Goal: Communication & Community: Answer question/provide support

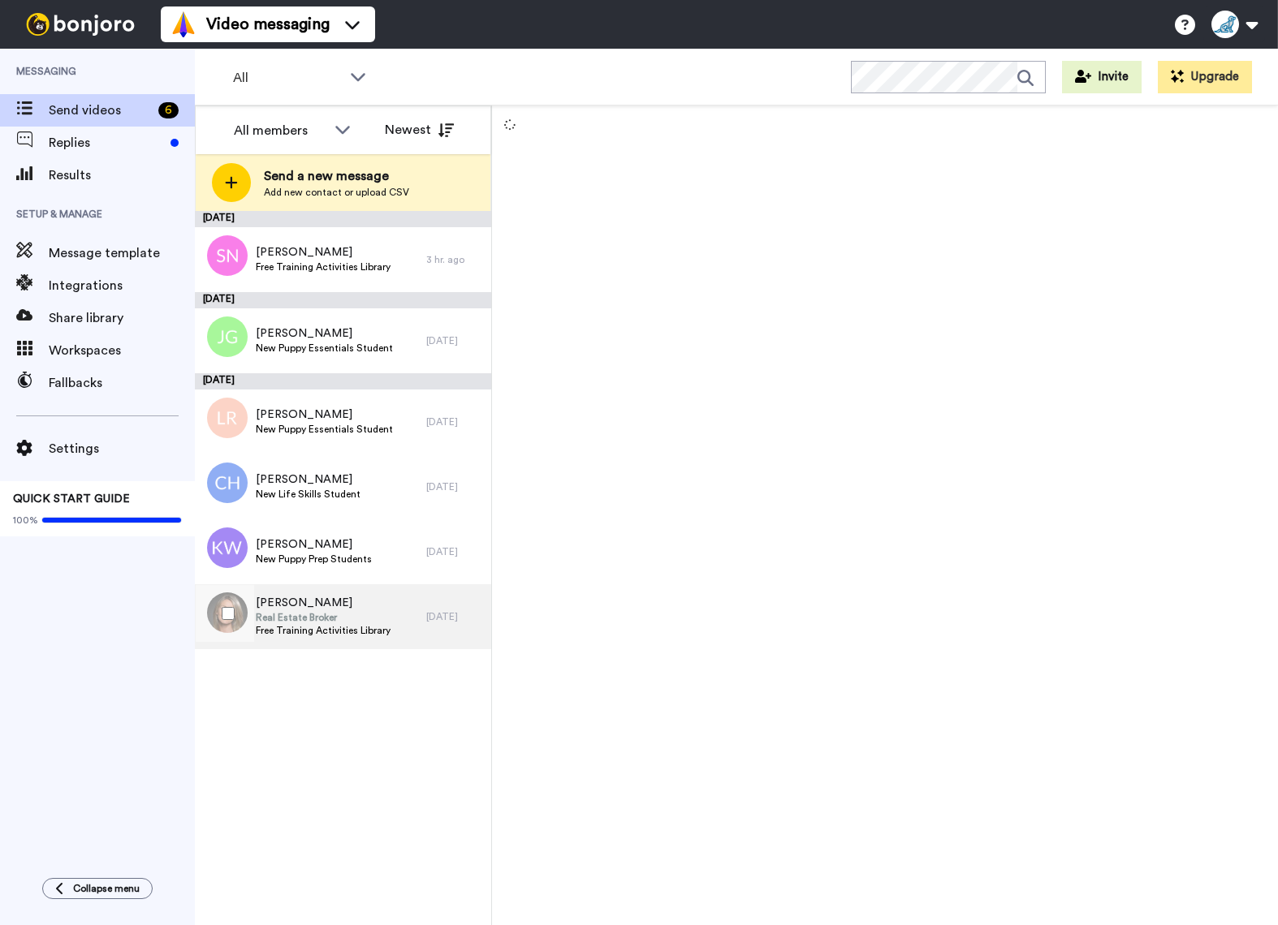
click at [298, 614] on span "Real Estate Broker" at bounding box center [323, 617] width 135 height 13
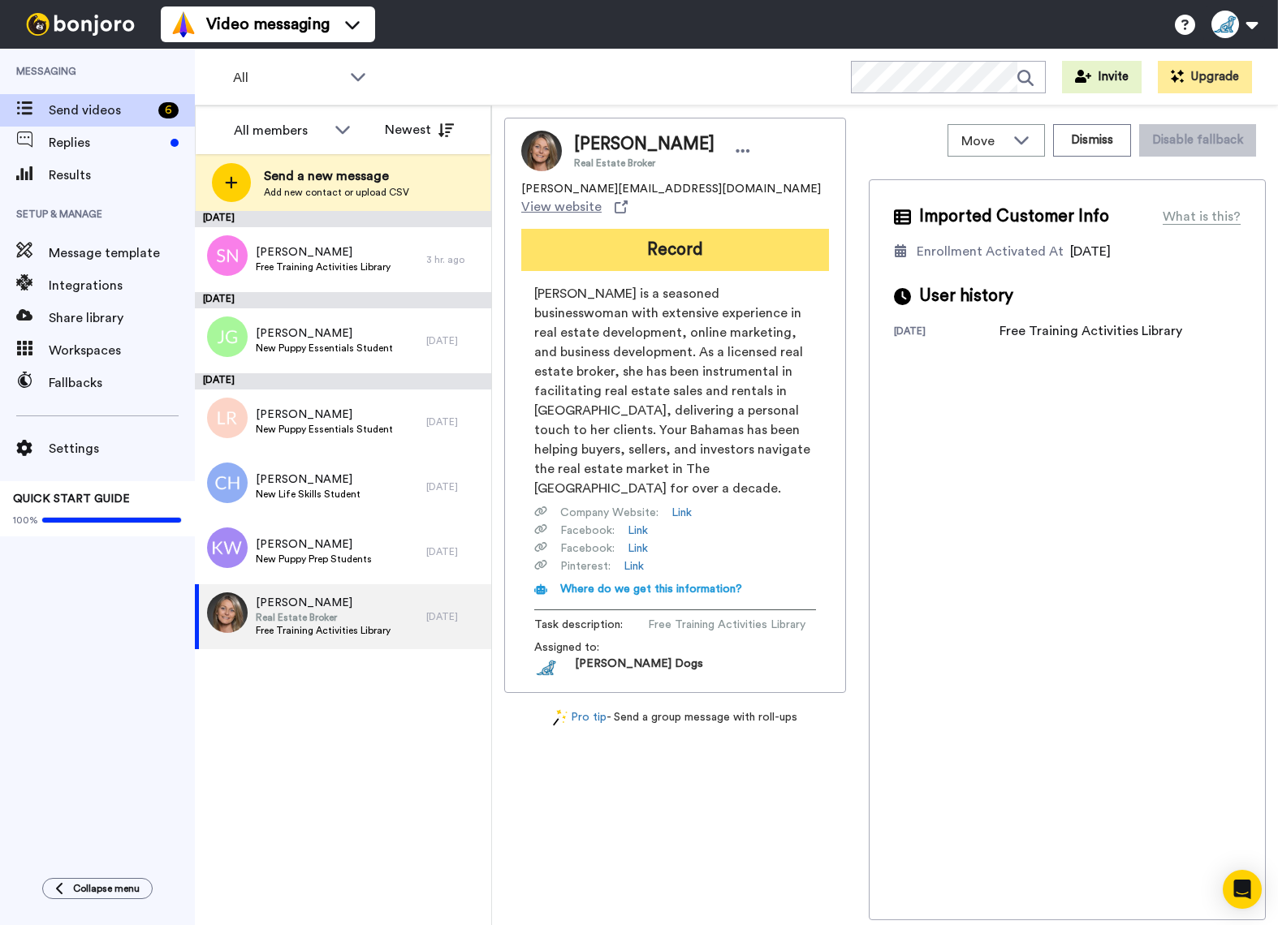
click at [684, 235] on button "Record" at bounding box center [675, 250] width 308 height 42
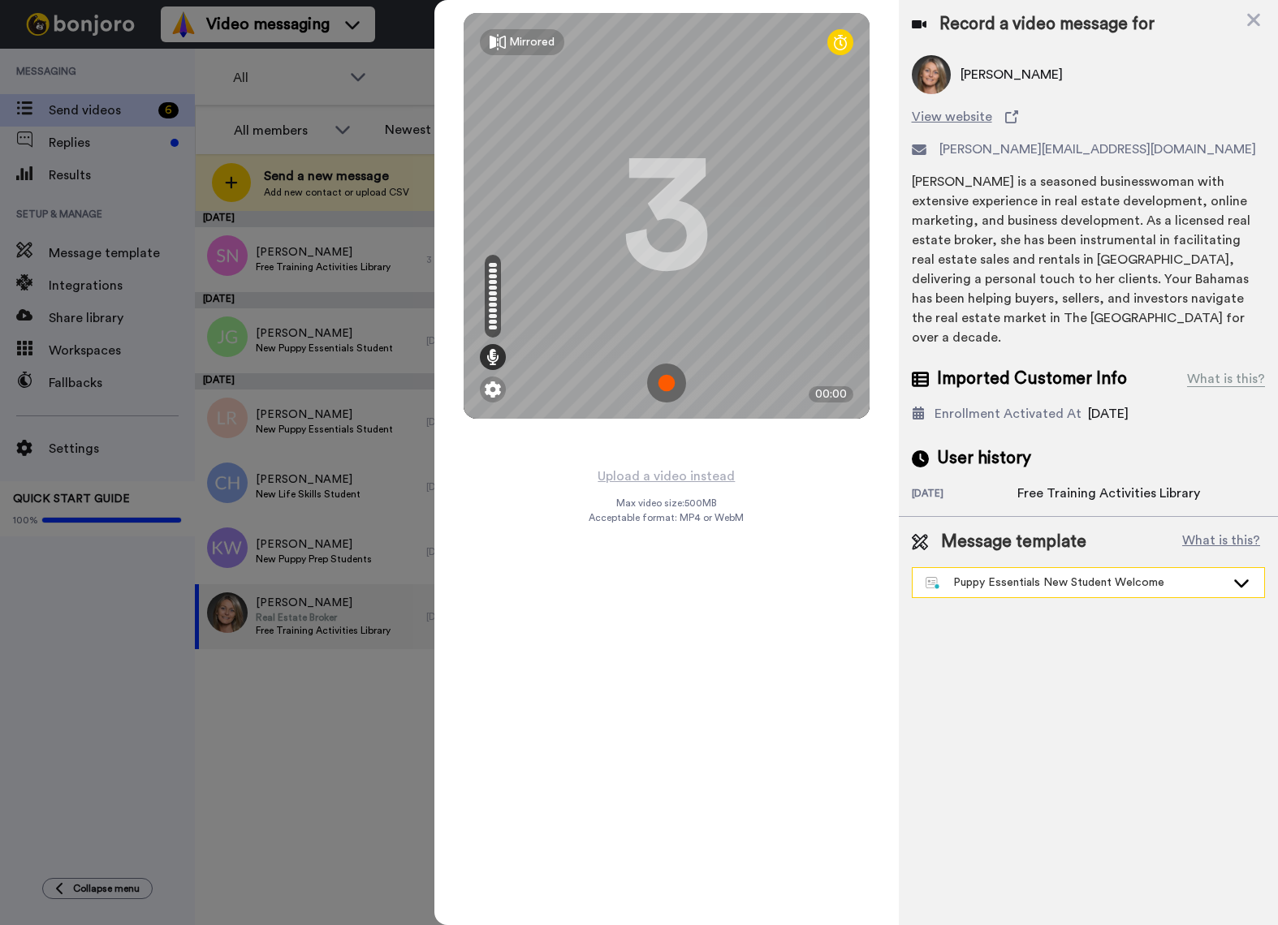
click at [1238, 580] on icon at bounding box center [1241, 584] width 15 height 8
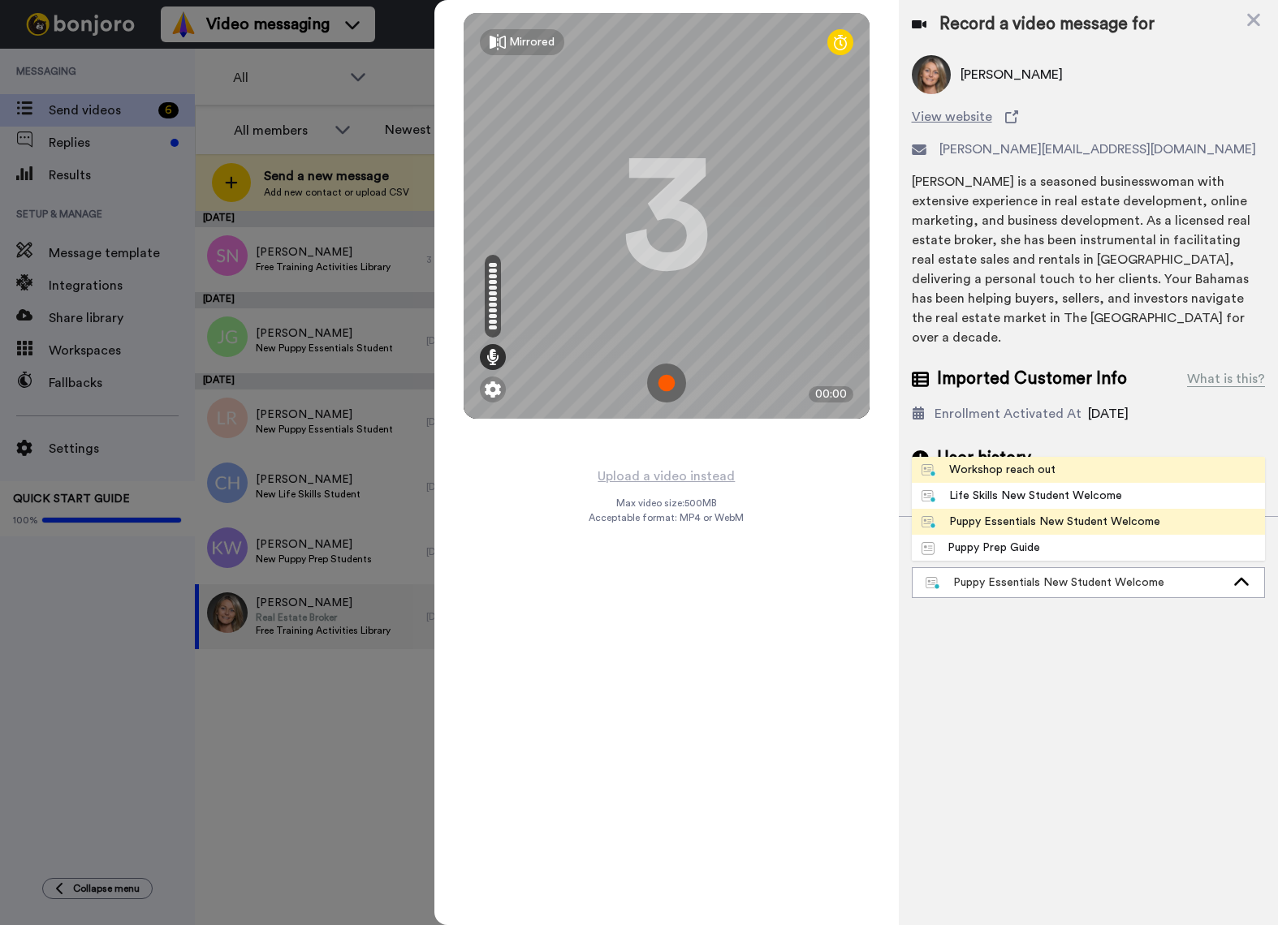
click at [1026, 462] on div "Workshop reach out" at bounding box center [988, 470] width 135 height 16
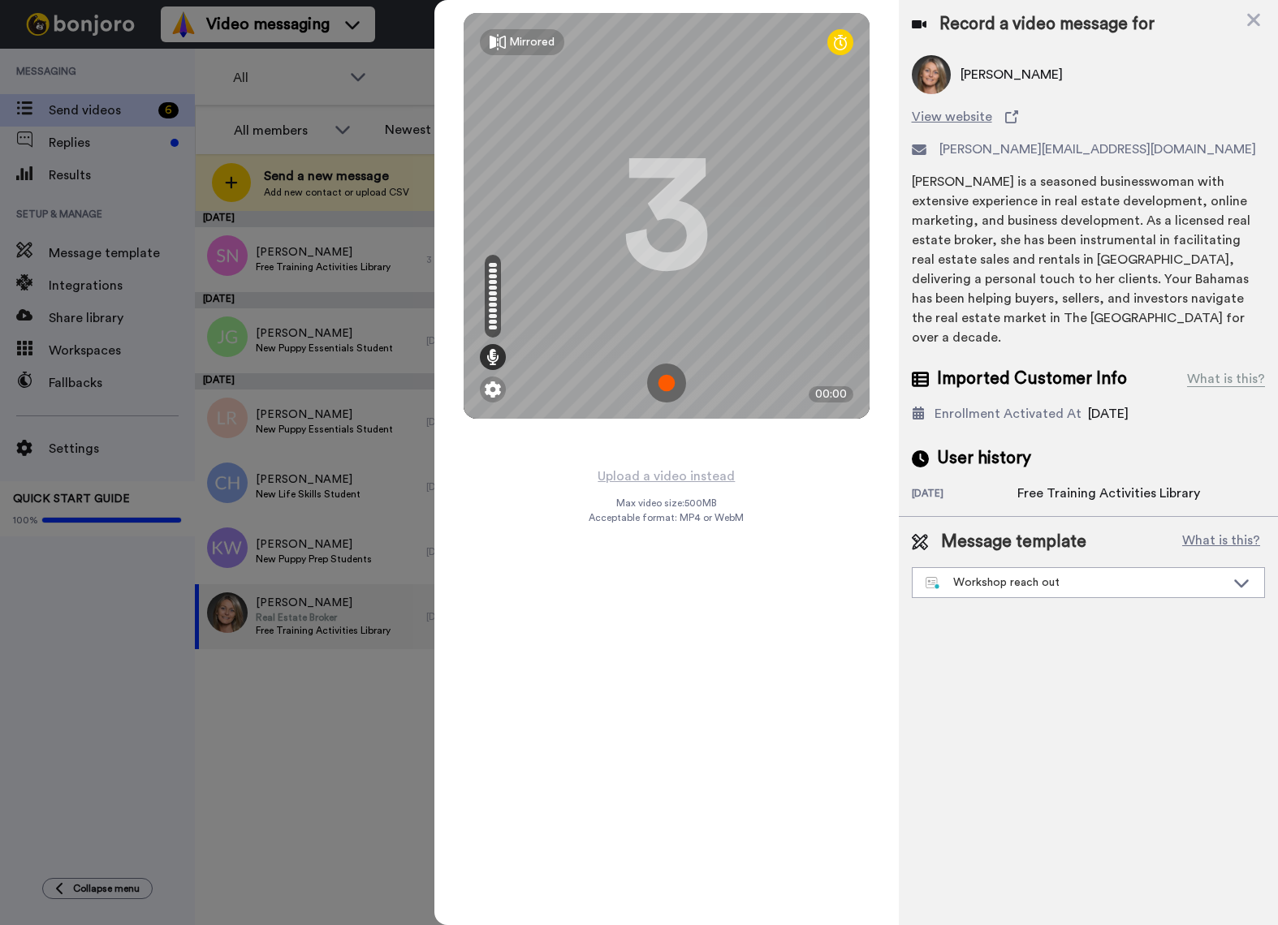
click at [663, 385] on img at bounding box center [666, 383] width 39 height 39
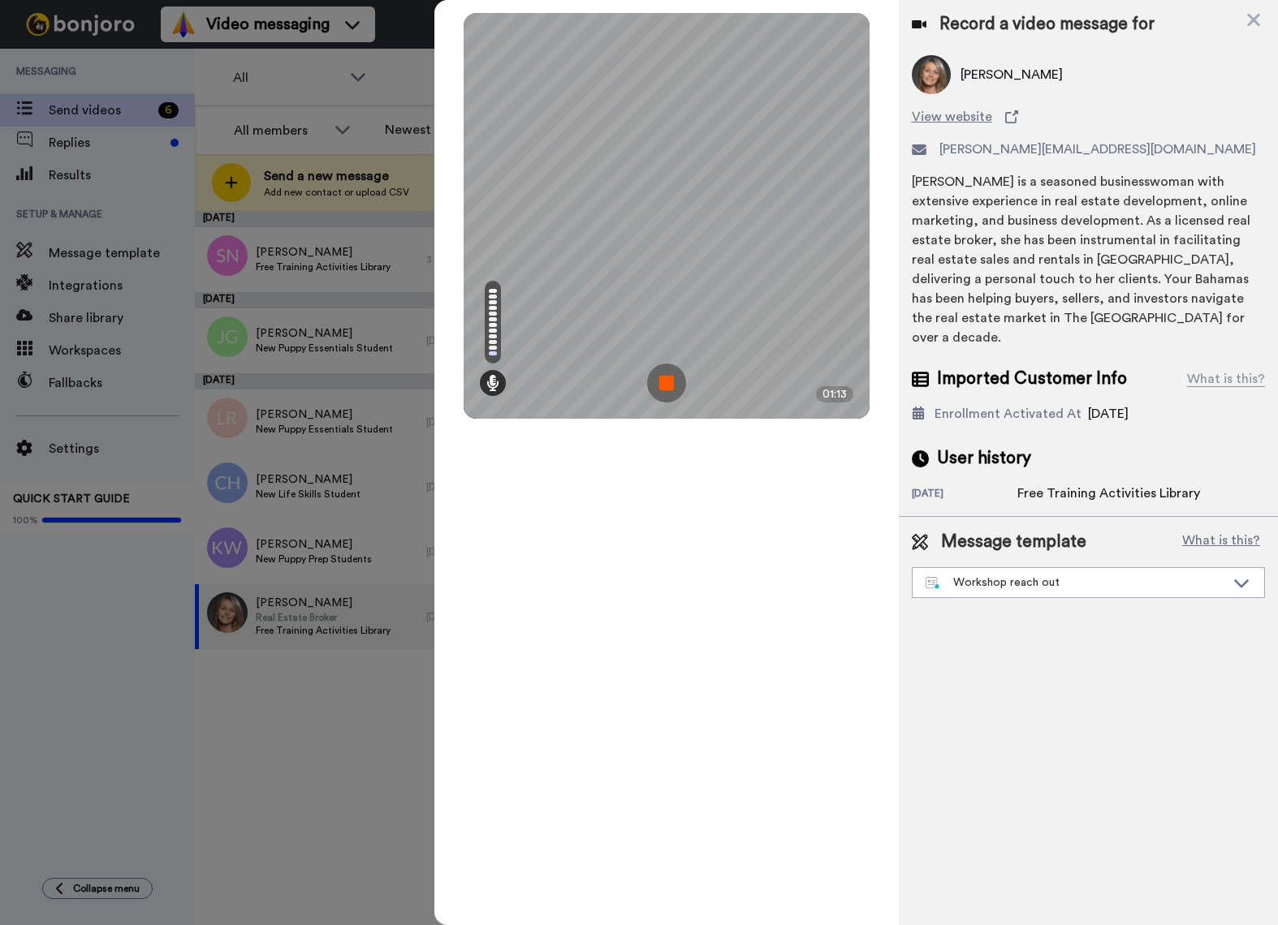
click at [663, 385] on img at bounding box center [666, 383] width 39 height 39
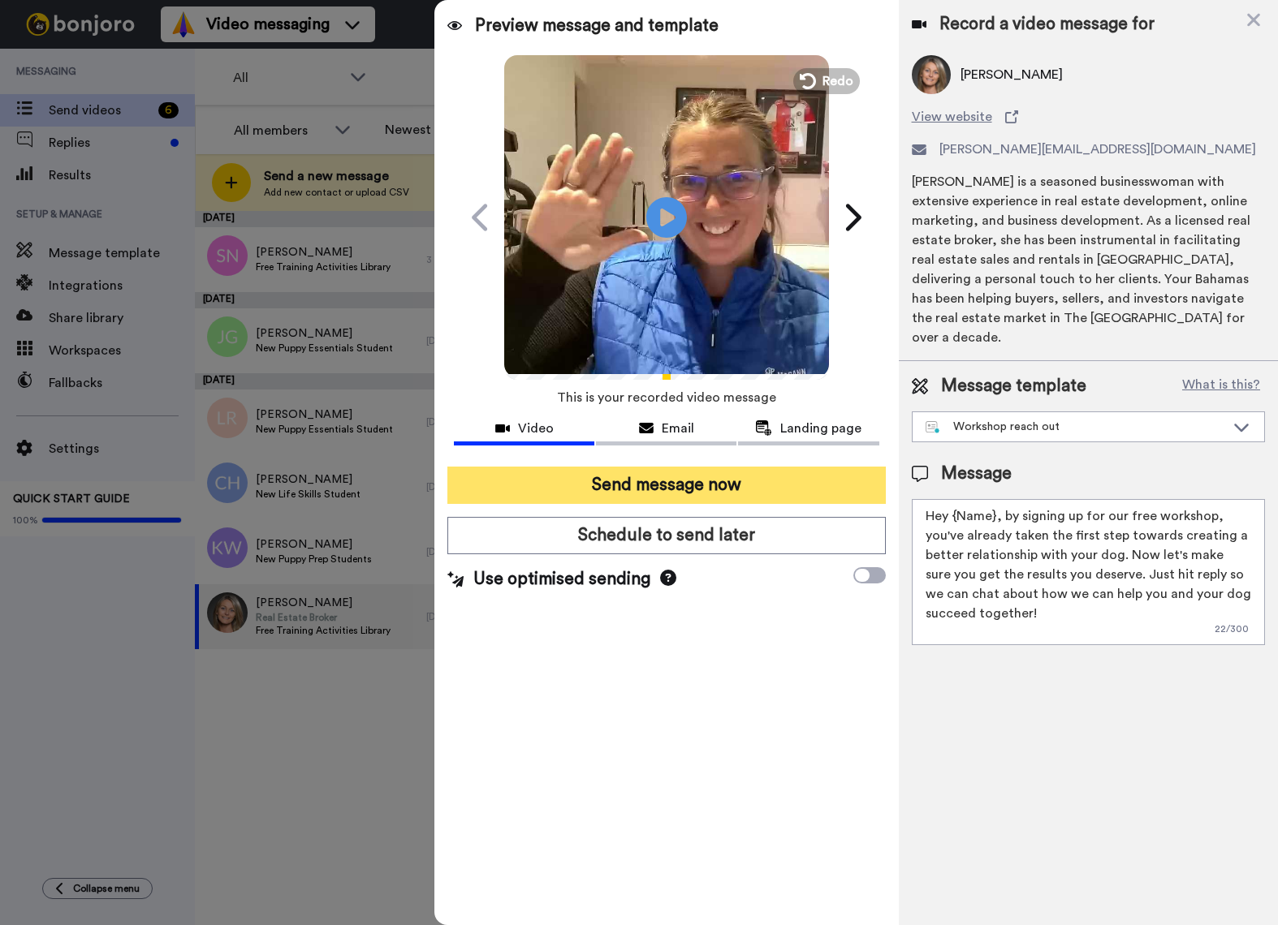
click at [718, 485] on button "Send message now" at bounding box center [666, 485] width 438 height 37
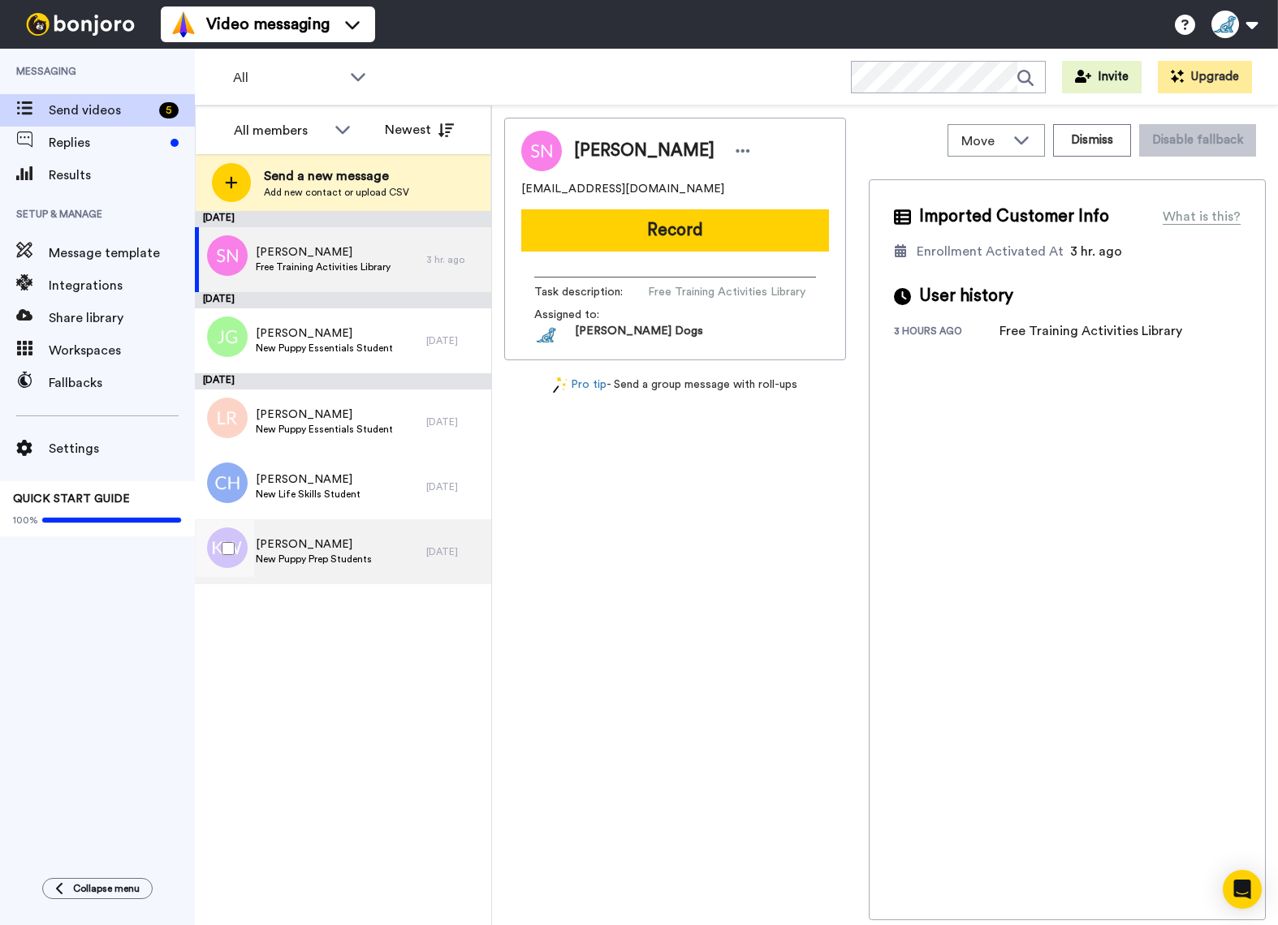
click at [332, 551] on span "Kimberly Woods" at bounding box center [314, 545] width 116 height 16
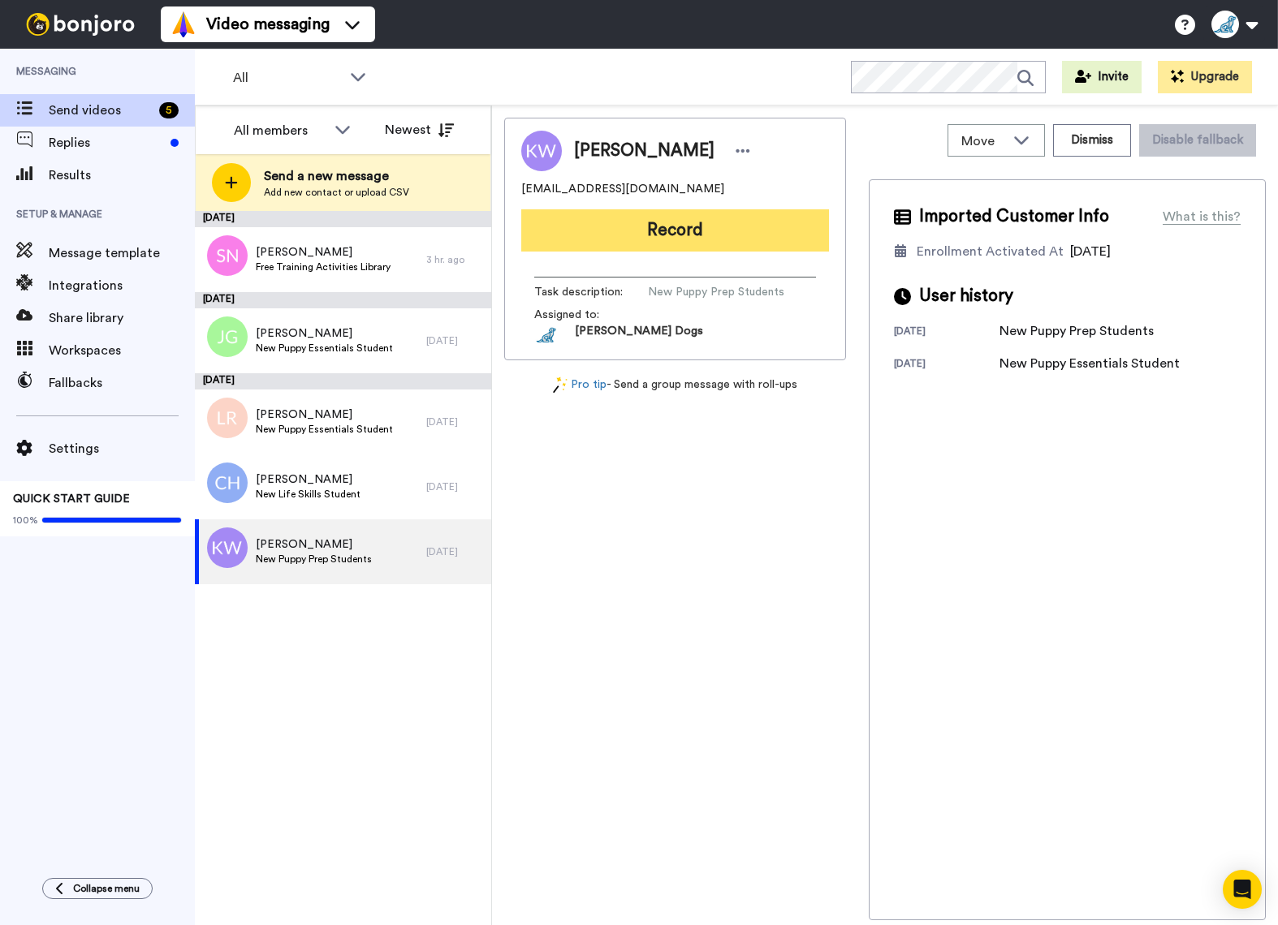
click at [683, 234] on button "Record" at bounding box center [675, 230] width 308 height 42
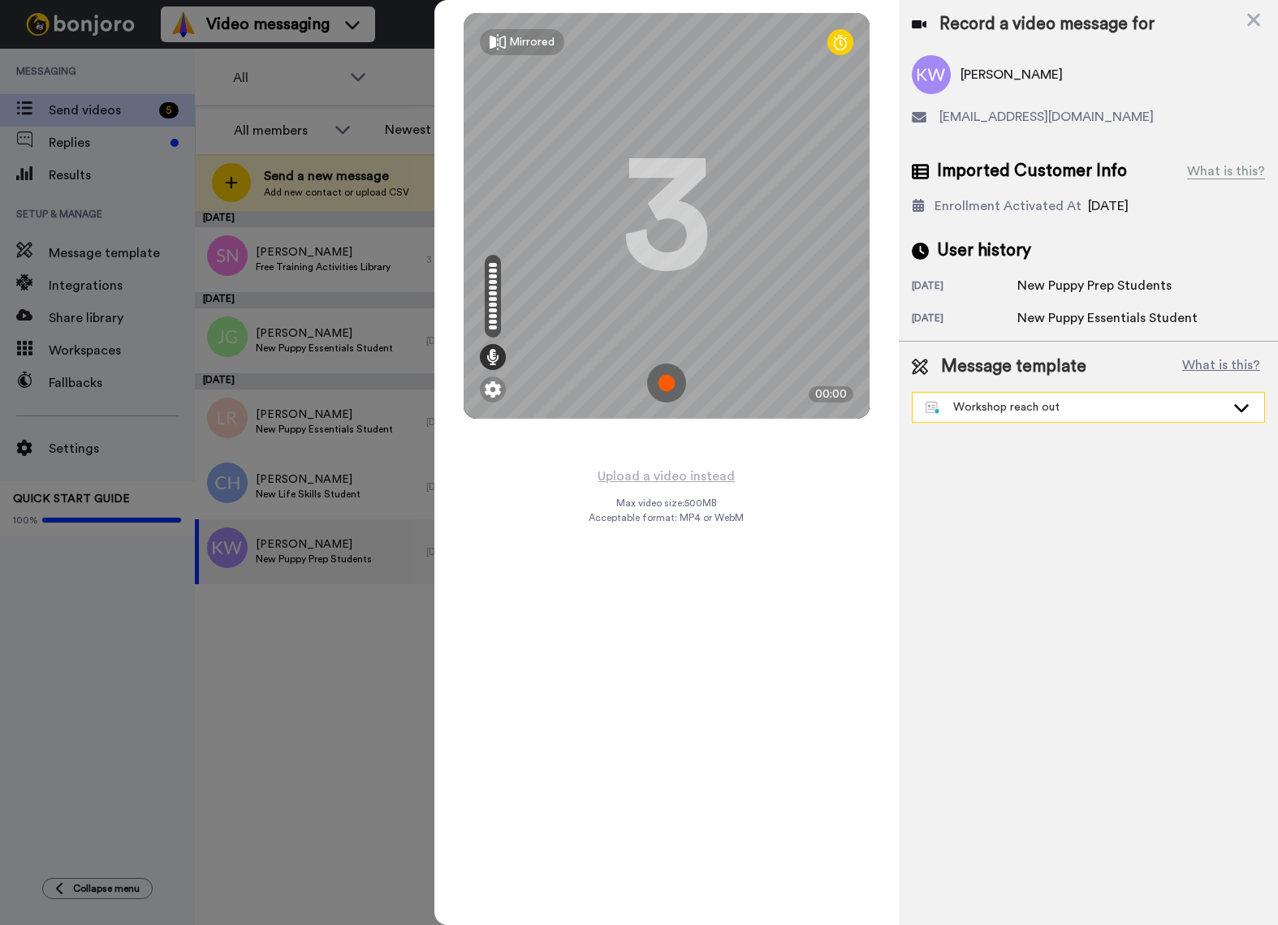
click at [1240, 407] on icon at bounding box center [1240, 407] width 19 height 16
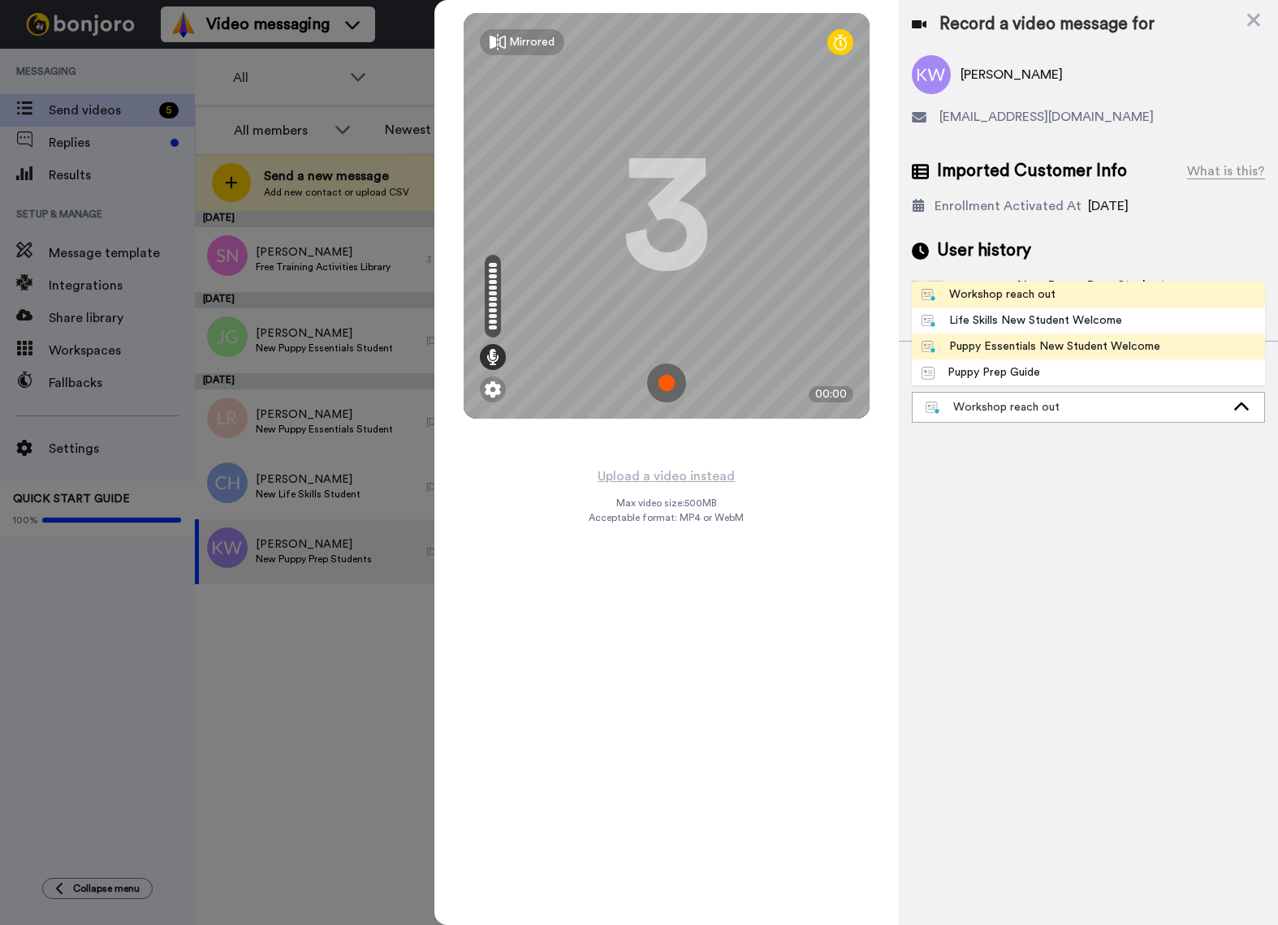
click at [1042, 350] on div "Puppy Essentials New Student Welcome" at bounding box center [1040, 346] width 239 height 16
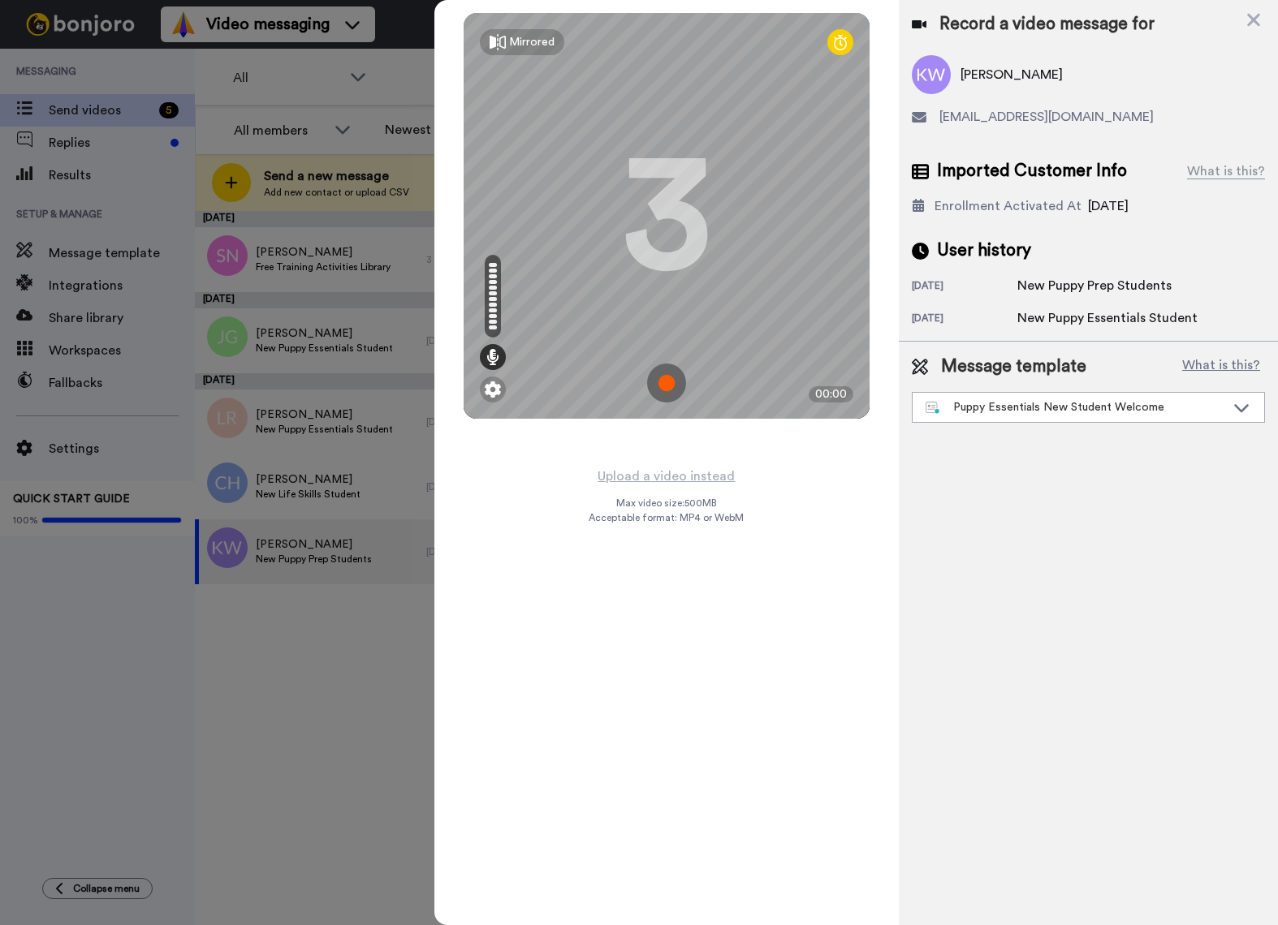
click at [660, 381] on img at bounding box center [666, 383] width 39 height 39
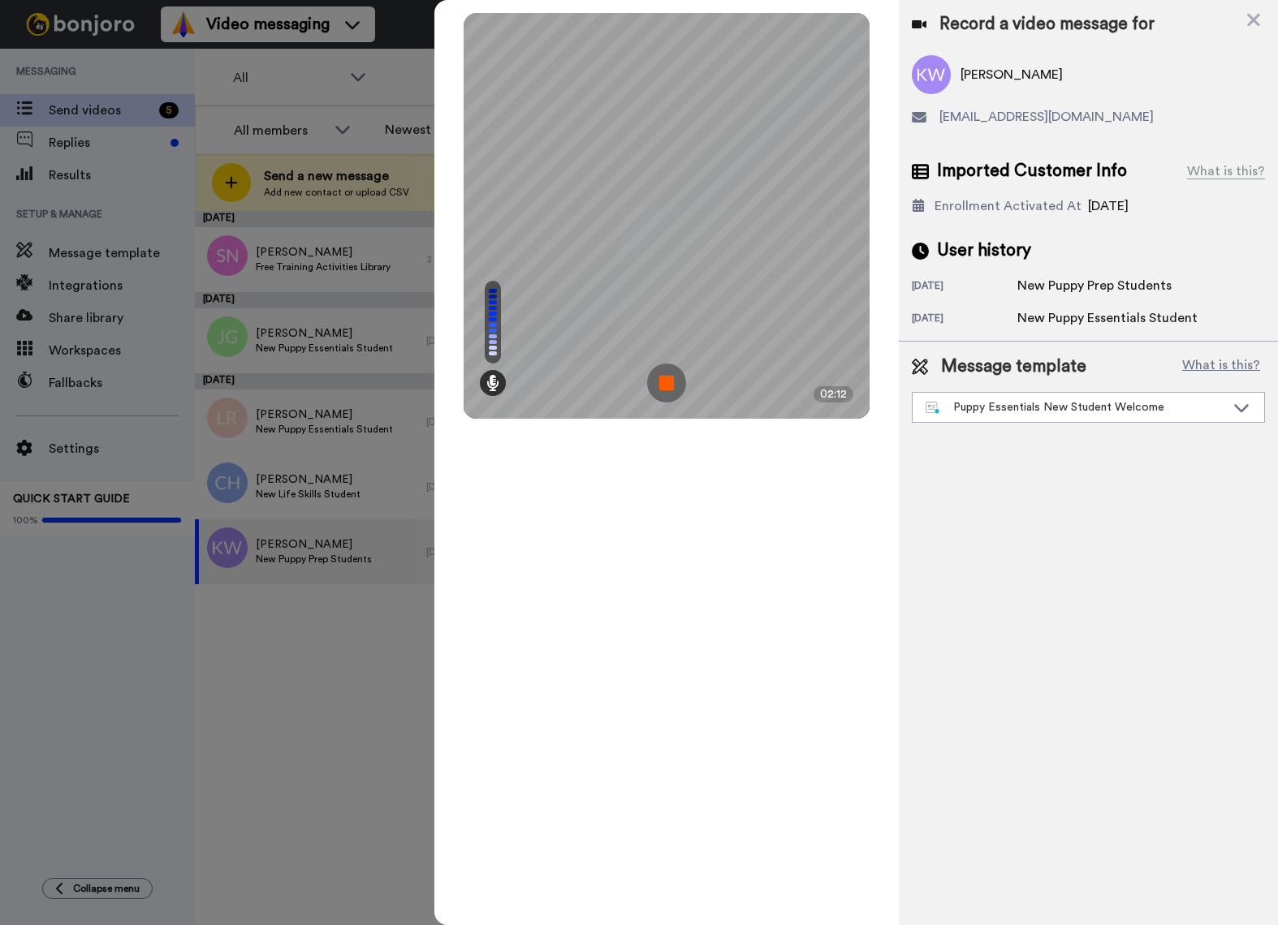
click at [660, 381] on img at bounding box center [666, 383] width 39 height 39
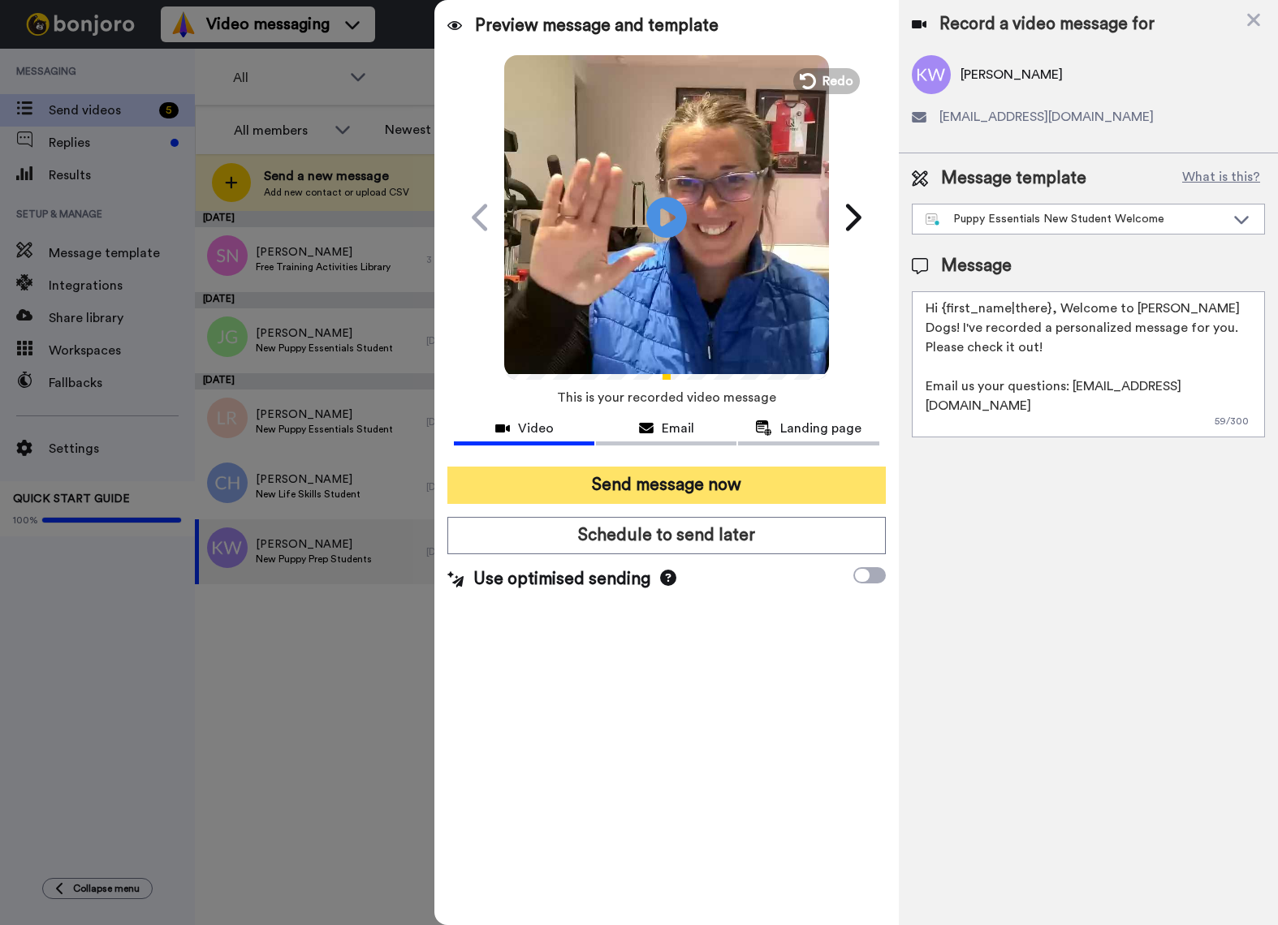
click at [677, 485] on button "Send message now" at bounding box center [666, 485] width 438 height 37
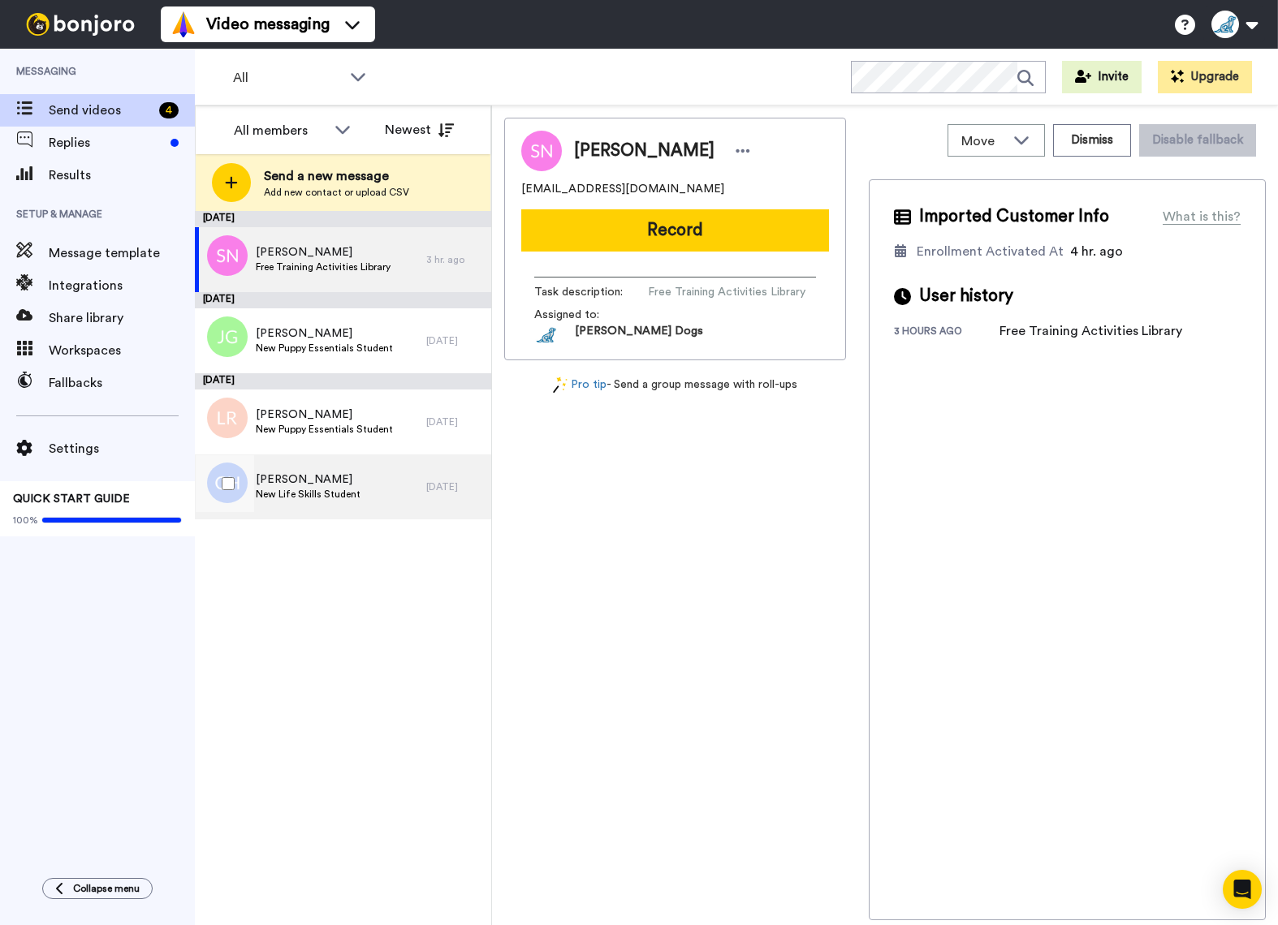
click at [321, 493] on span "New Life Skills Student" at bounding box center [308, 494] width 105 height 13
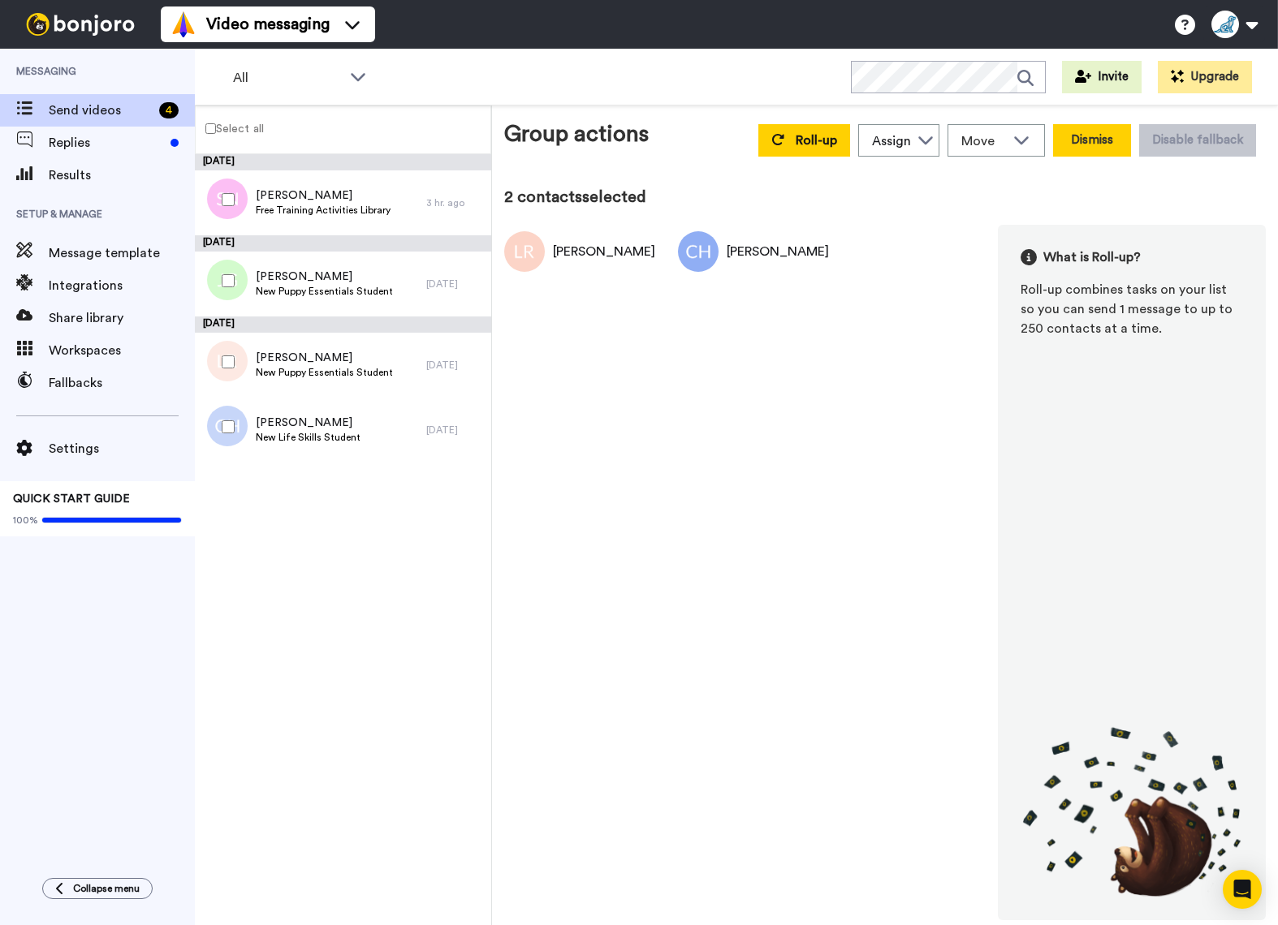
click at [1100, 144] on button "Dismiss" at bounding box center [1092, 140] width 78 height 32
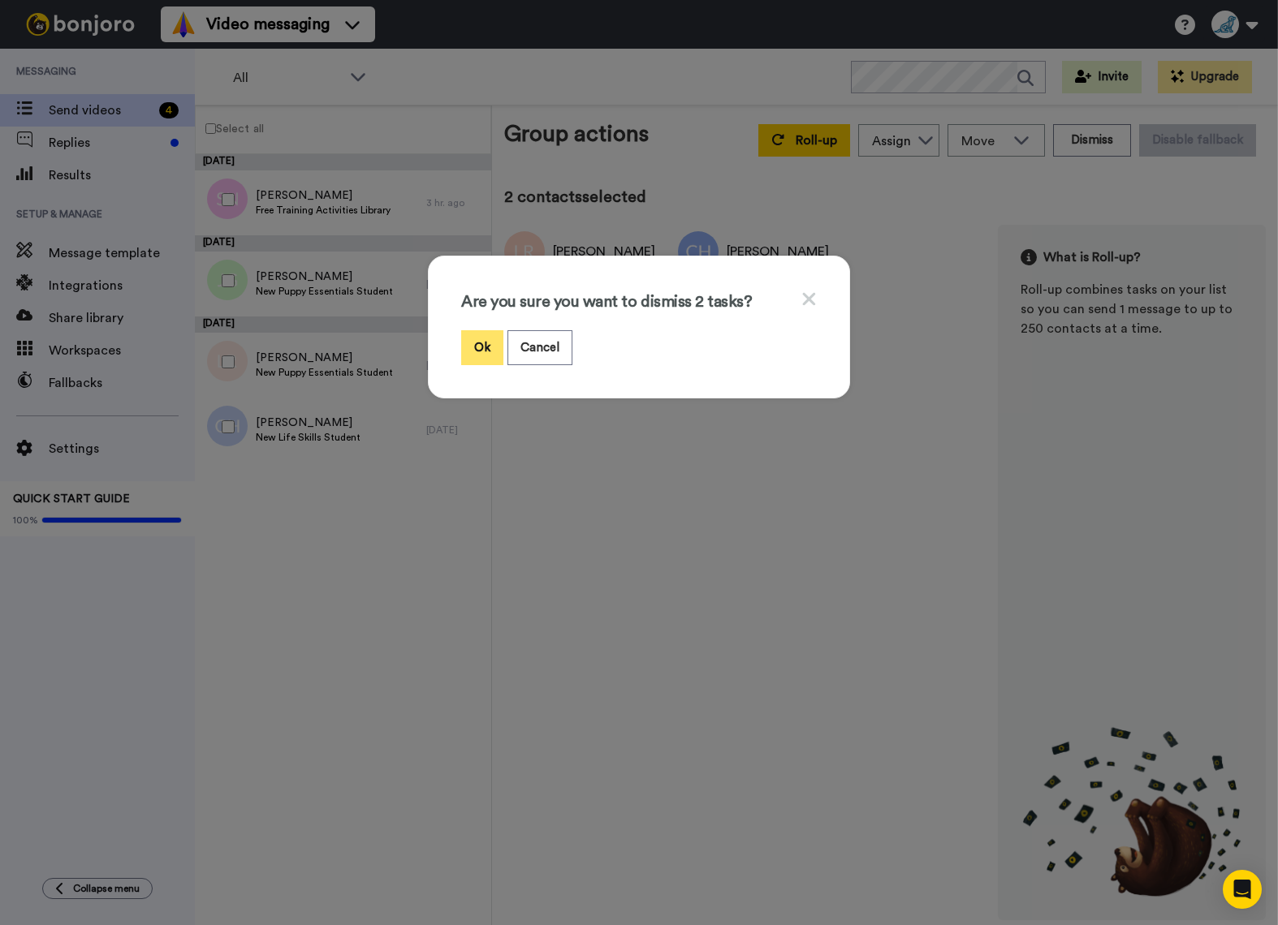
click at [476, 340] on button "Ok" at bounding box center [482, 347] width 42 height 35
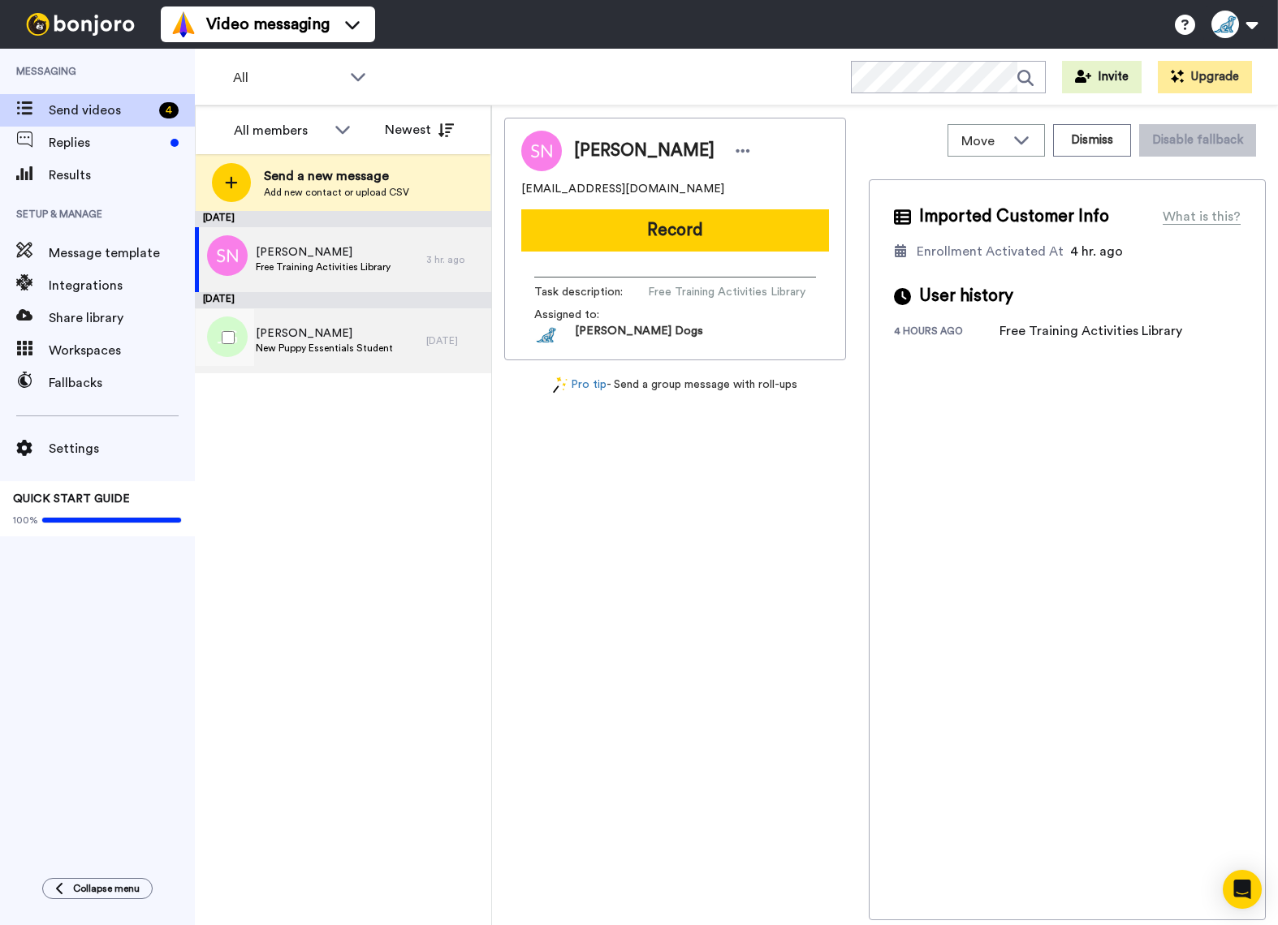
click at [300, 336] on span "[PERSON_NAME]" at bounding box center [324, 333] width 137 height 16
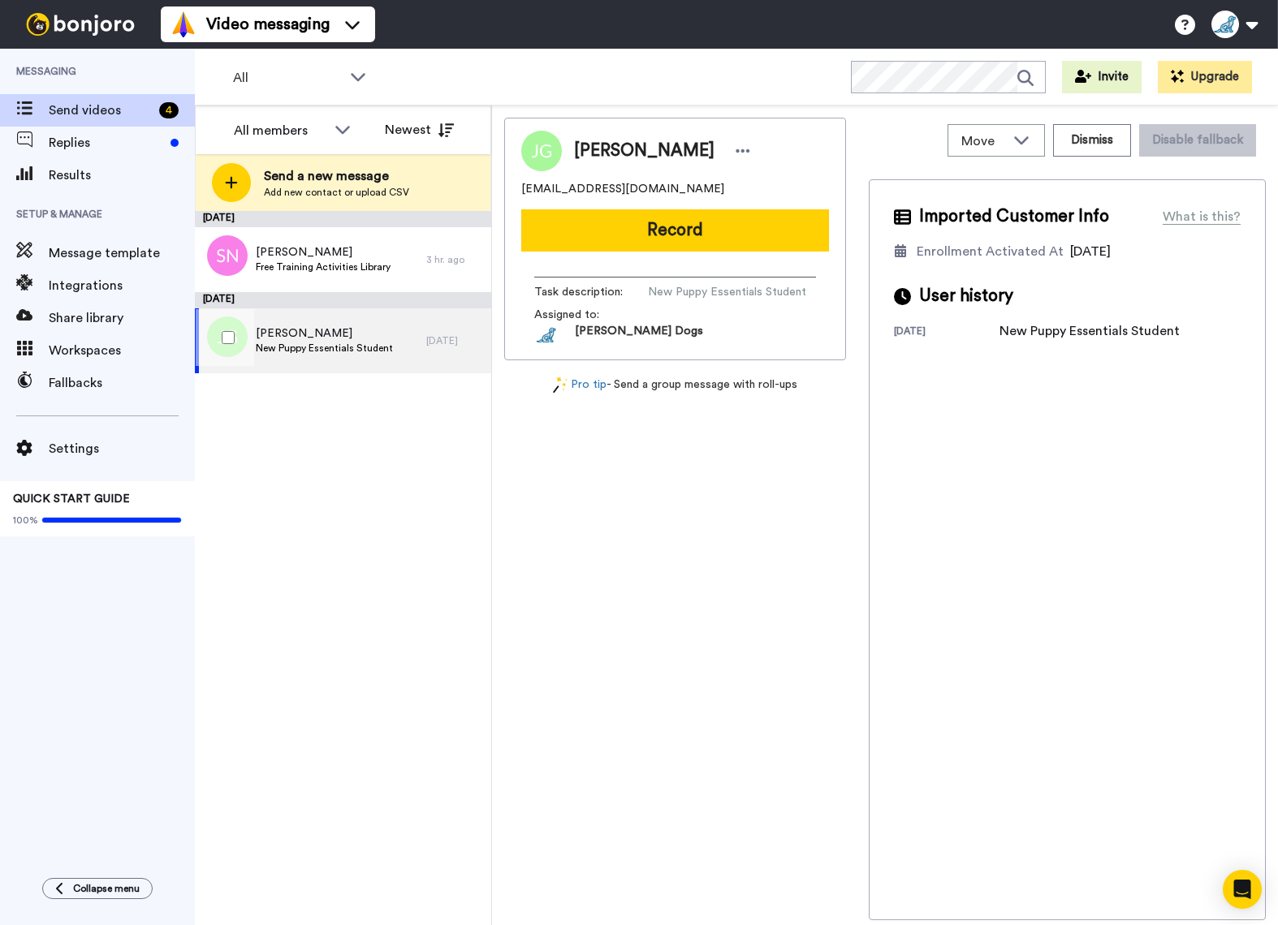
click at [348, 347] on span "New Puppy Essentials Student" at bounding box center [324, 348] width 137 height 13
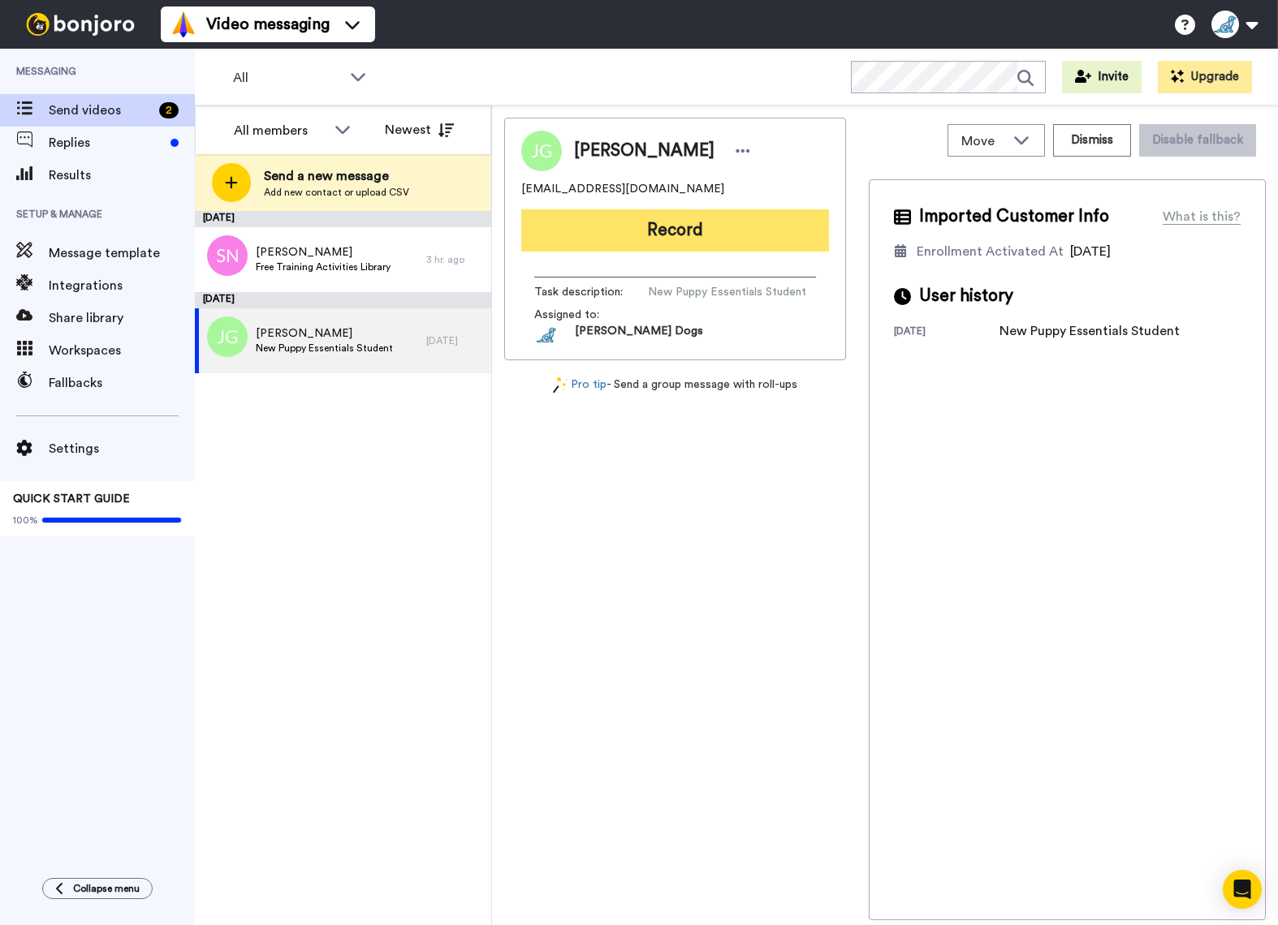
click at [670, 230] on button "Record" at bounding box center [675, 230] width 308 height 42
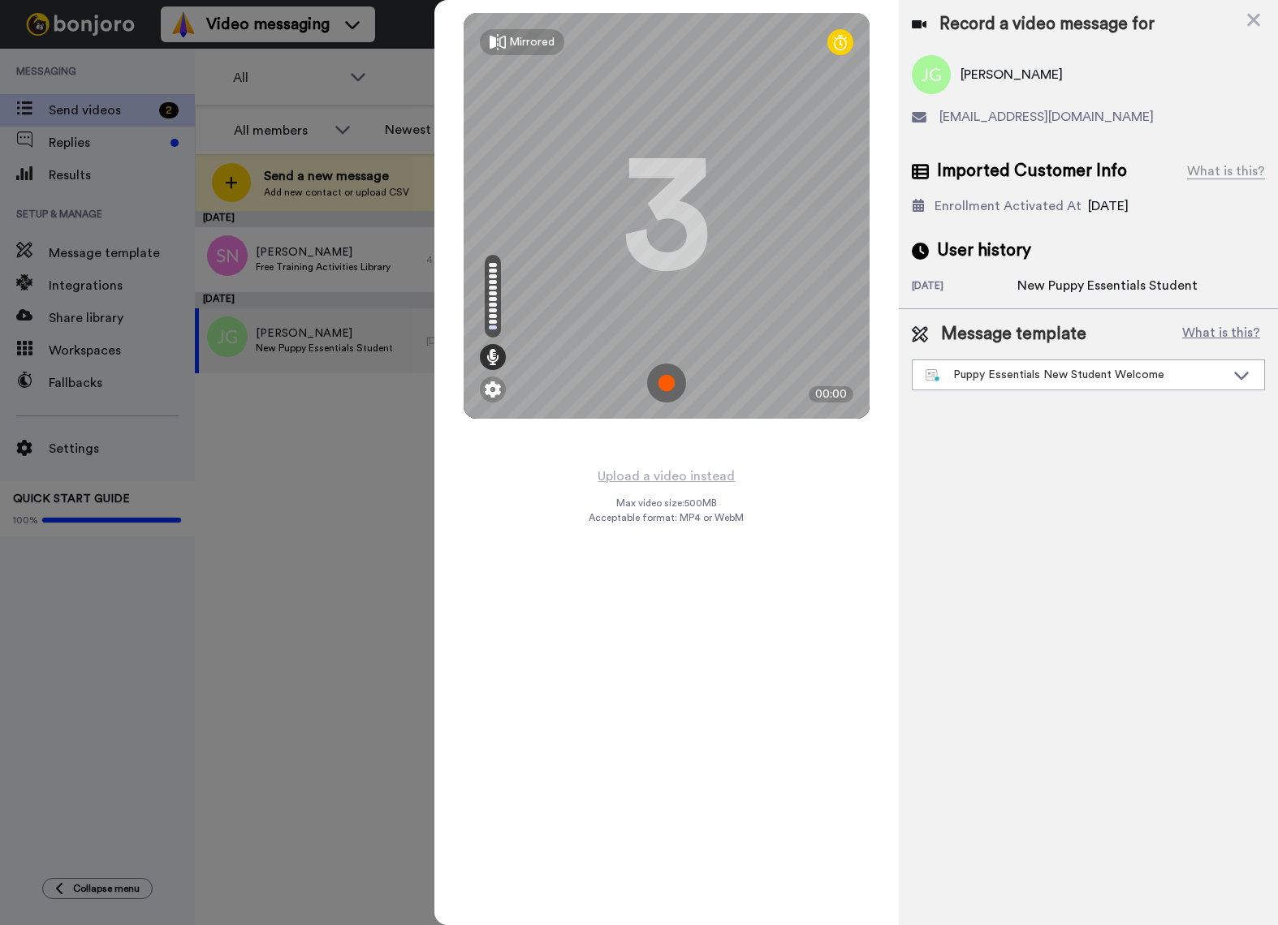
click at [666, 385] on img at bounding box center [666, 383] width 39 height 39
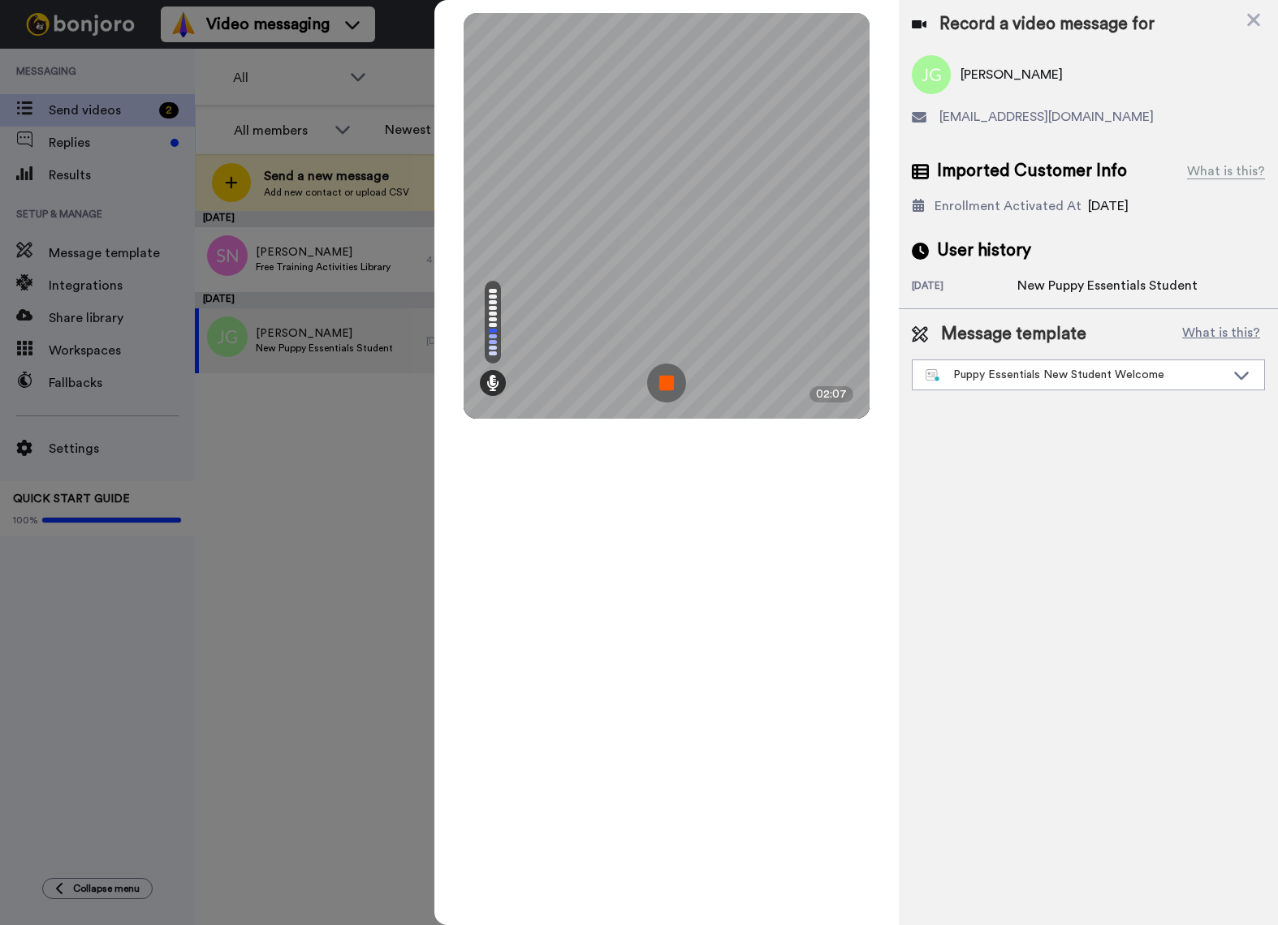
click at [666, 385] on img at bounding box center [666, 383] width 39 height 39
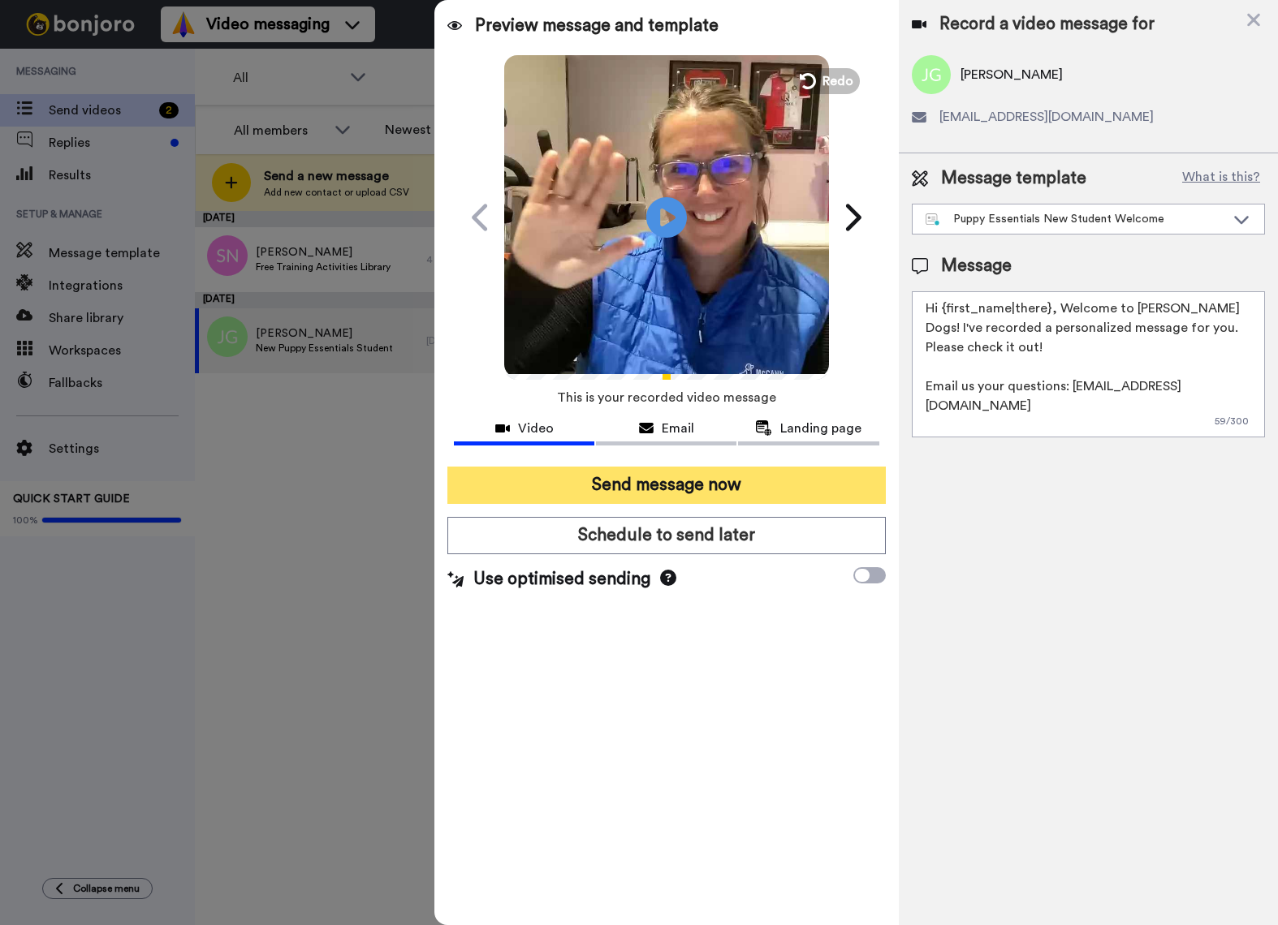
click at [679, 482] on button "Send message now" at bounding box center [666, 485] width 438 height 37
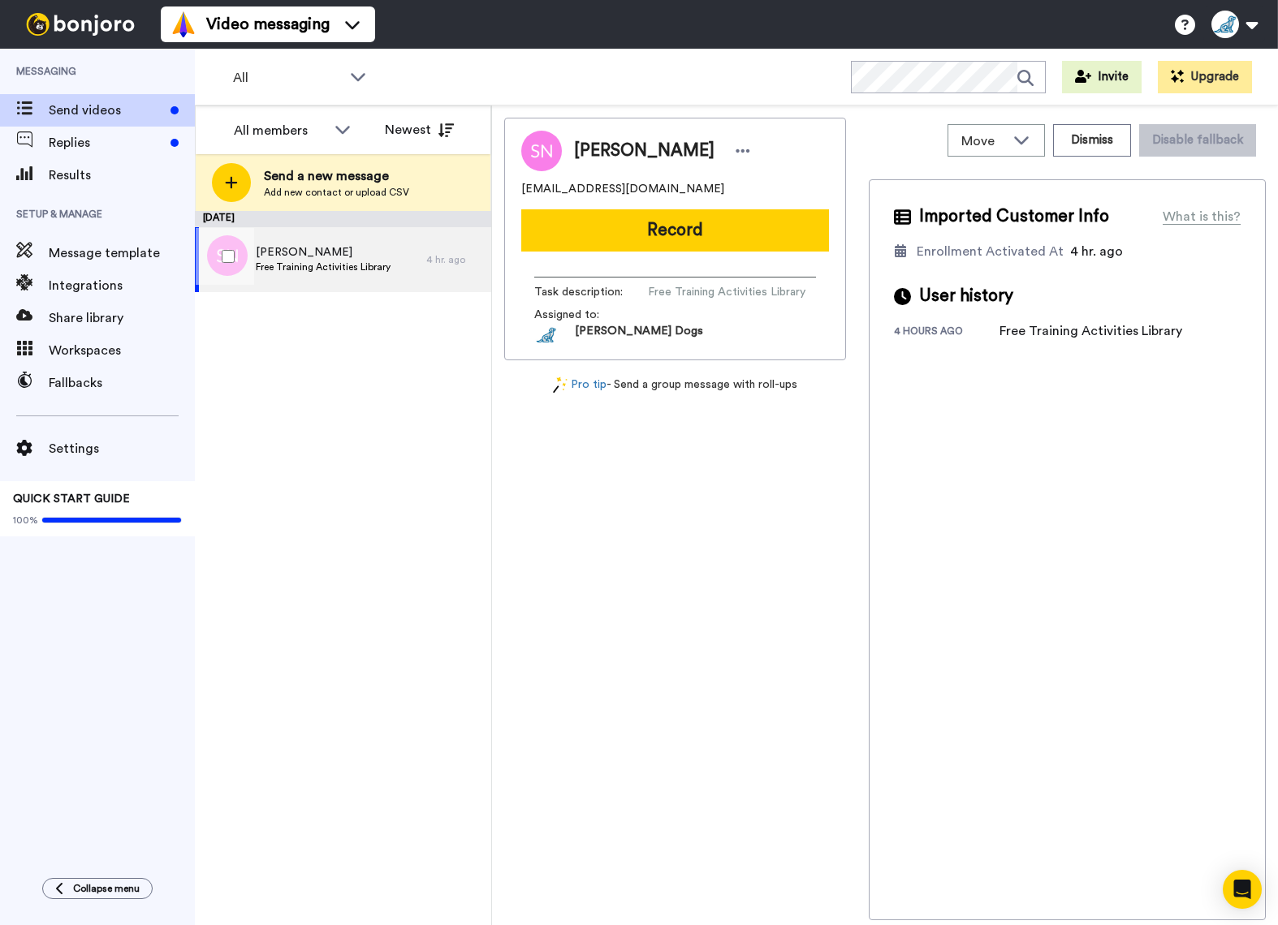
click at [313, 257] on span "[PERSON_NAME]" at bounding box center [323, 252] width 135 height 16
click at [89, 176] on span "Results" at bounding box center [122, 175] width 146 height 19
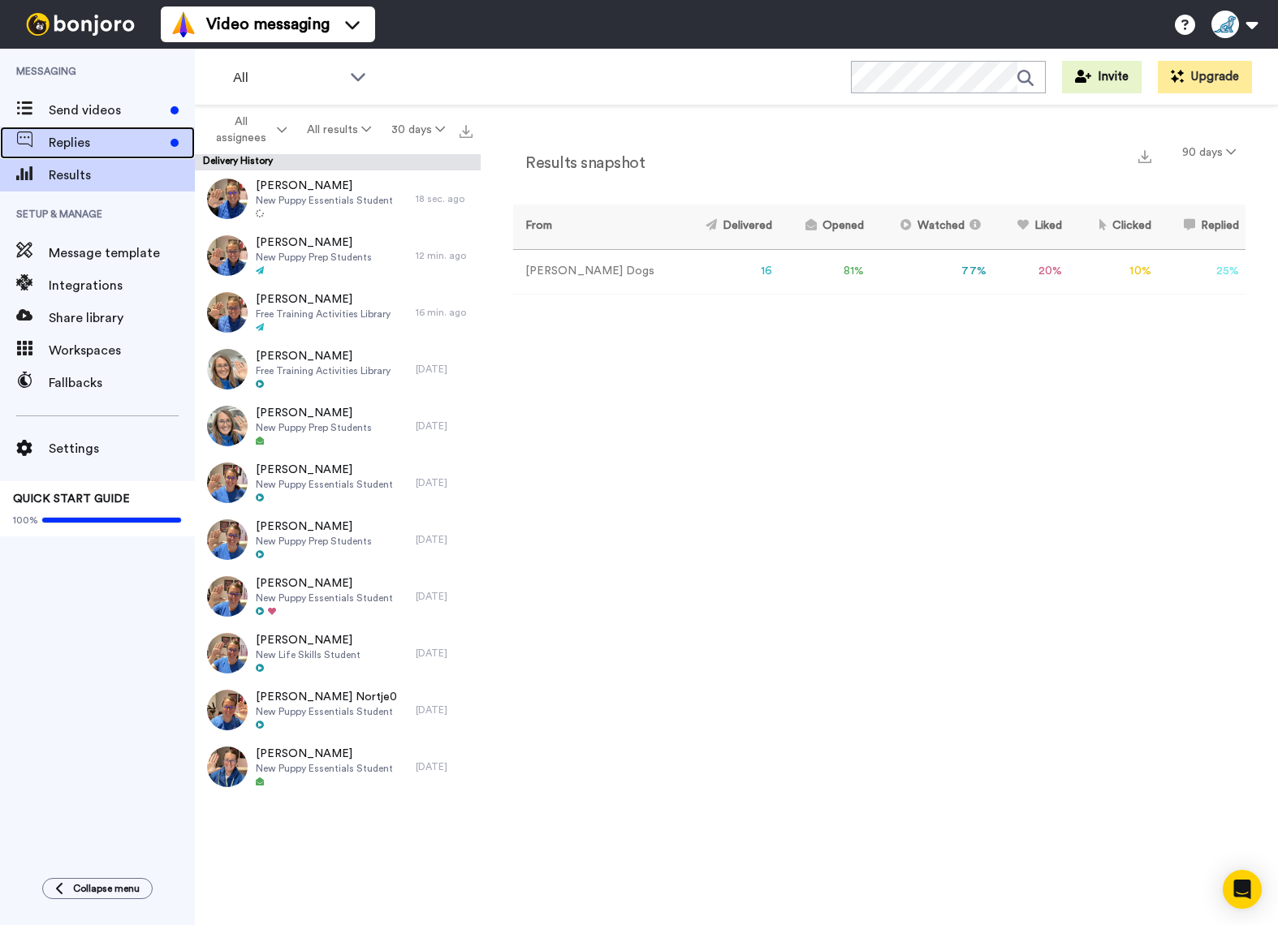
click at [144, 147] on span "Replies" at bounding box center [106, 142] width 115 height 19
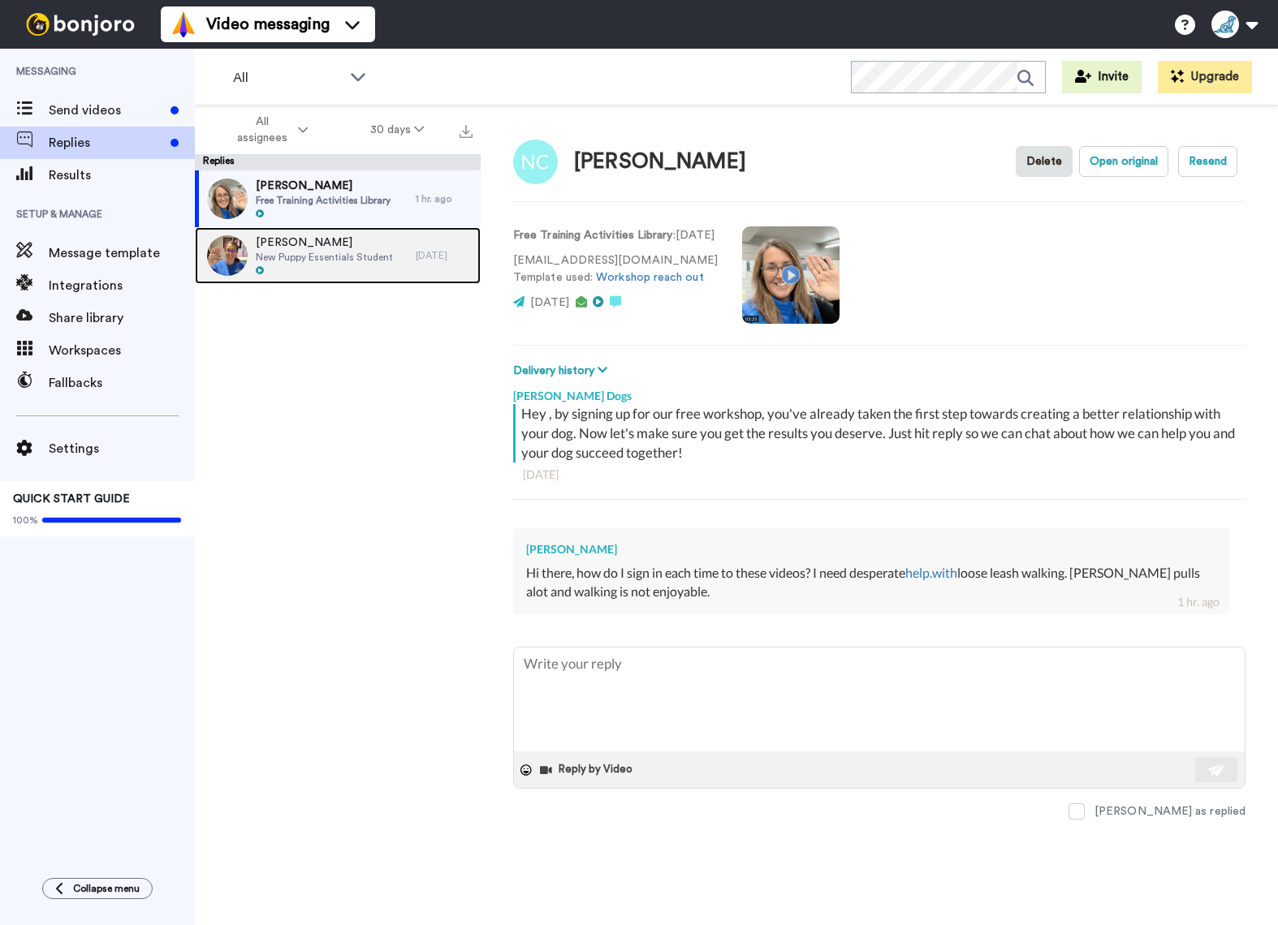
click at [297, 248] on span "[PERSON_NAME]" at bounding box center [324, 243] width 137 height 16
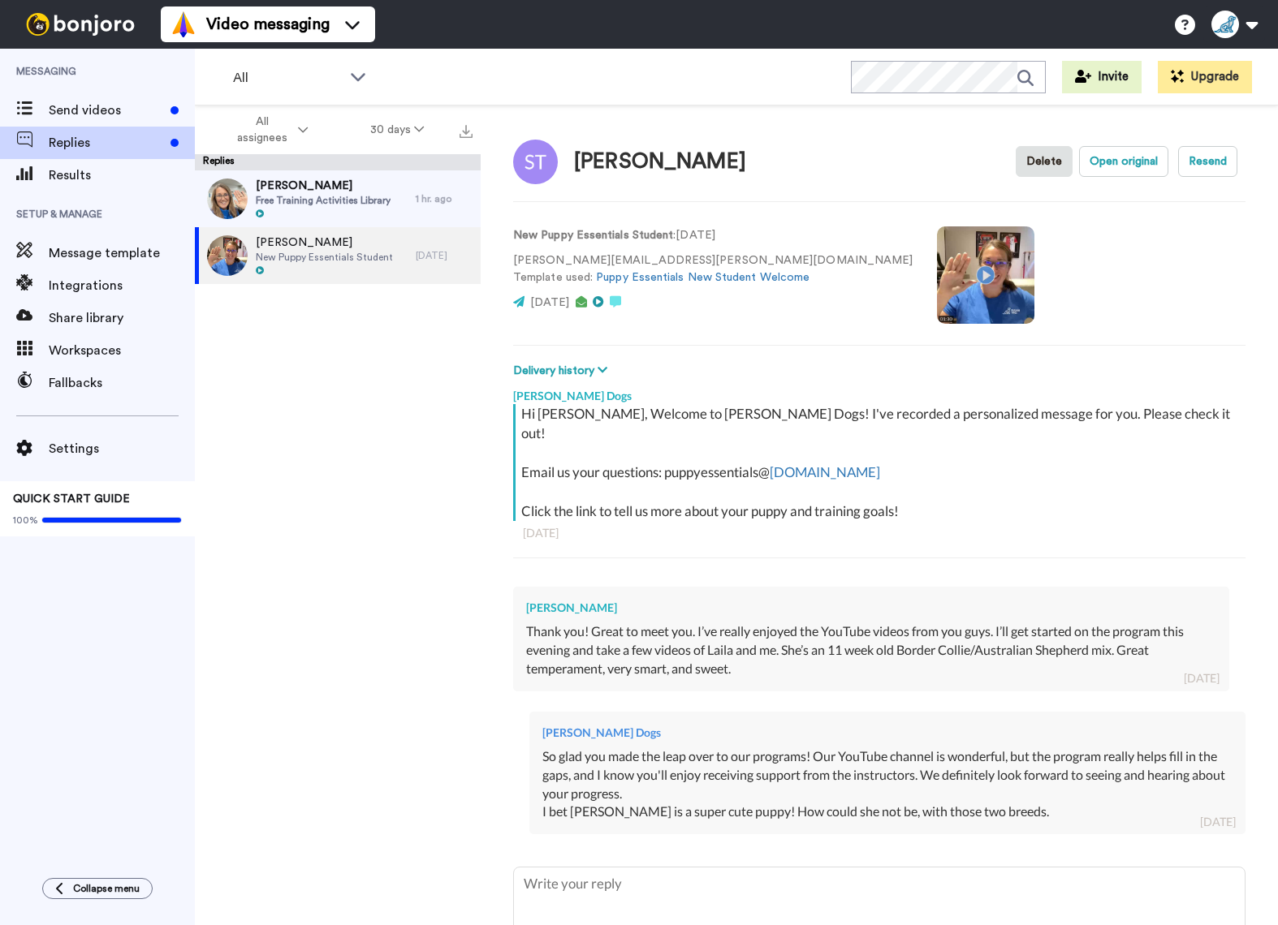
scroll to position [95, 0]
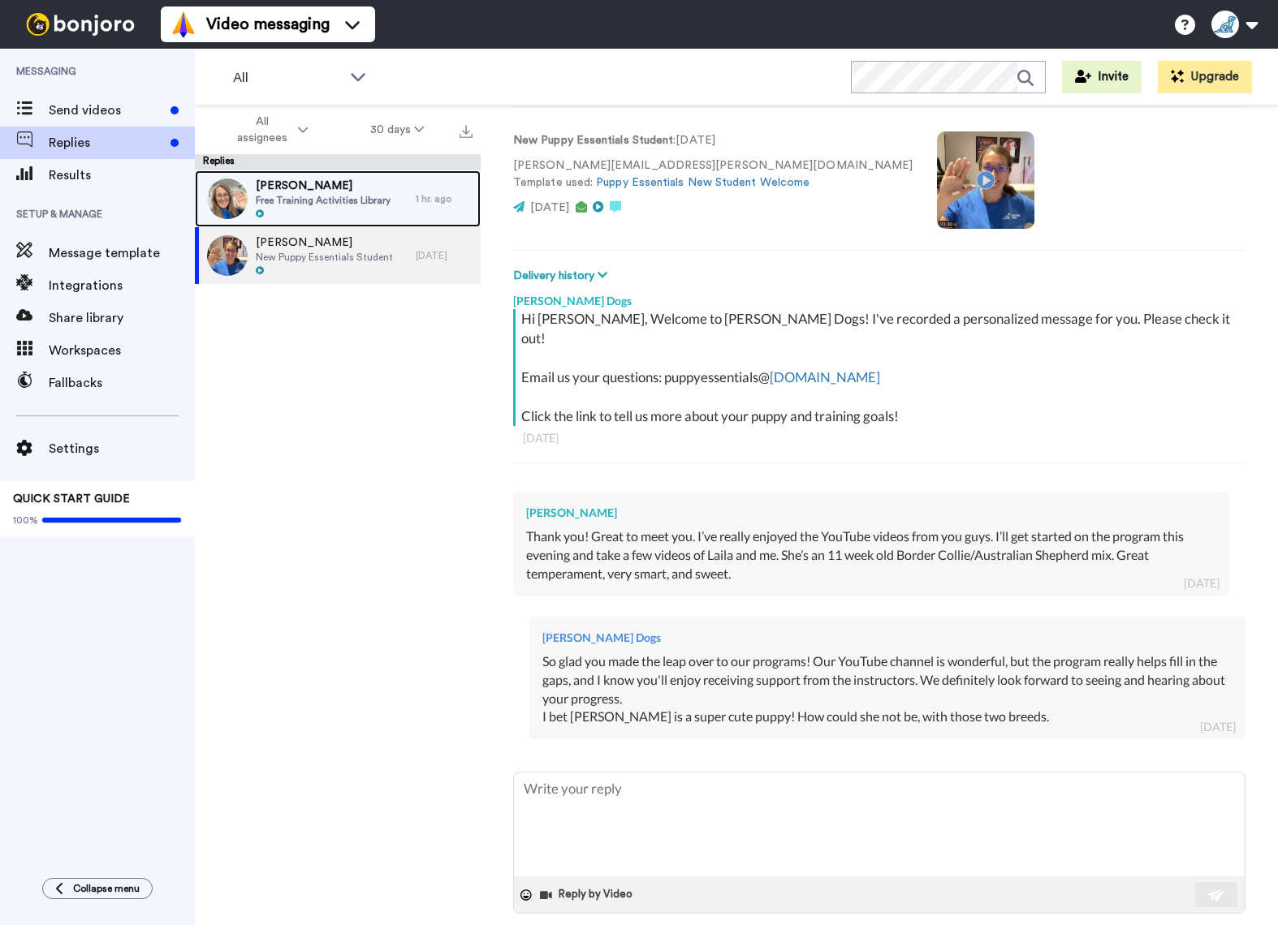
click at [322, 211] on div at bounding box center [323, 214] width 135 height 11
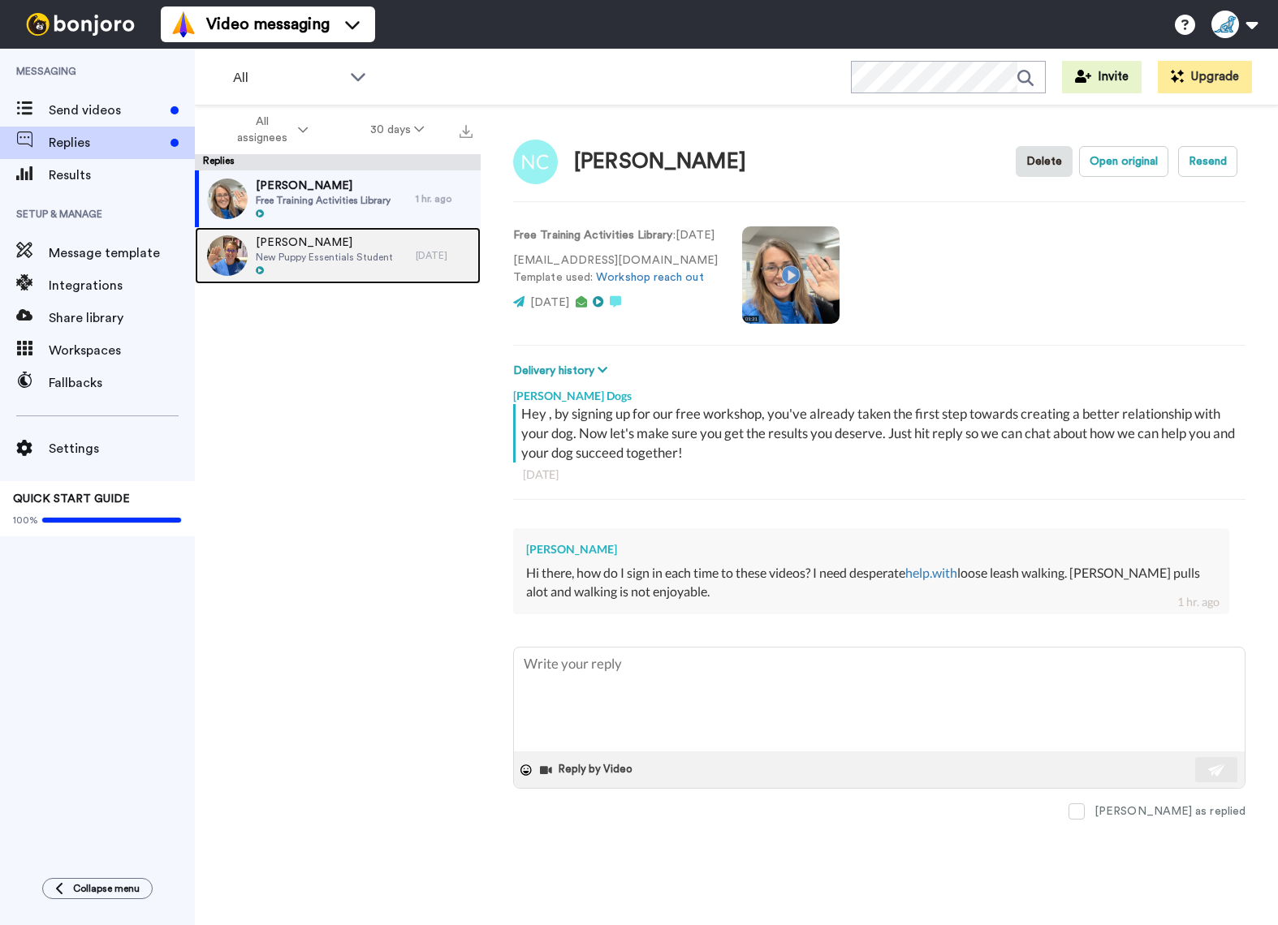
click at [364, 252] on span "New Puppy Essentials Student" at bounding box center [324, 257] width 137 height 13
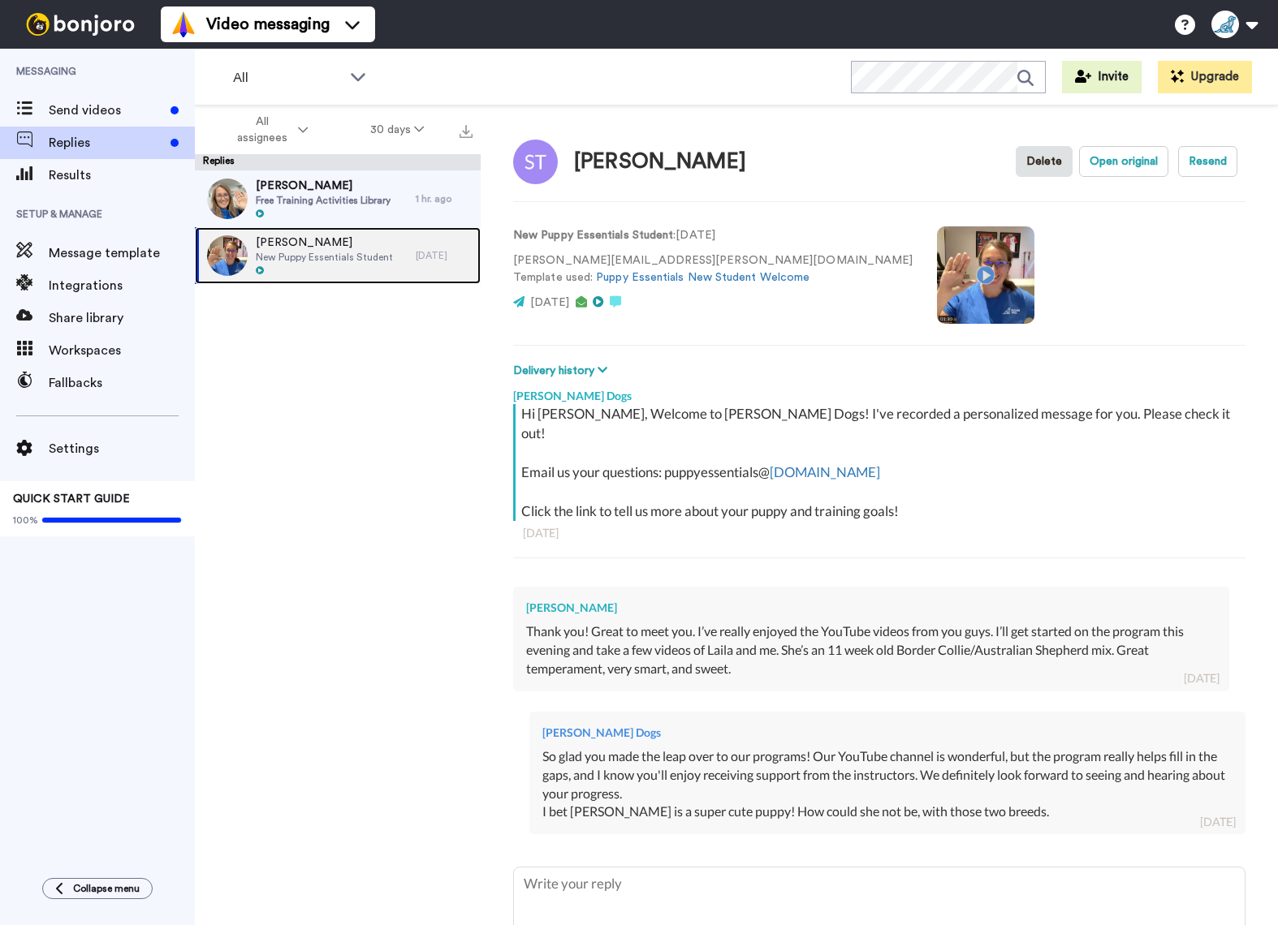
scroll to position [95, 0]
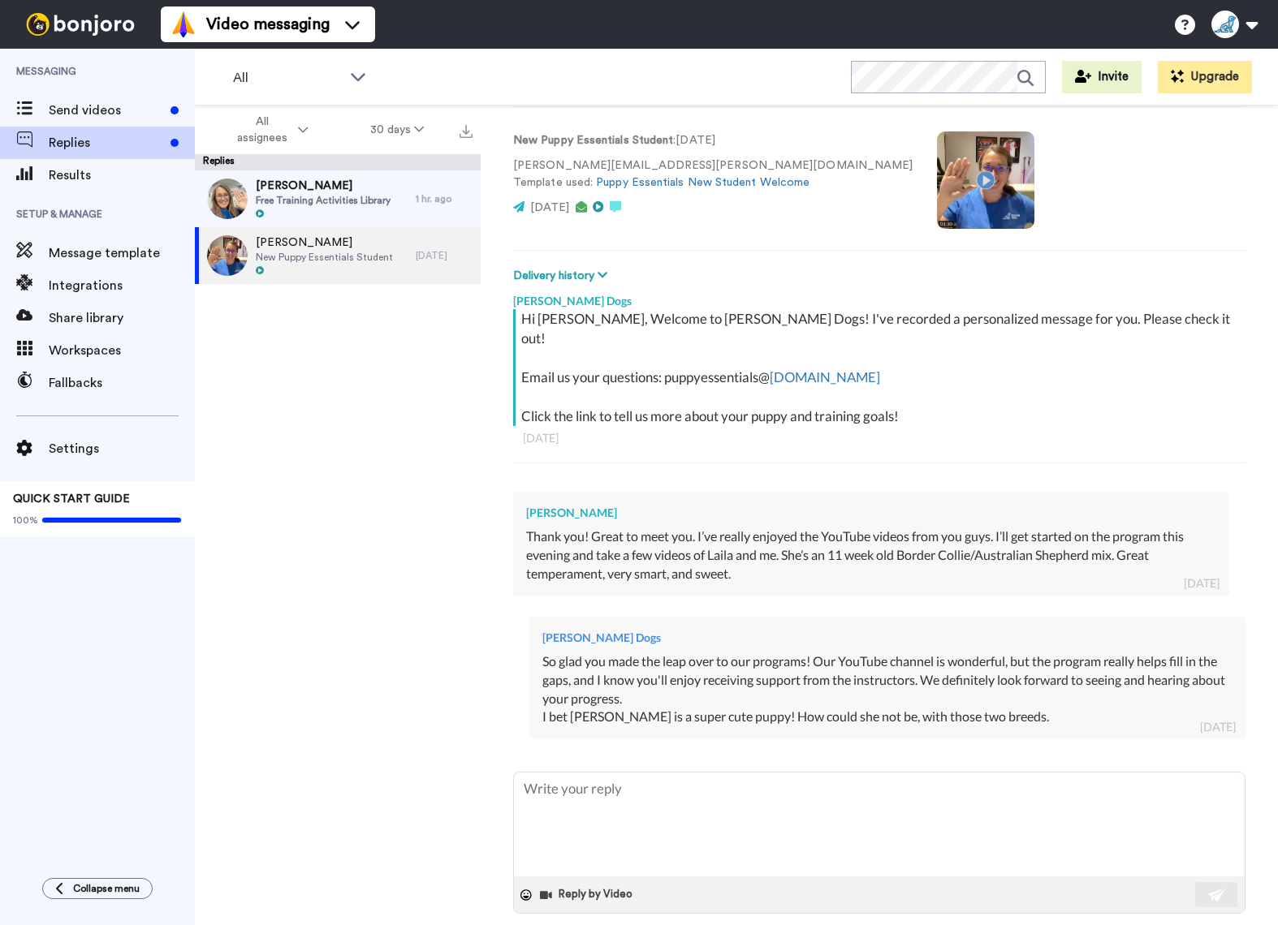
click at [1084, 925] on span at bounding box center [1076, 937] width 16 height 16
click at [313, 213] on div at bounding box center [323, 214] width 135 height 11
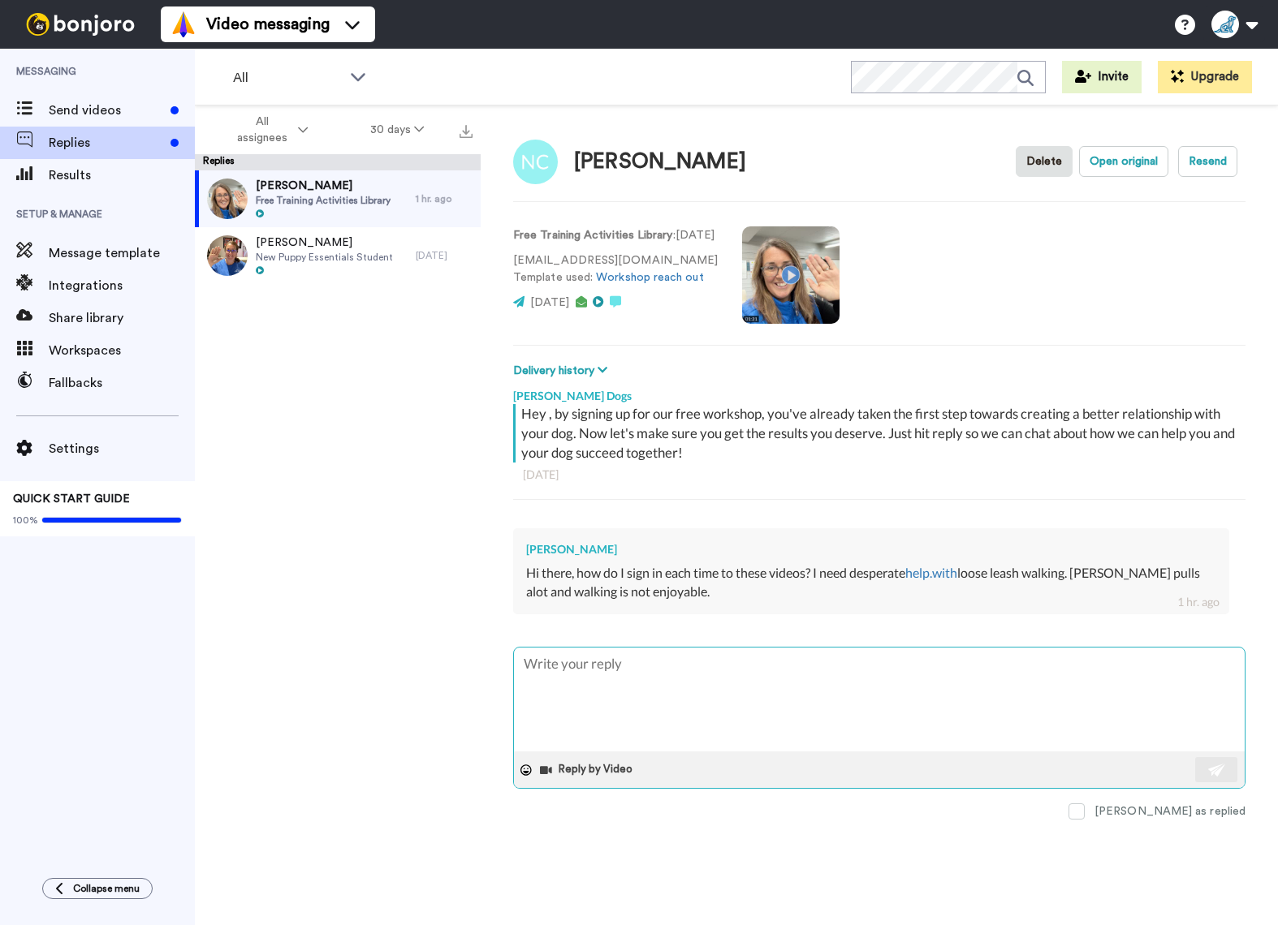
click at [624, 671] on textarea at bounding box center [879, 700] width 731 height 104
click at [806, 275] on video at bounding box center [790, 274] width 97 height 97
click at [792, 275] on video at bounding box center [790, 274] width 97 height 97
click at [595, 674] on textarea at bounding box center [879, 700] width 731 height 104
type textarea "x"
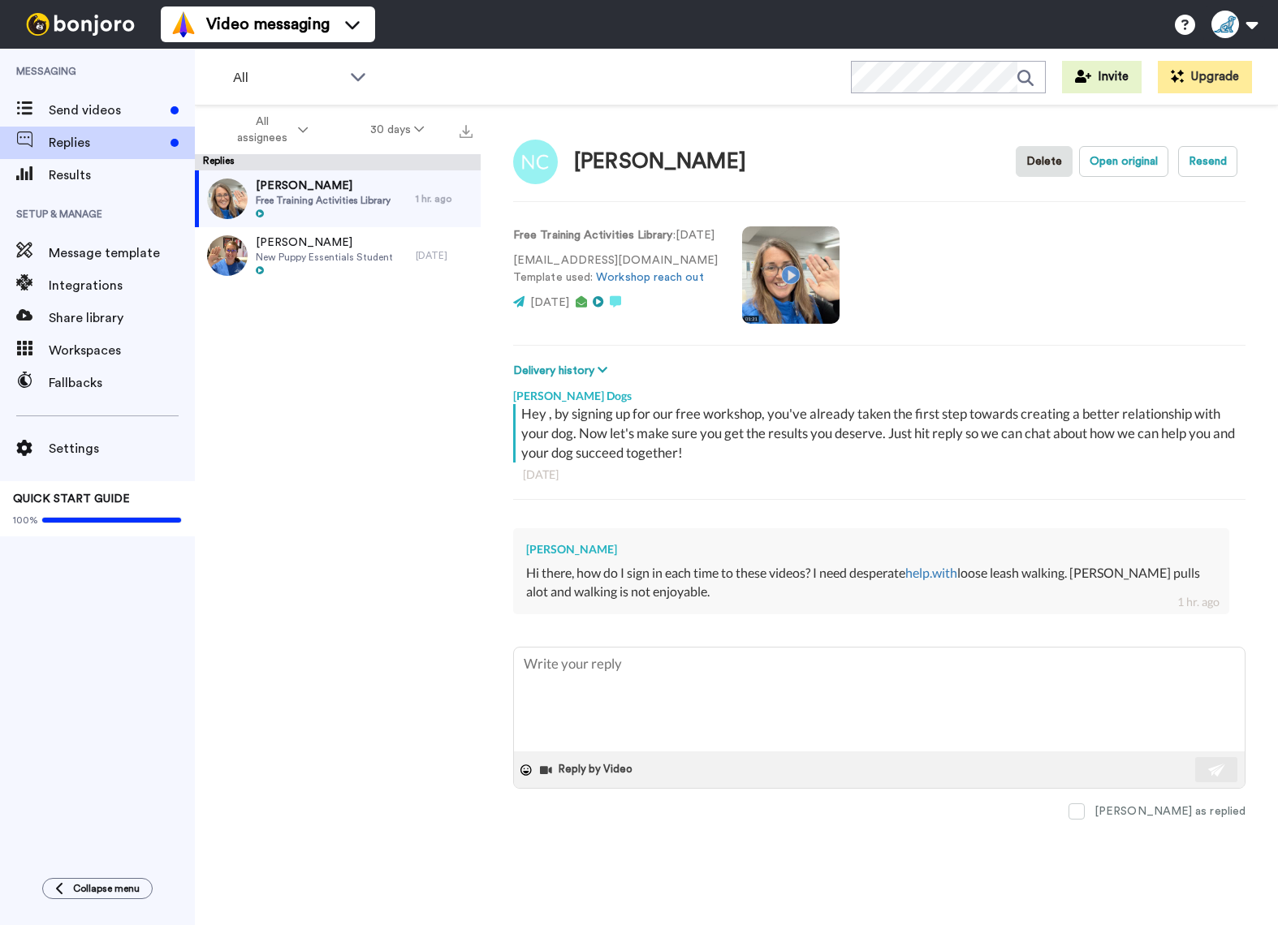
type textarea "H"
type textarea "x"
type textarea "Hi"
type textarea "x"
type textarea "Hi"
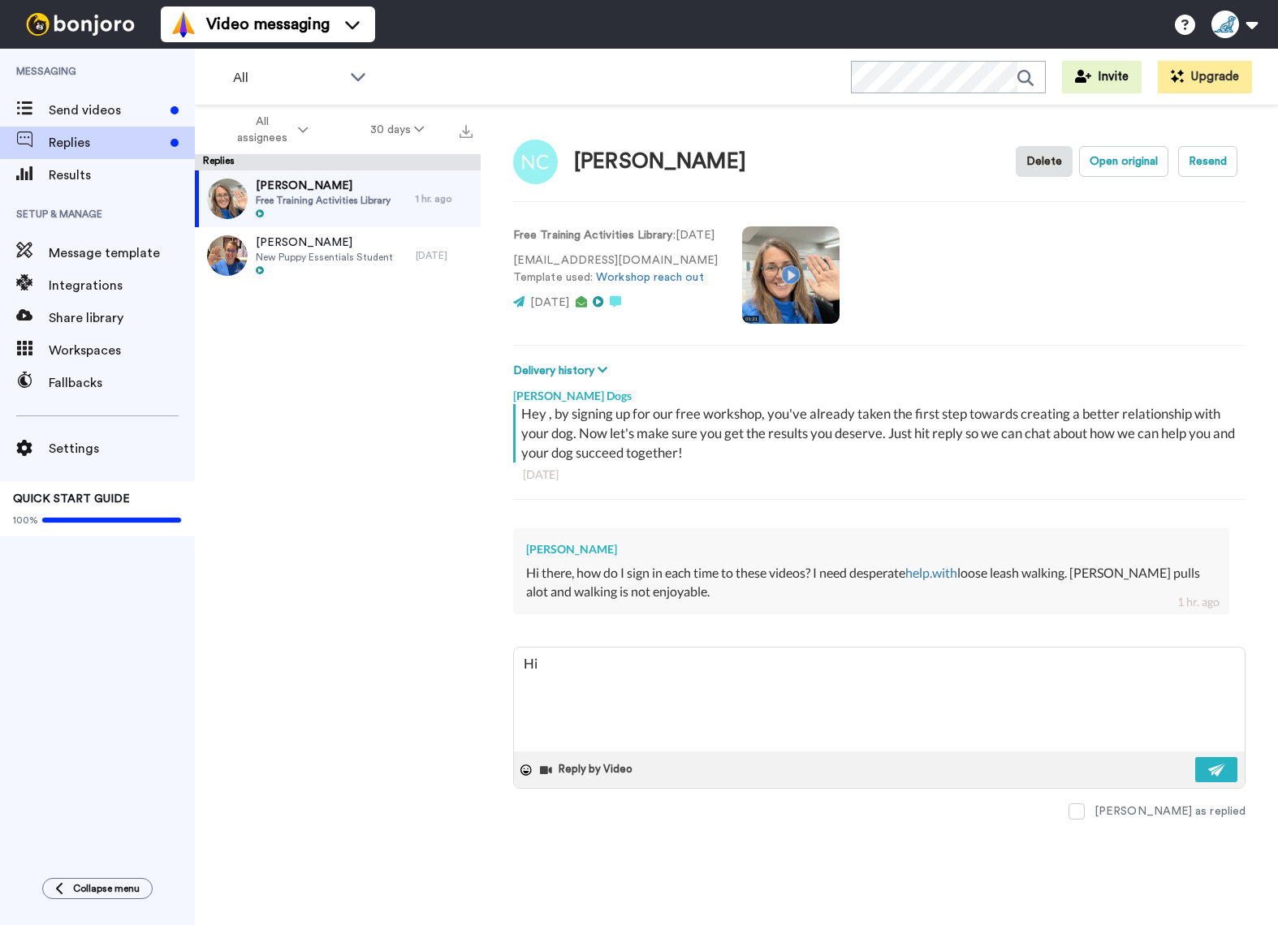
type textarea "x"
type textarea "Hi N"
type textarea "x"
type textarea "Hi Na"
type textarea "x"
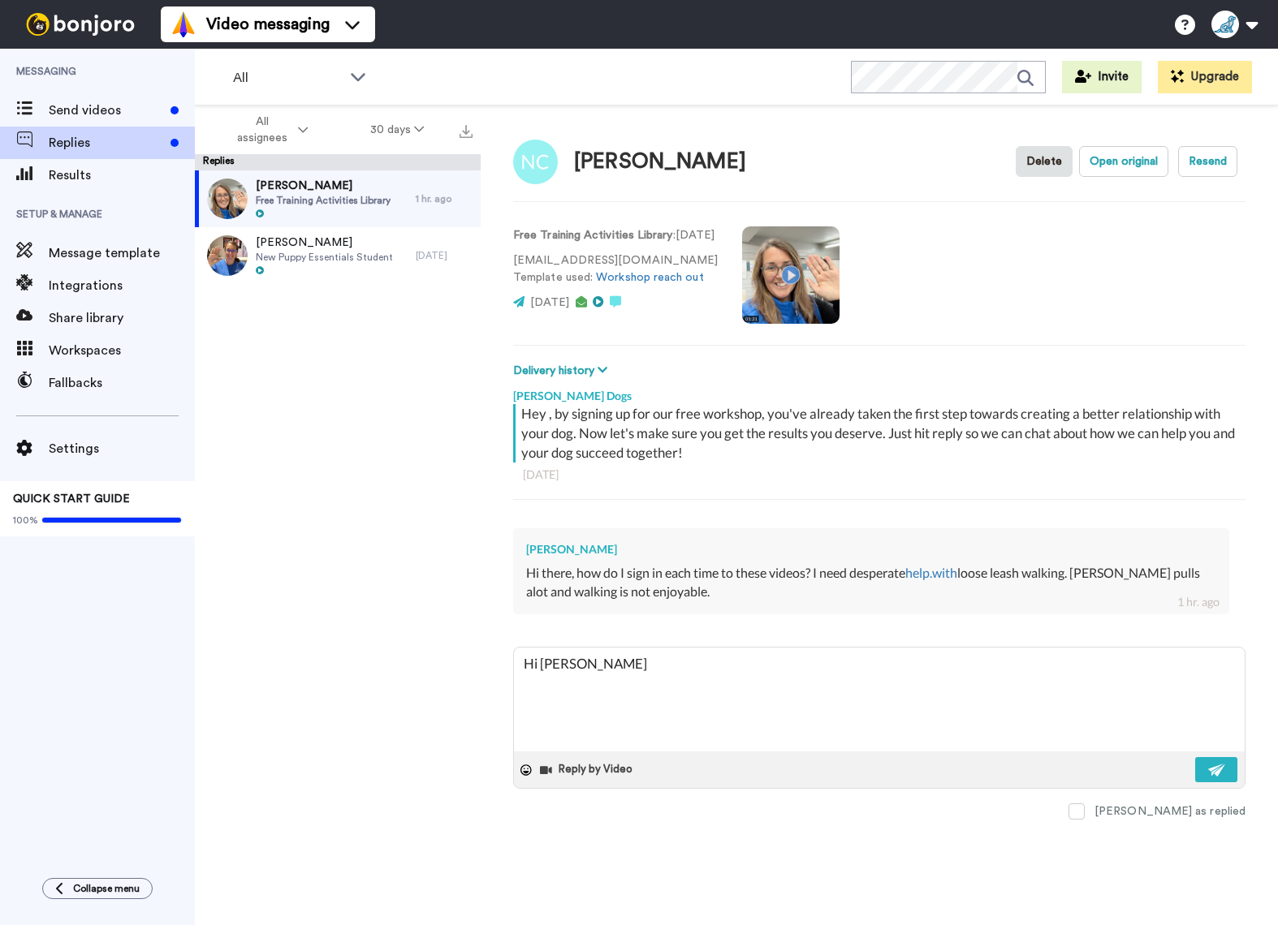
type textarea "Hi Nanc"
type textarea "x"
type textarea "Hi Nancy"
type textarea "x"
type textarea "Hi Nancy!"
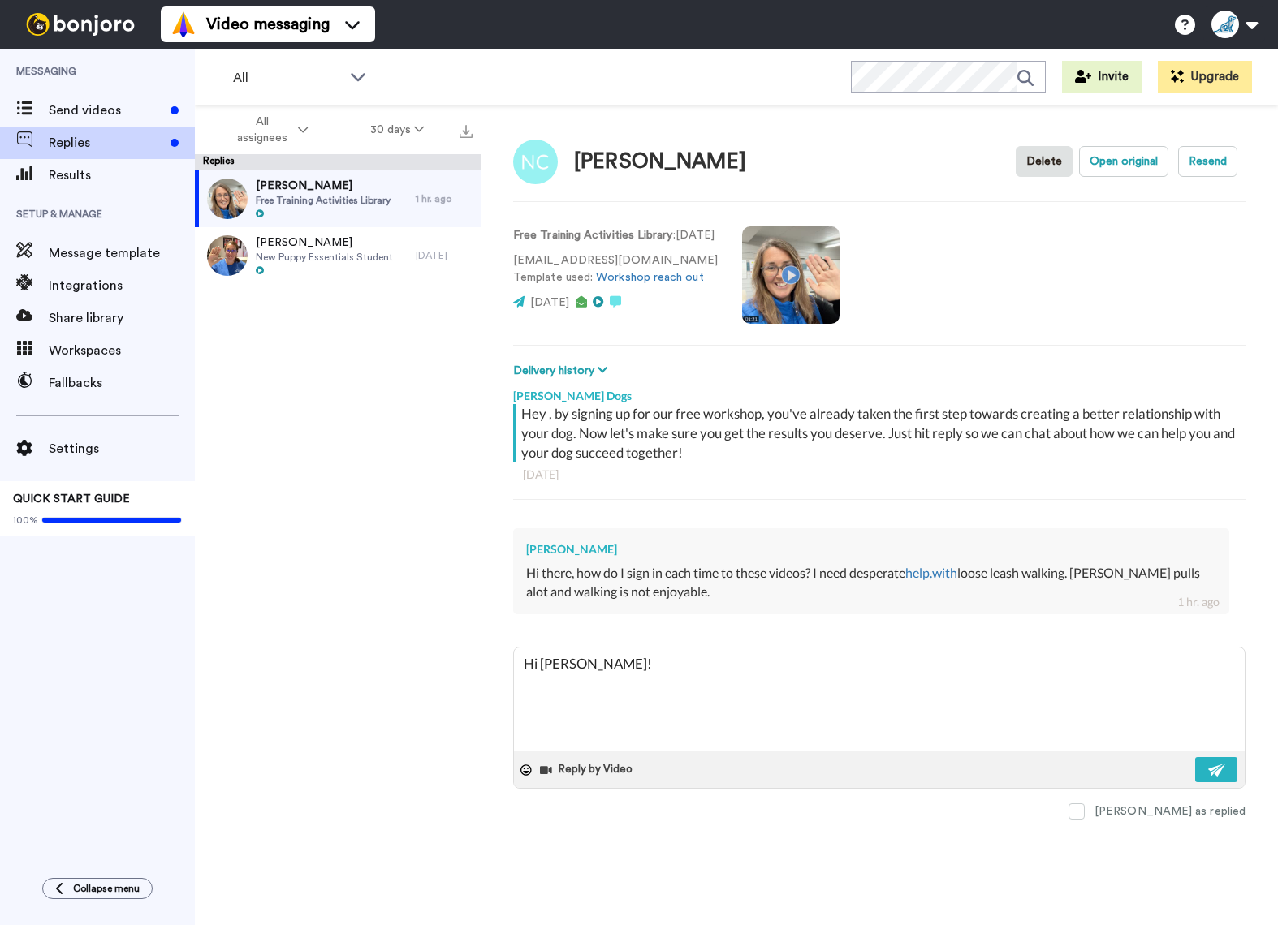
type textarea "x"
type textarea "Hi Nancy!"
type textarea "x"
type textarea "Hi Nancy!"
type textarea "x"
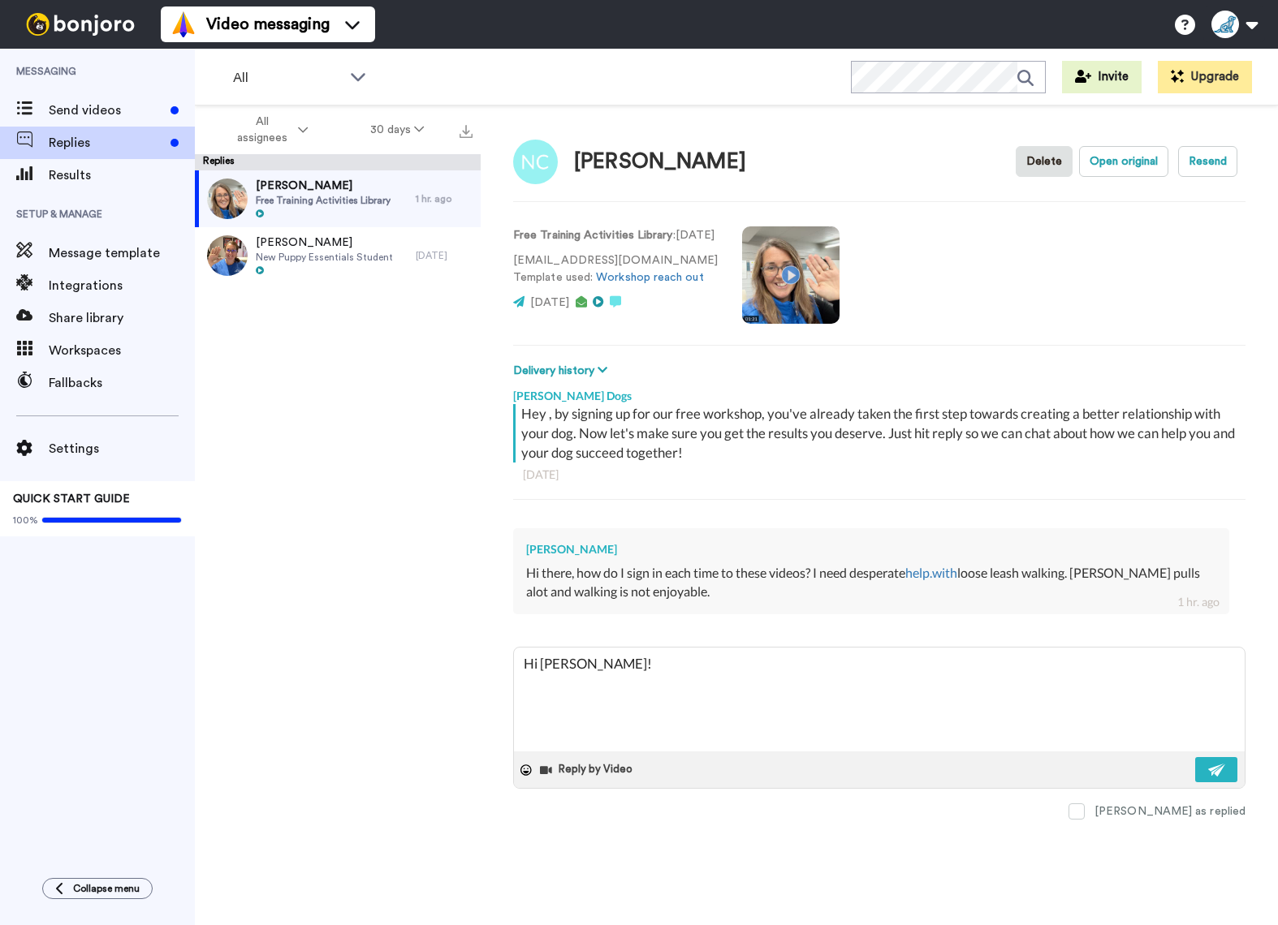
type textarea "Hi Nancy!"
drag, startPoint x: 629, startPoint y: 686, endPoint x: 513, endPoint y: 661, distance: 118.8
click at [513, 661] on div "Hi Nancy! Reply by Video" at bounding box center [879, 718] width 732 height 142
type textarea "x"
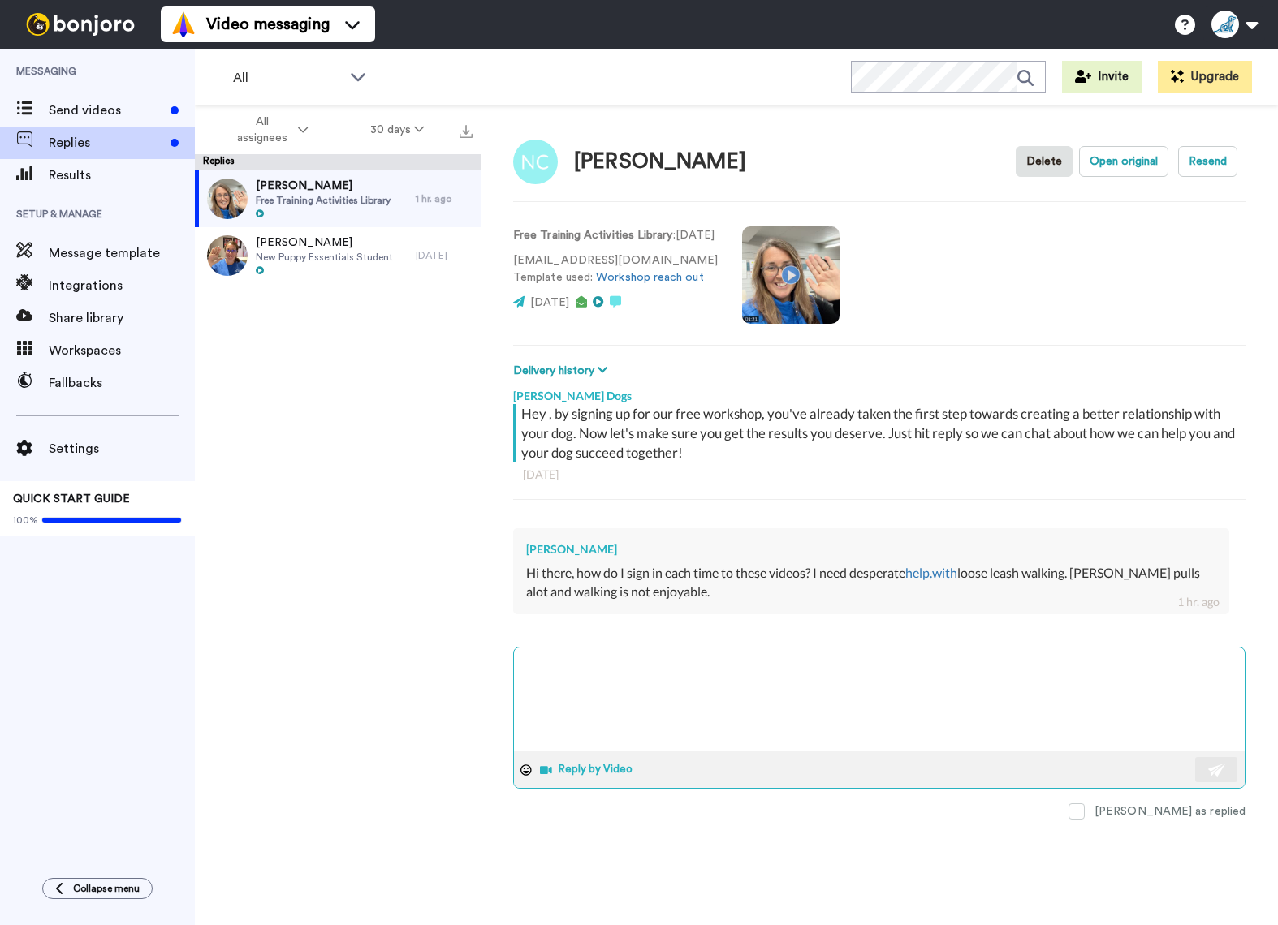
click at [549, 773] on span at bounding box center [549, 770] width 19 height 10
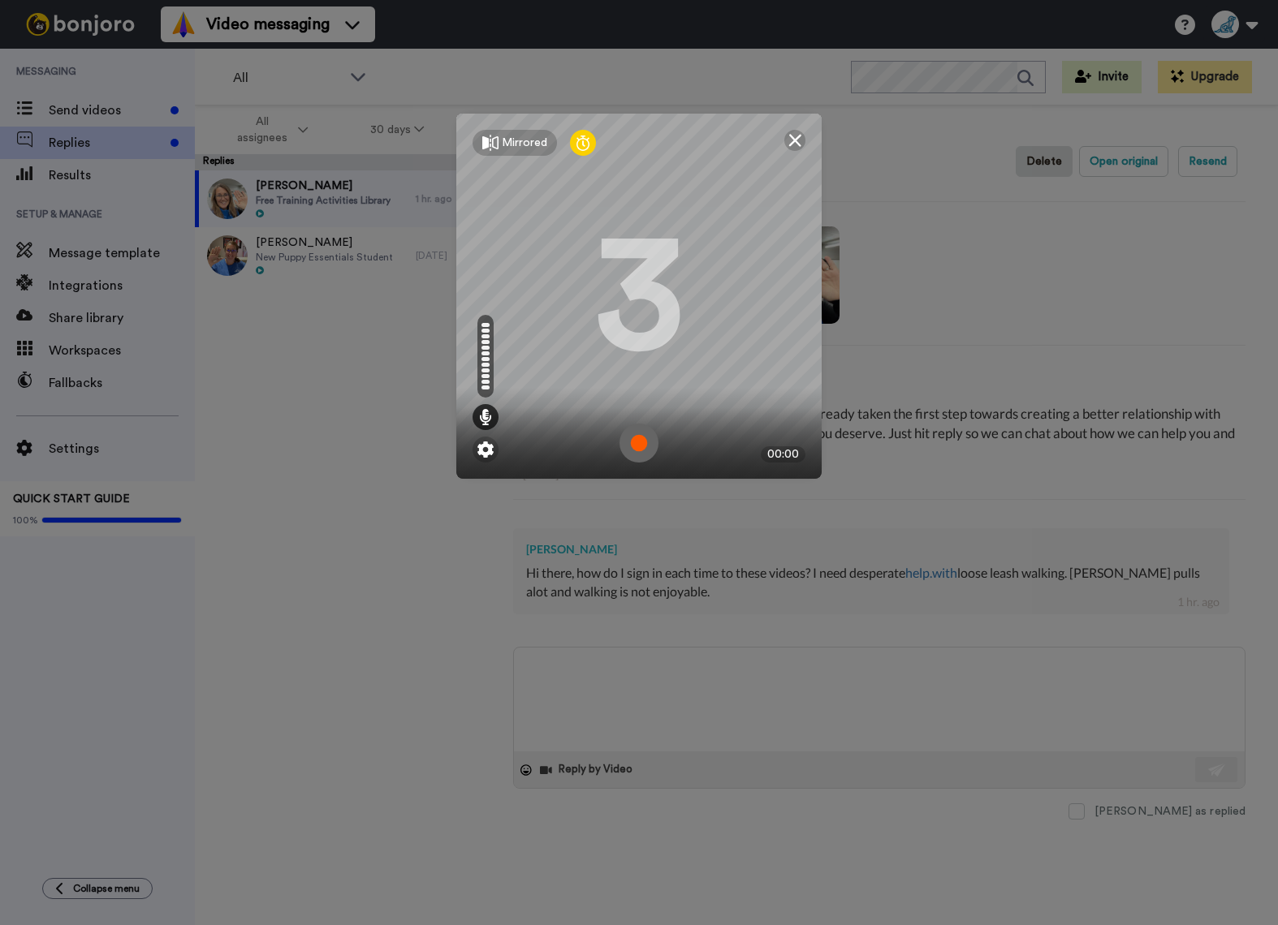
click at [638, 446] on img at bounding box center [638, 443] width 39 height 39
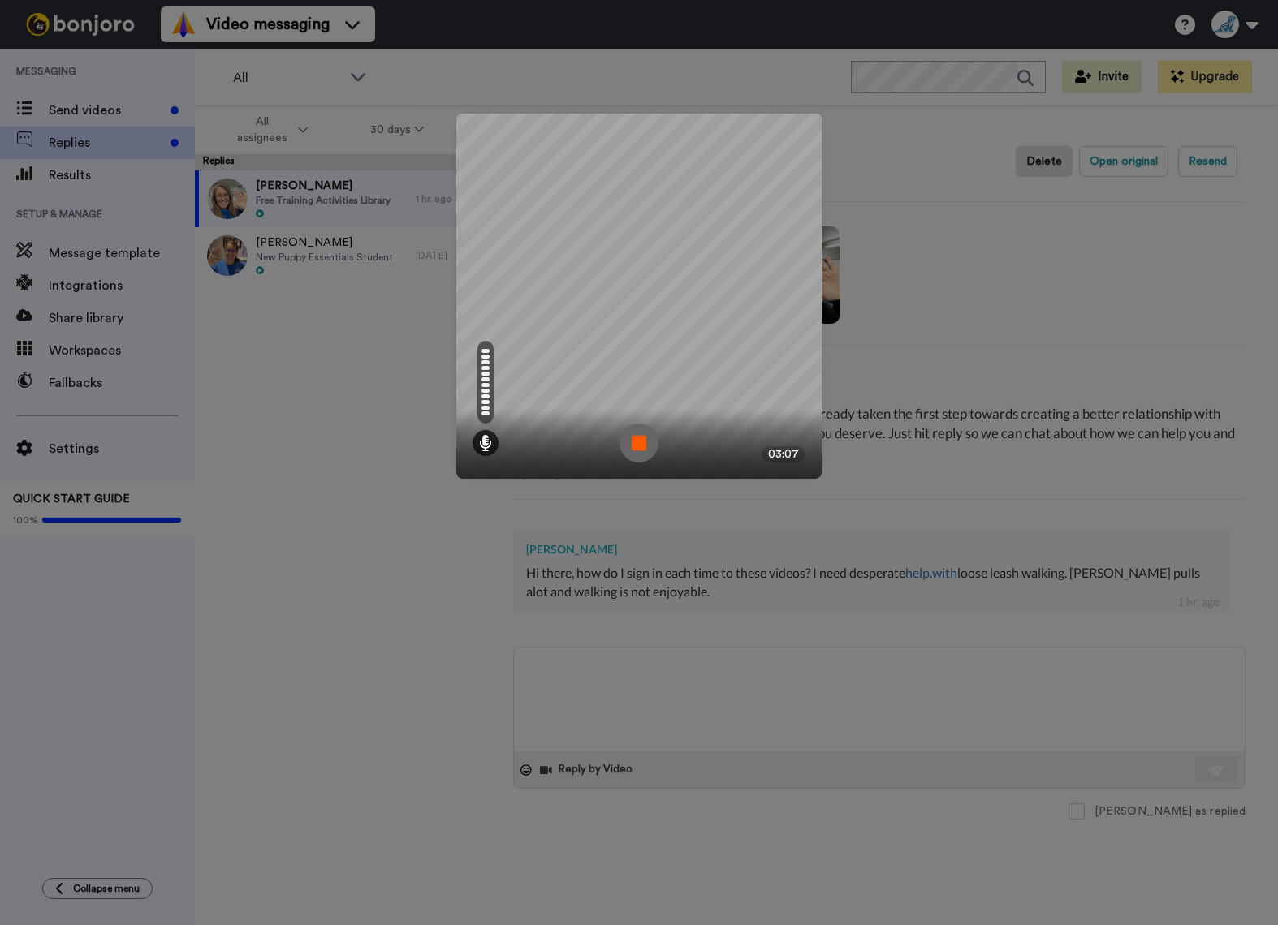
click at [632, 450] on img at bounding box center [638, 443] width 39 height 39
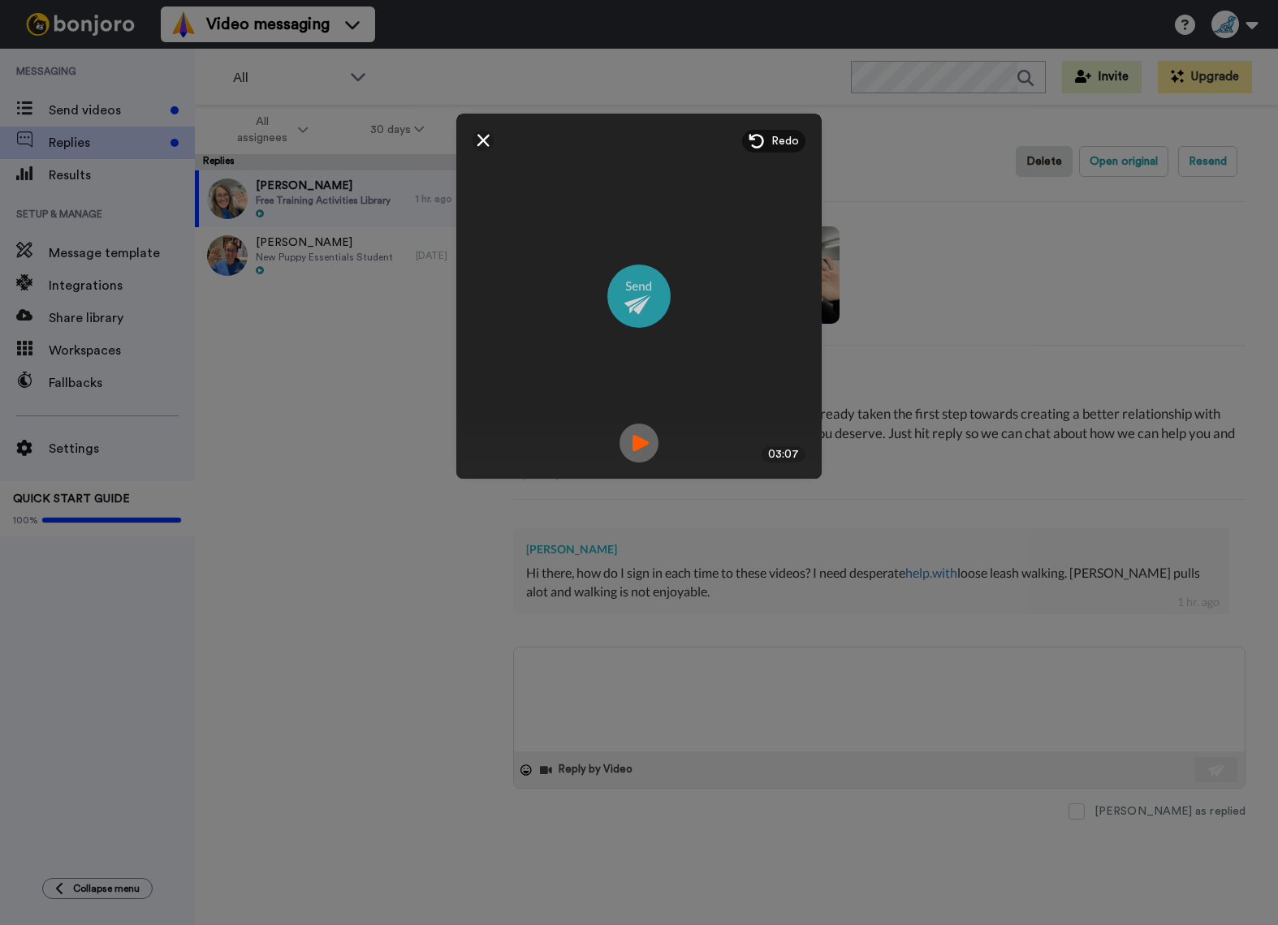
click at [634, 308] on img at bounding box center [638, 296] width 63 height 63
type textarea "x"
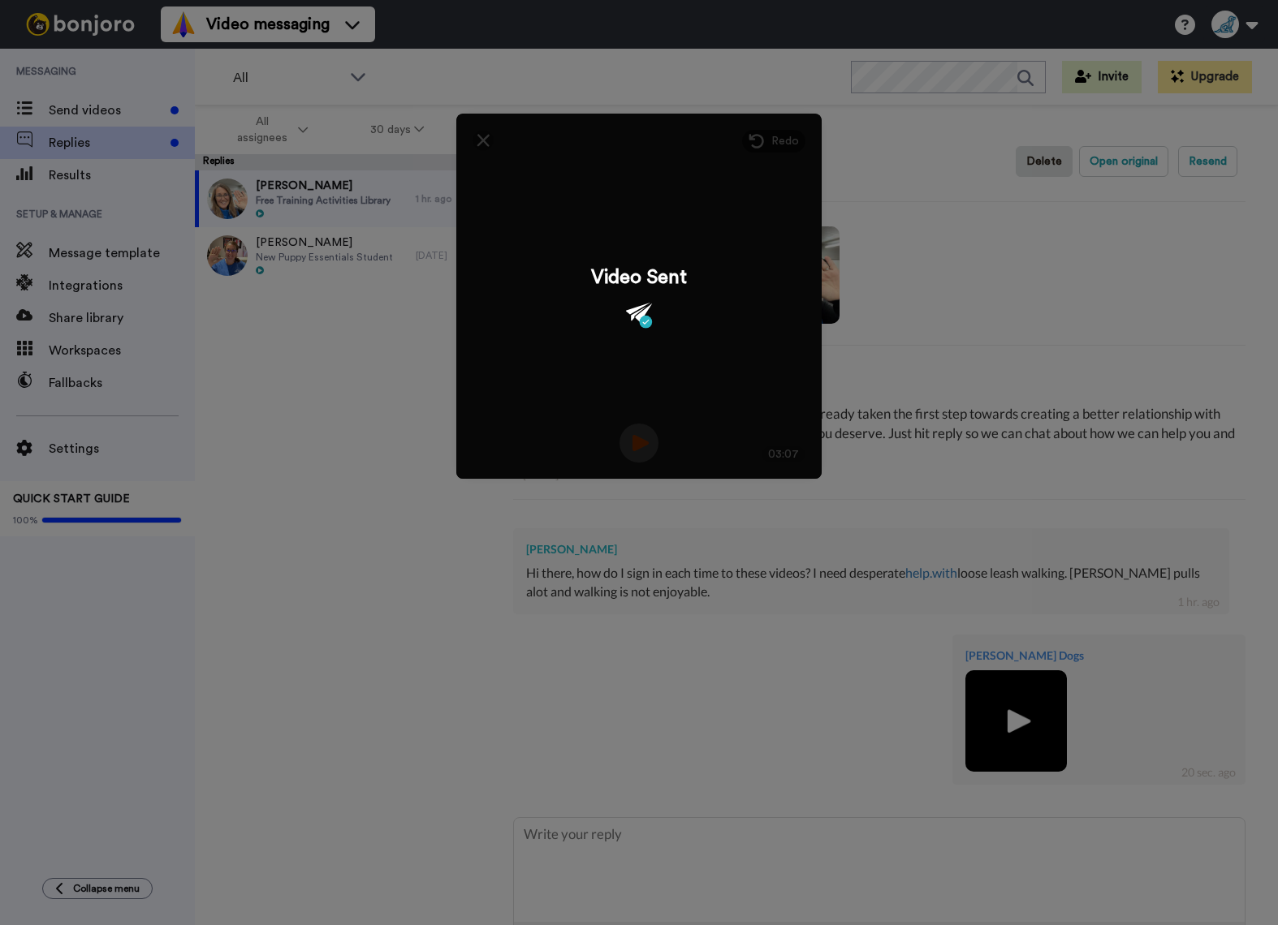
click at [636, 853] on div "Mirrored Redo 3 03:07 Video Sent" at bounding box center [639, 462] width 1278 height 925
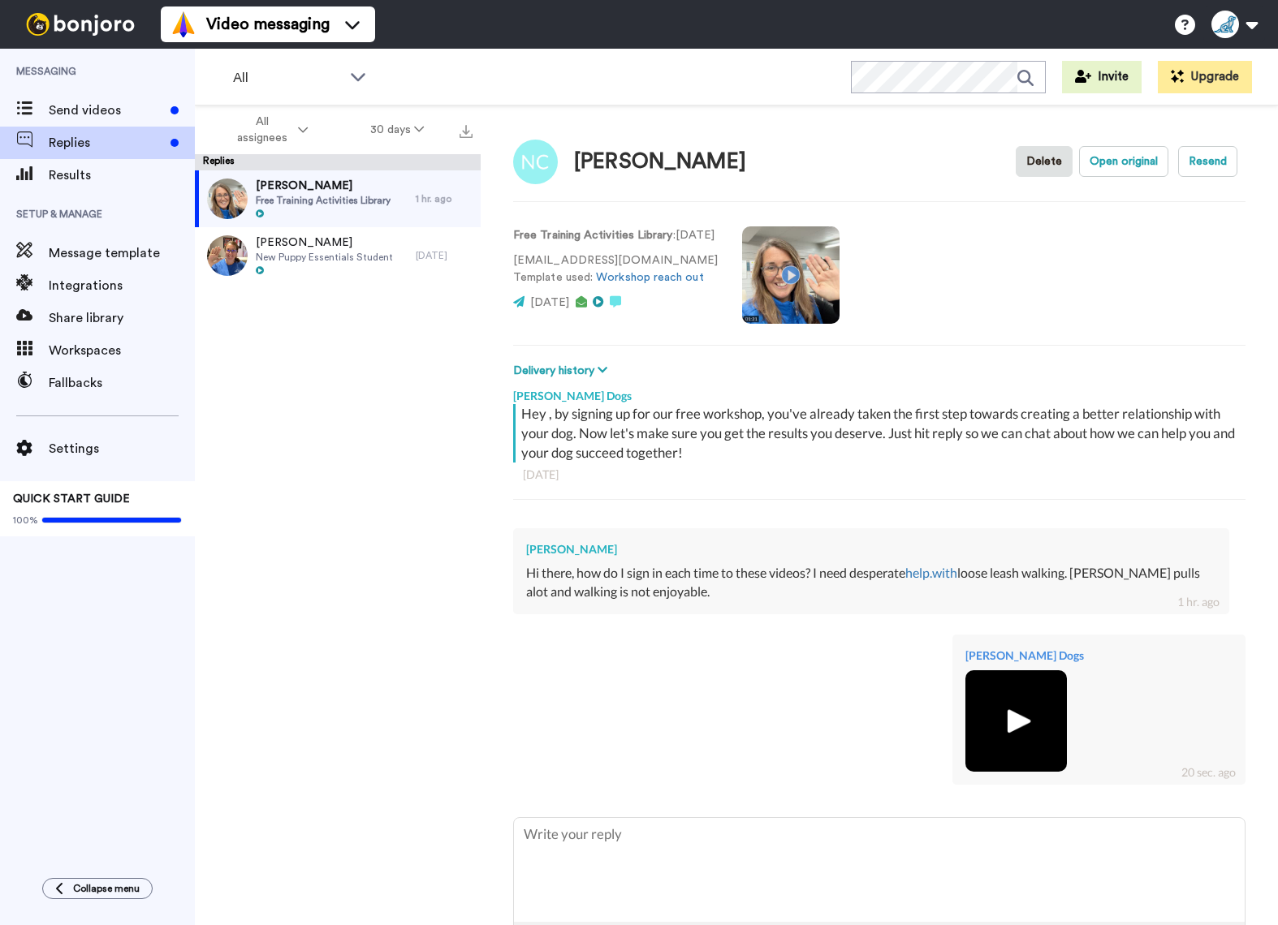
scroll to position [57, 0]
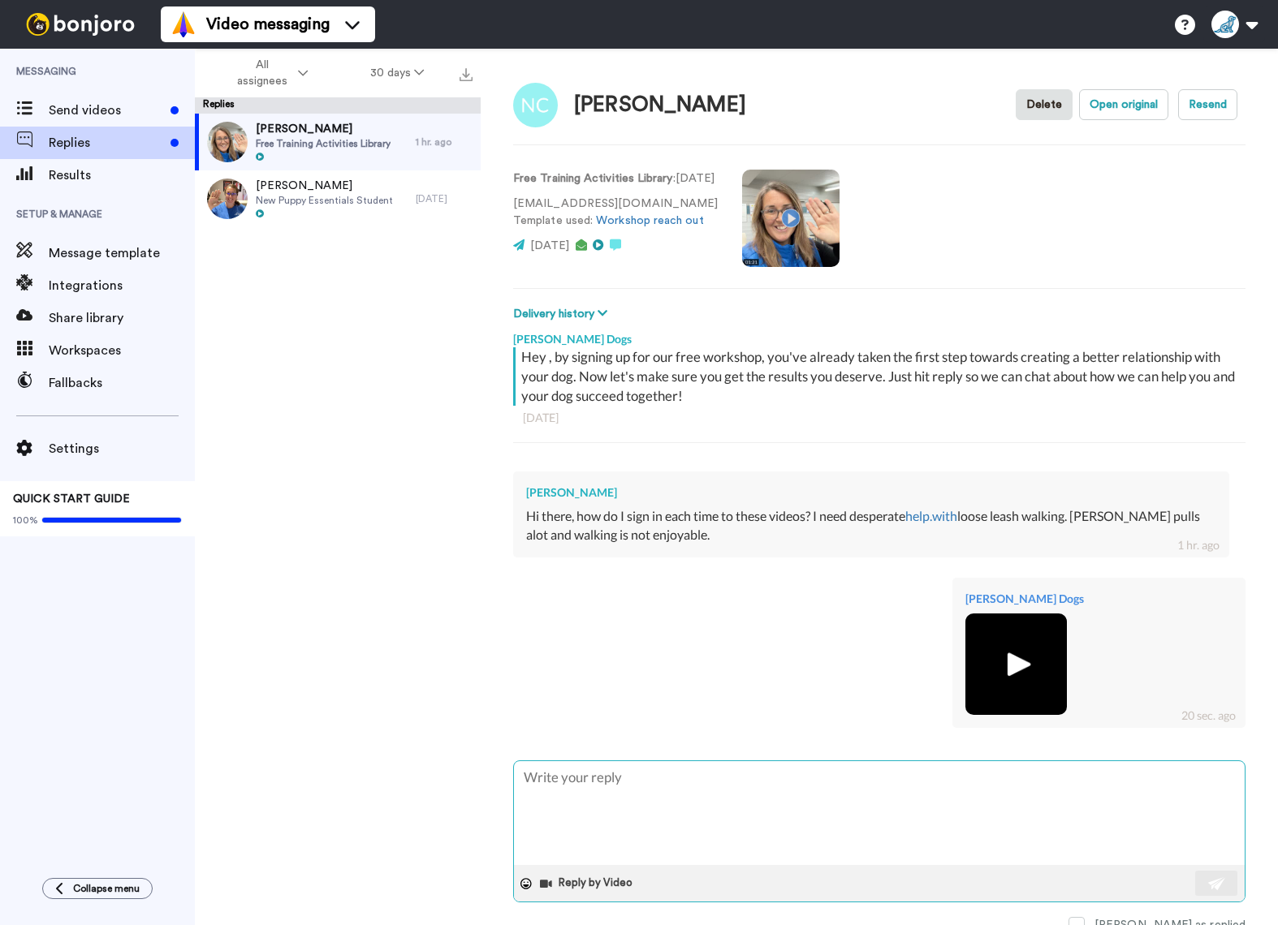
click at [590, 803] on textarea at bounding box center [879, 813] width 731 height 104
type textarea "x"
type textarea "T"
type textarea "x"
type textarea "To"
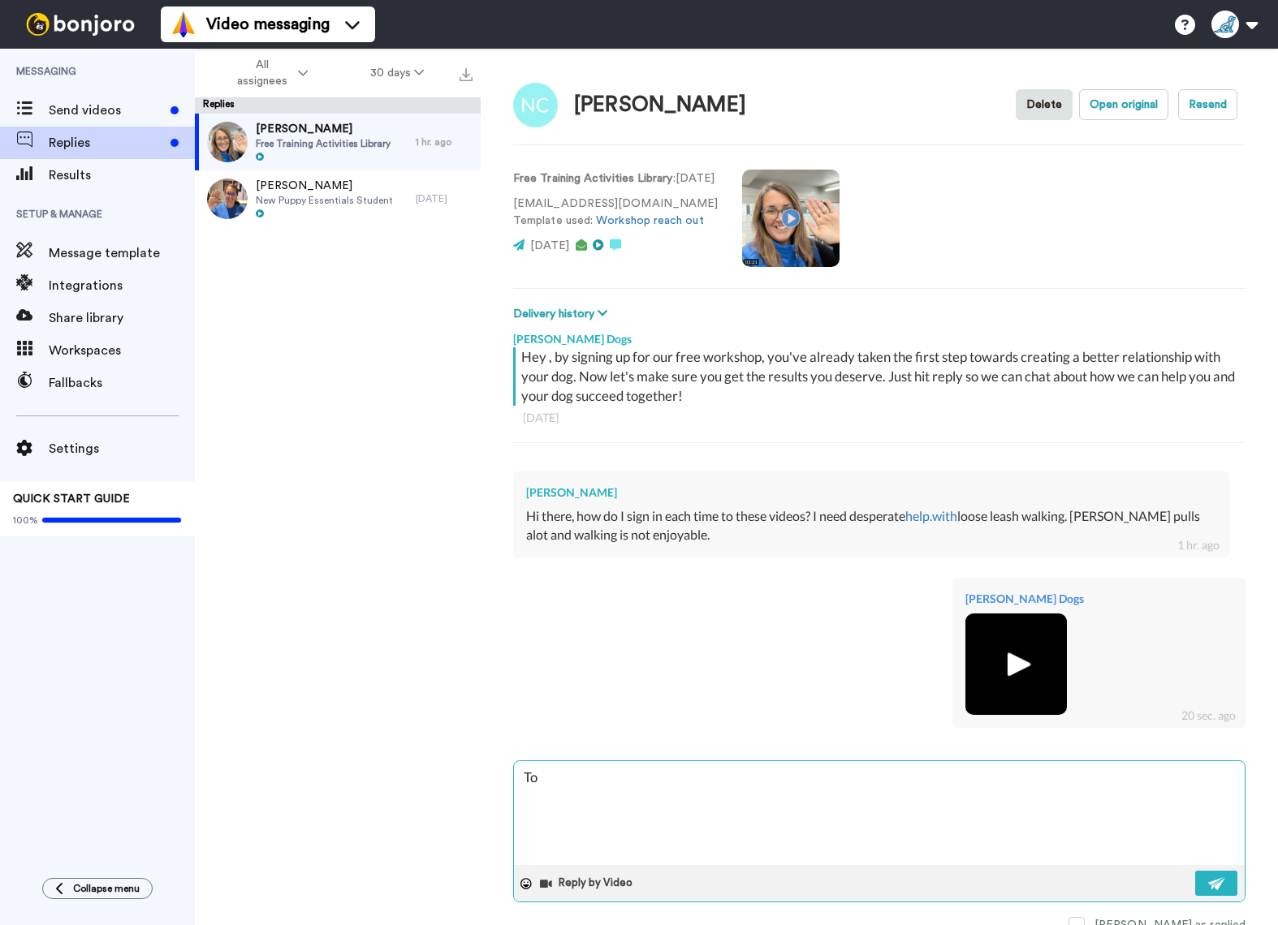
type textarea "x"
type textarea "To"
type textarea "x"
type textarea "To lo"
type textarea "x"
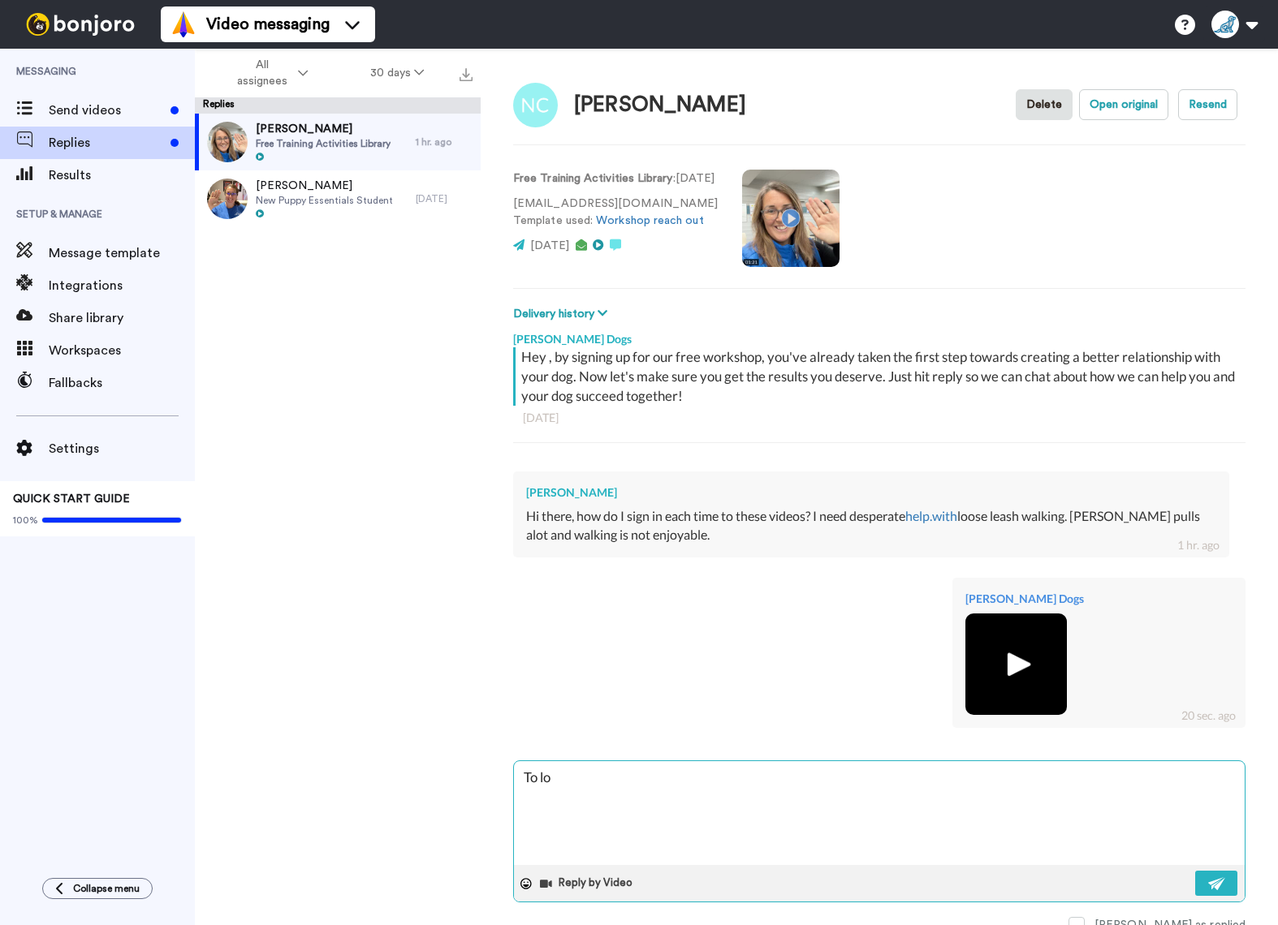
type textarea "To log"
type textarea "x"
type textarea "To log"
type textarea "x"
type textarea "To log i"
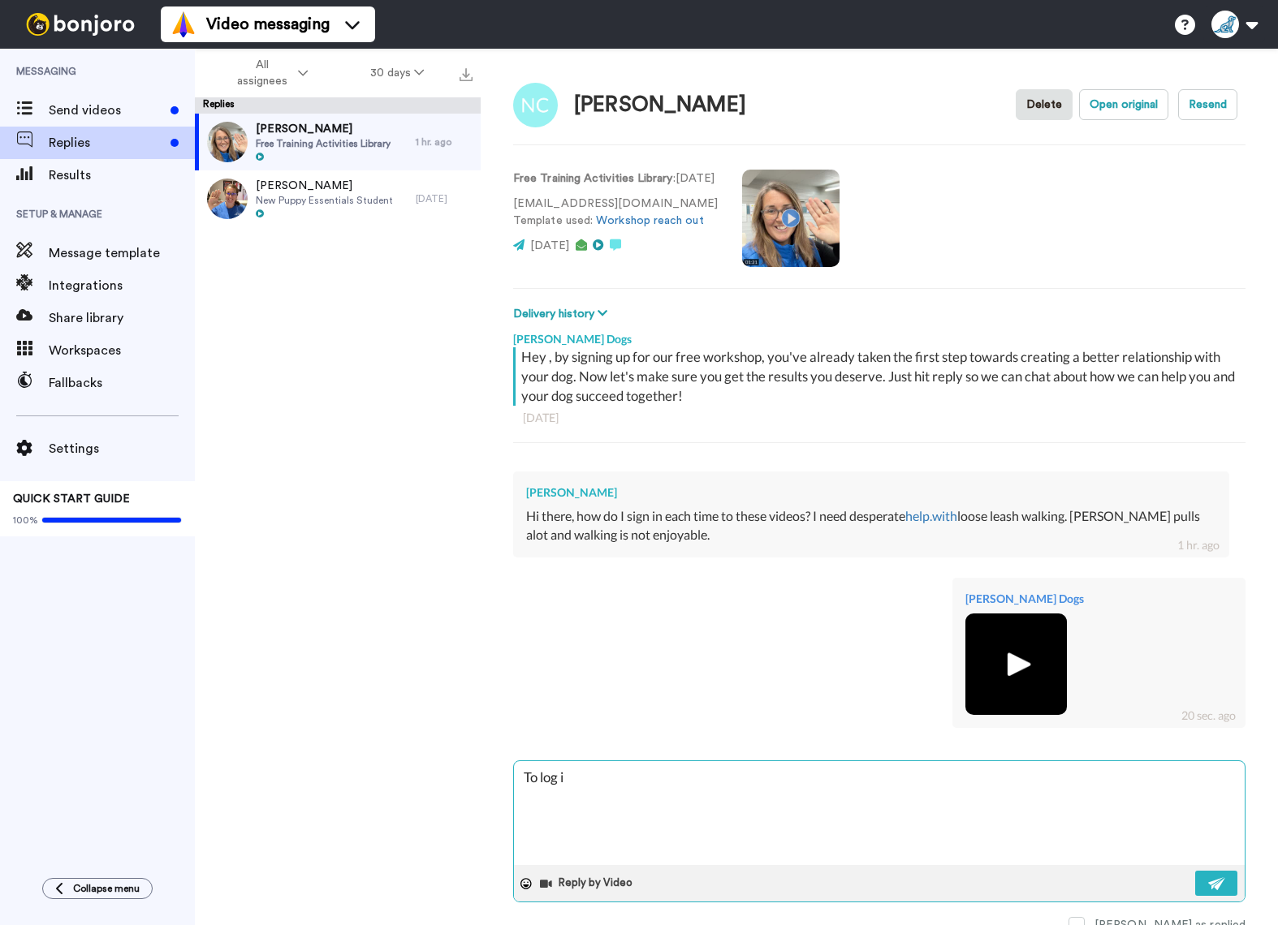
type textarea "x"
type textarea "To log in"
type textarea "x"
type textarea "To log in"
type textarea "x"
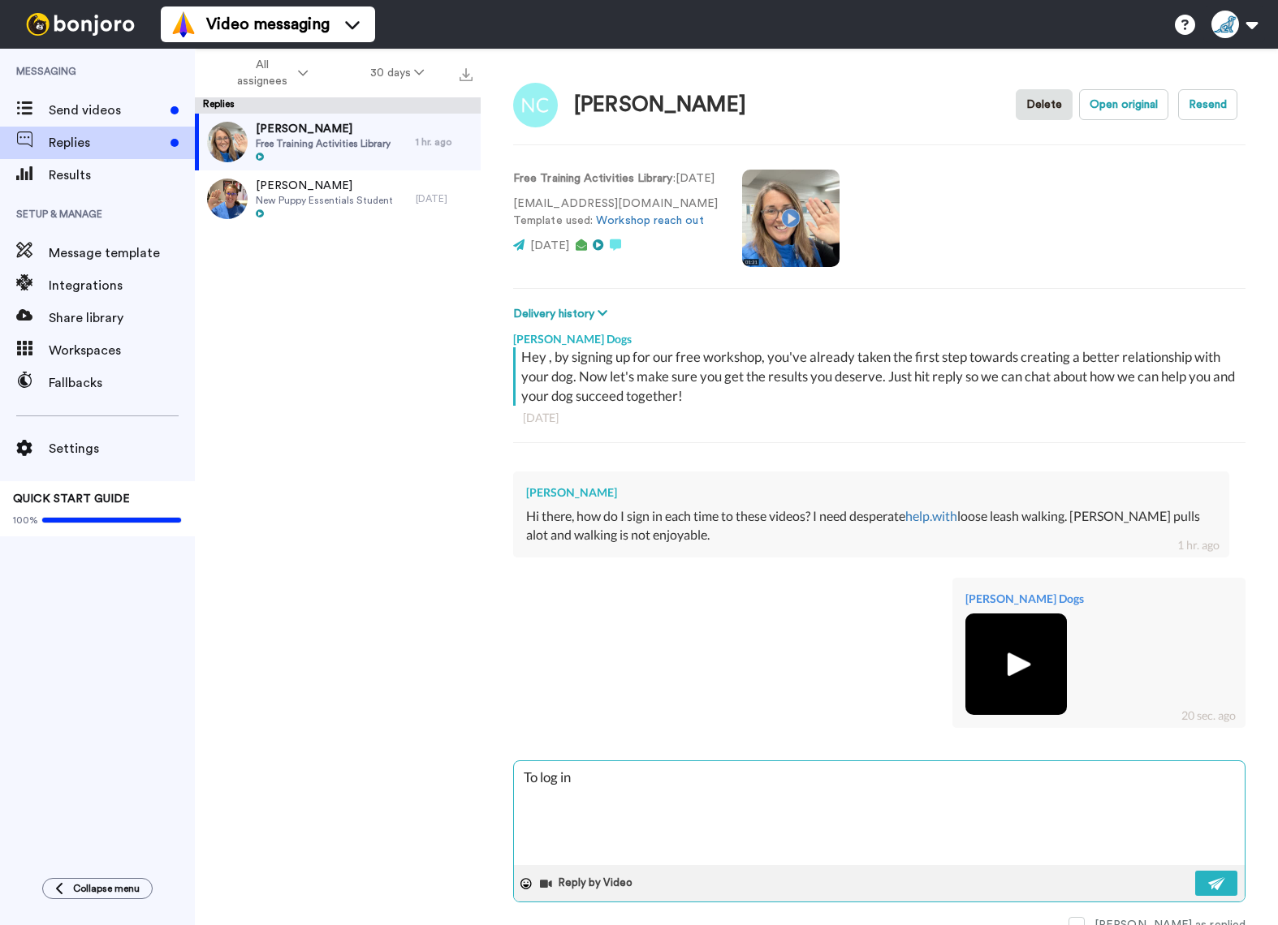
type textarea "To log in g"
type textarea "x"
type textarea "To log in go"
type textarea "x"
type textarea "To log in go"
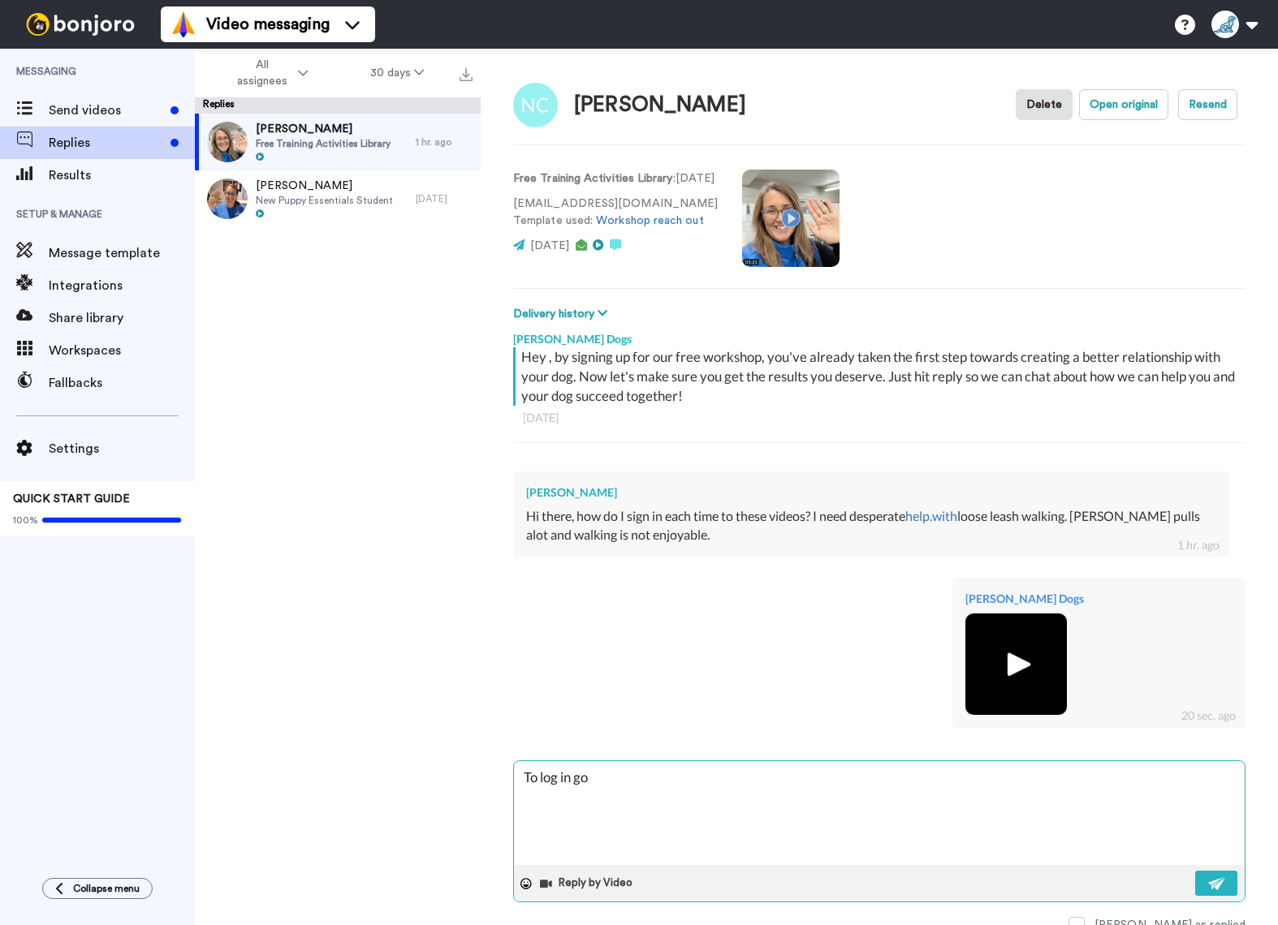
type textarea "x"
type textarea "To log in go to"
type textarea "x"
type textarea "To log in go to"
type textarea "x"
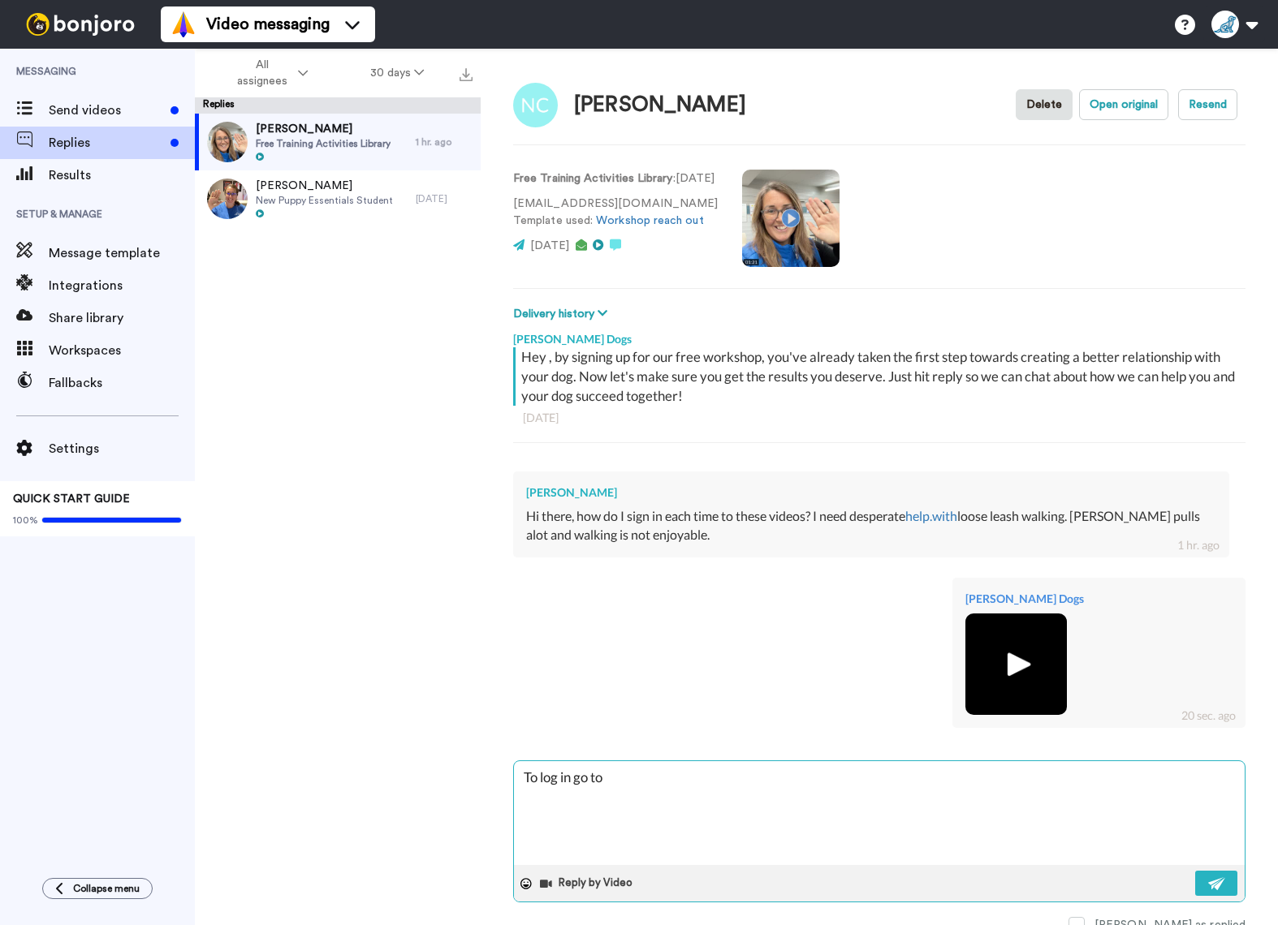
type textarea "To log in go to M"
type textarea "x"
type textarea "To log in go to Mc"
type textarea "x"
type textarea "To log in go to Mcc"
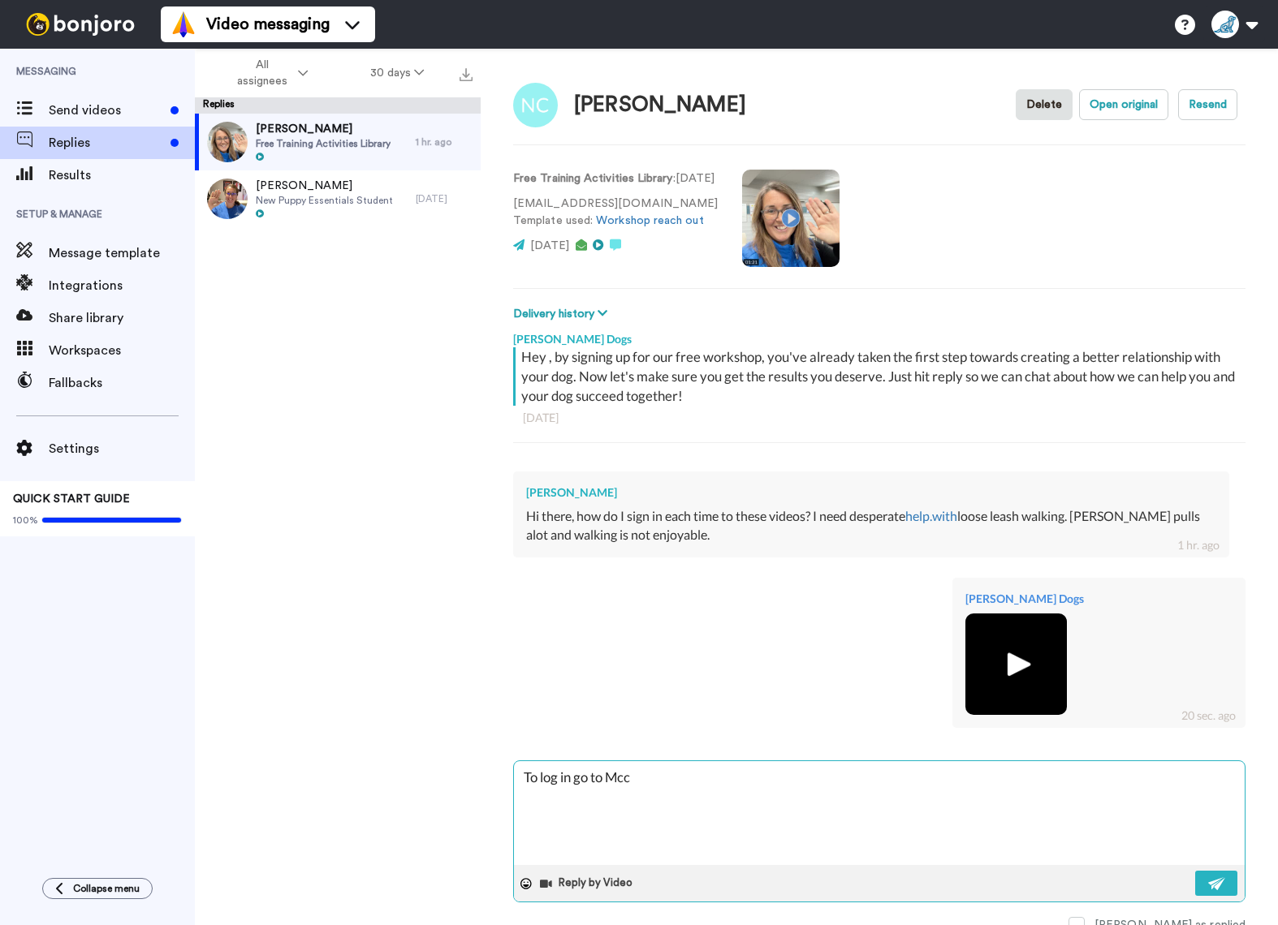
type textarea "x"
type textarea "To log in go to Mc"
type textarea "x"
type textarea "To log in go to M"
type textarea "x"
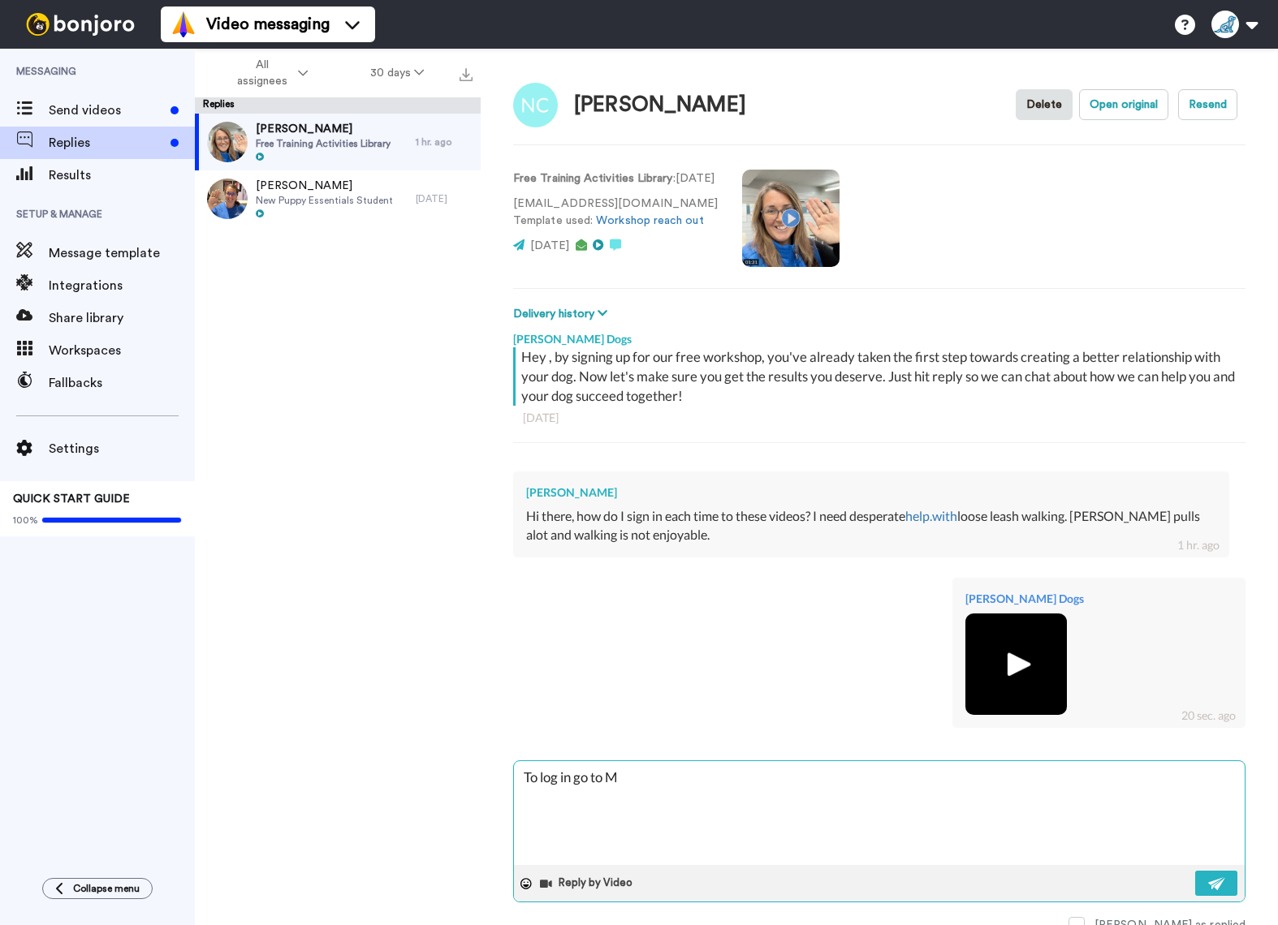
type textarea "To log in go to"
type textarea "x"
type textarea "To log in go to w"
type textarea "x"
type textarea "To log in go to ww"
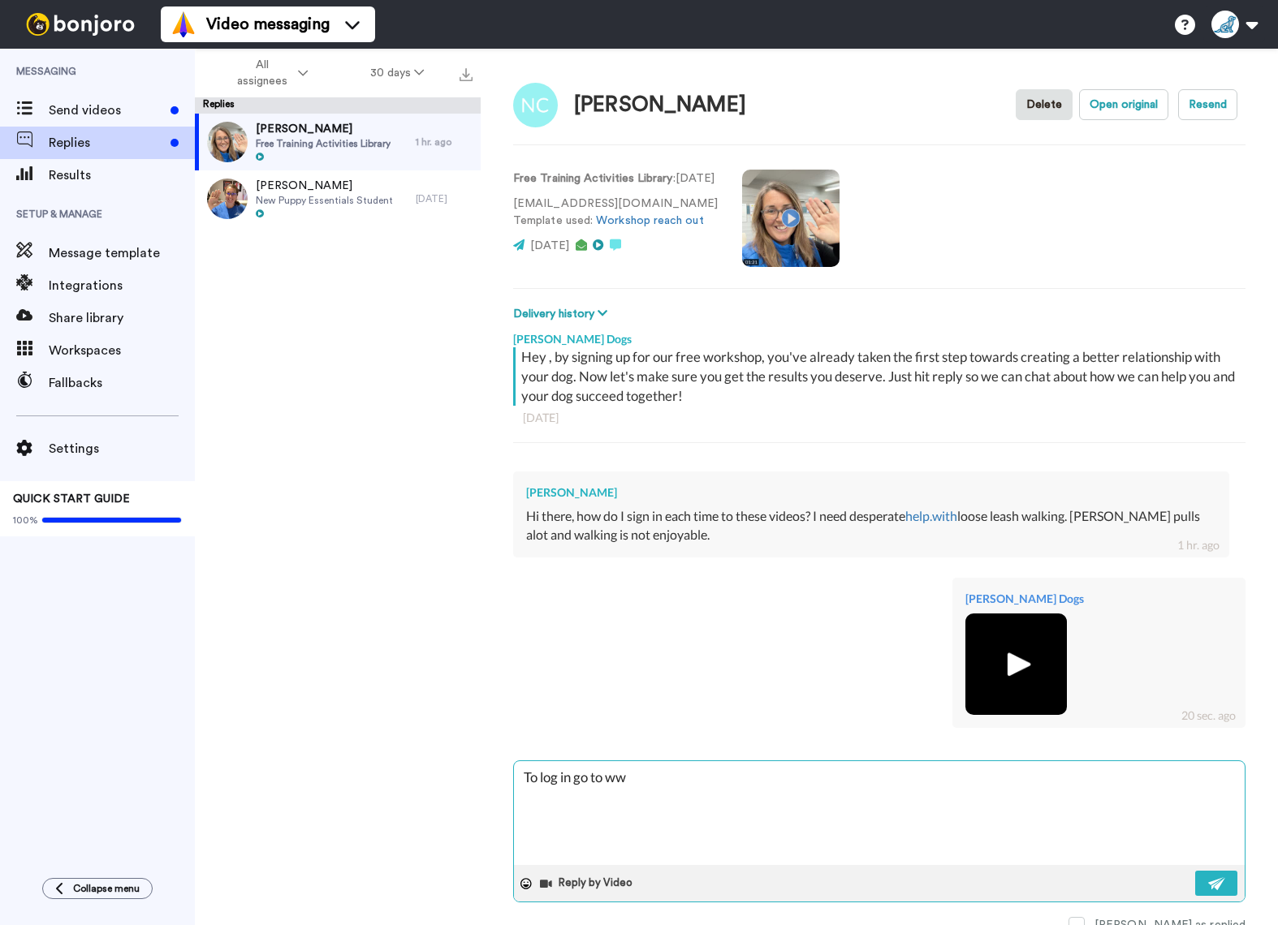
type textarea "x"
type textarea "To log in go to www"
type textarea "x"
type textarea "To log in go to www."
type textarea "x"
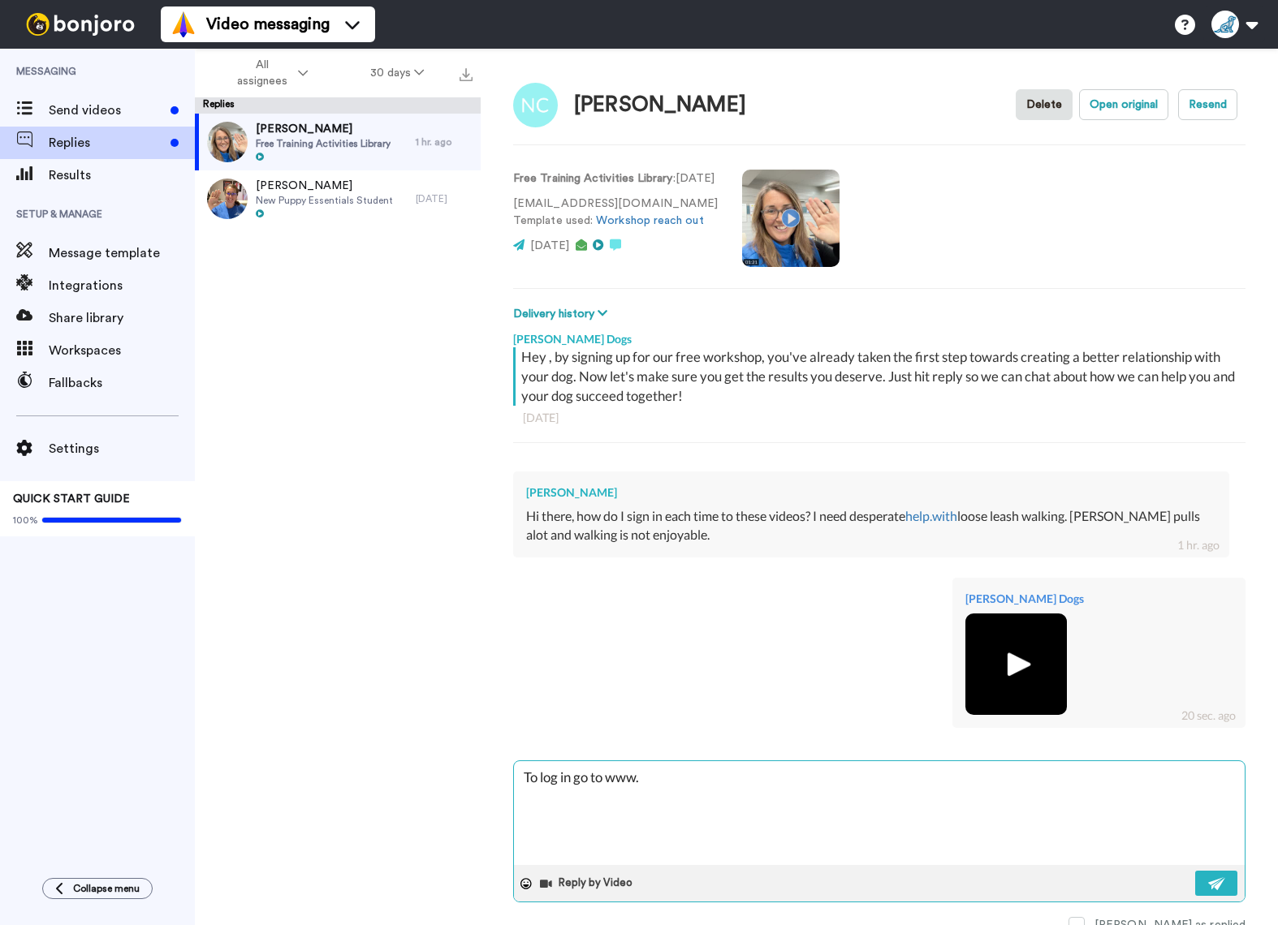
type textarea "To log in go to www.m"
type textarea "x"
type textarea "To log in go to www.mc"
type textarea "x"
type textarea "To log in go to www.mcc"
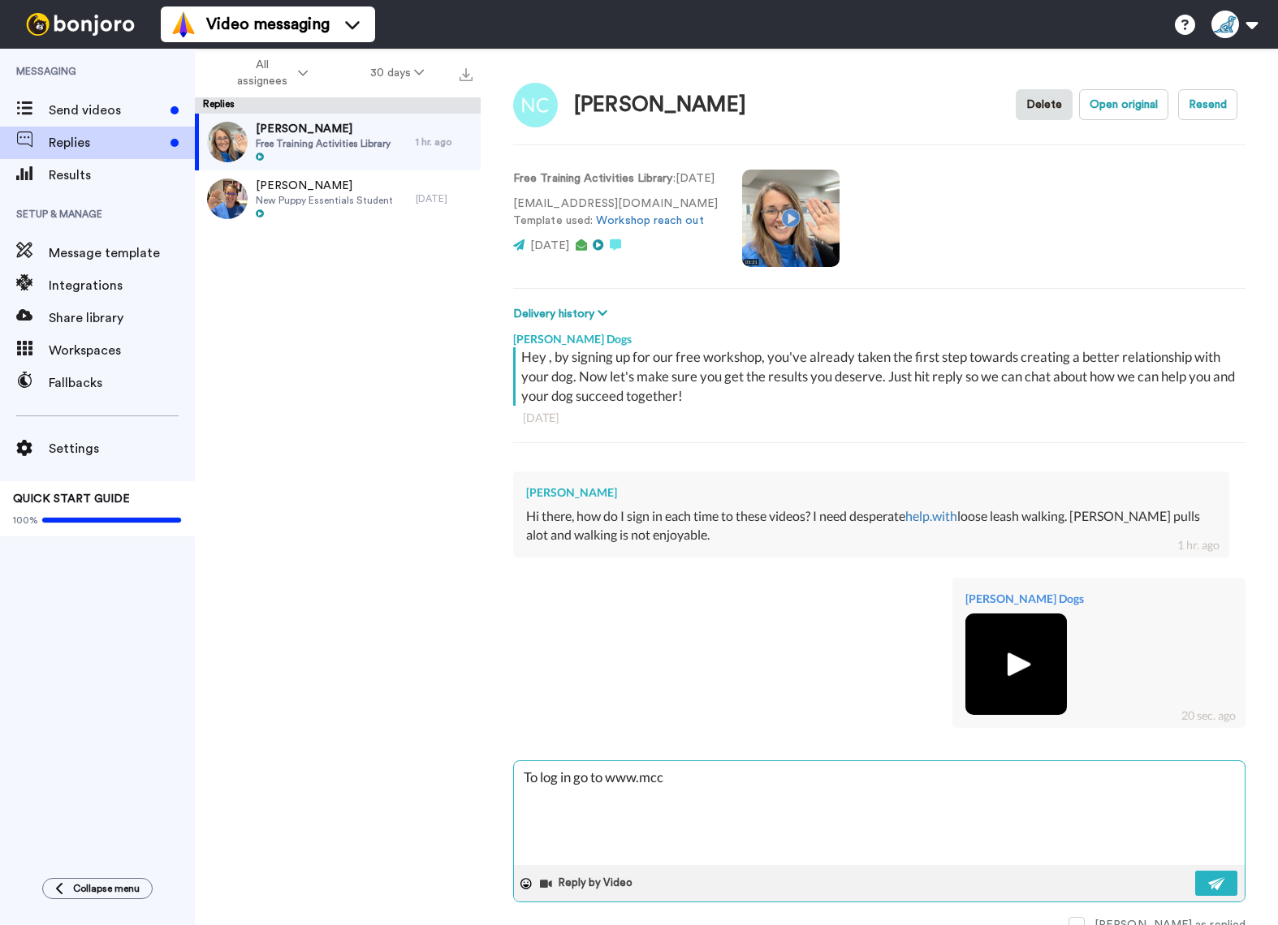
type textarea "x"
type textarea "To log in go to www.mcca"
type textarea "x"
type textarea "To log in go to www.mccan"
type textarea "x"
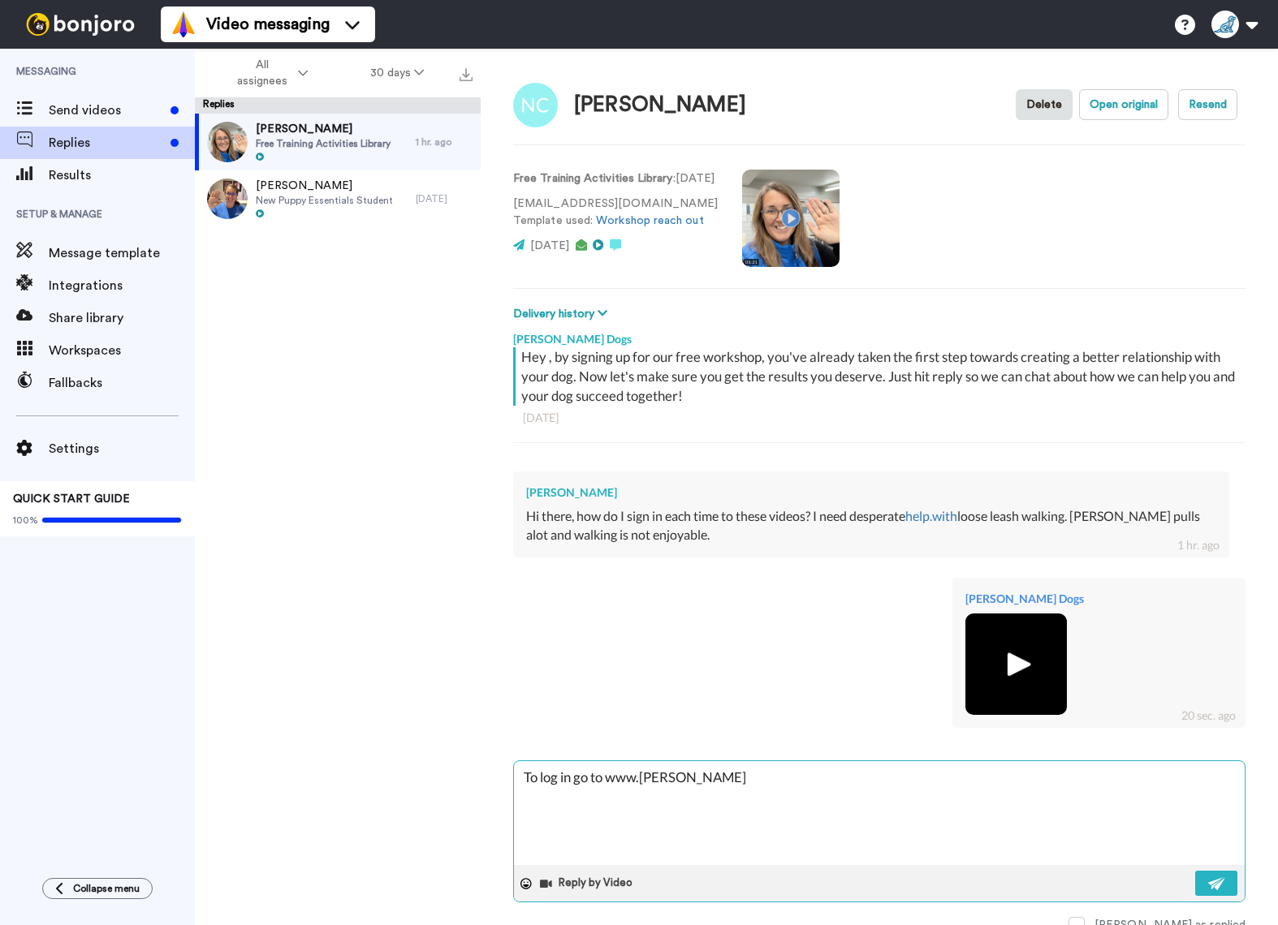
type textarea "To log in go to www.mccann"
type textarea "x"
type textarea "To log in go to www.mccannd"
type textarea "x"
type textarea "To log in go to www.mccanndo"
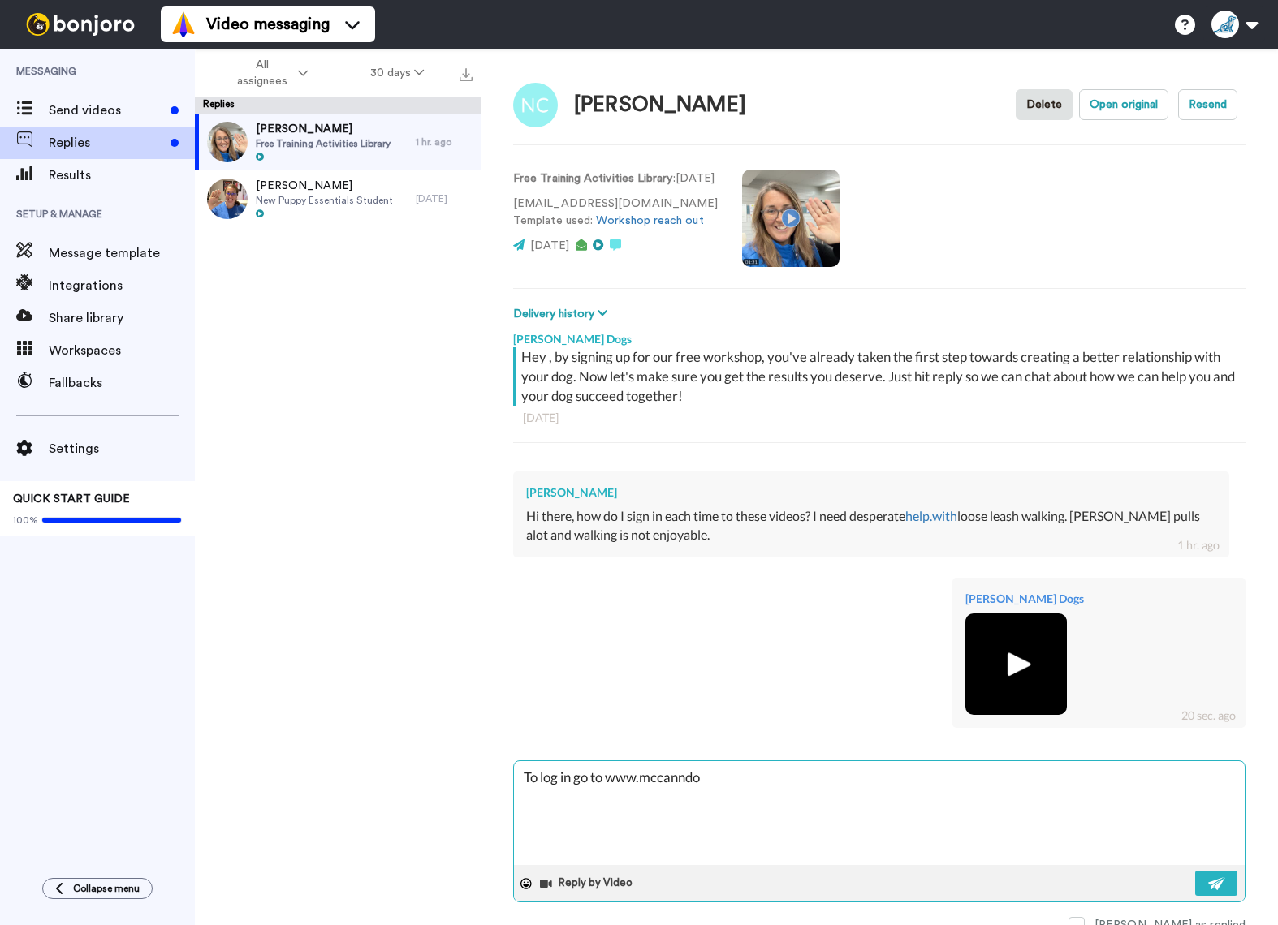
type textarea "x"
type textarea "To log in go to www.mccanndog"
type textarea "x"
type textarea "To log in go to www.mccanndogs."
type textarea "x"
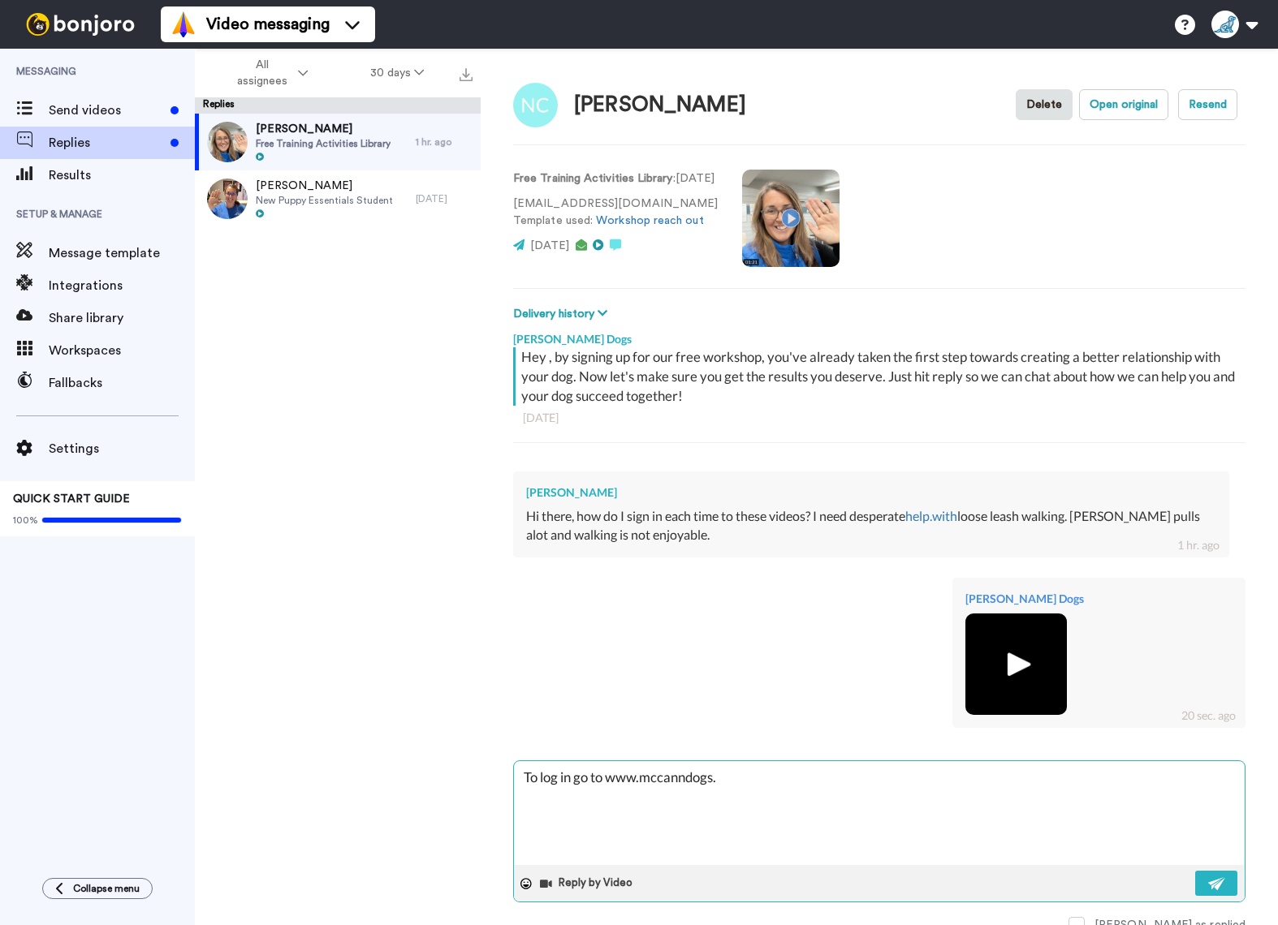
type textarea "To log in go to www.mccanndogs.c"
type textarea "x"
type textarea "To log in go to www.mccanndogs.co"
type textarea "x"
type textarea "To log in go to www.mccanndogs.com"
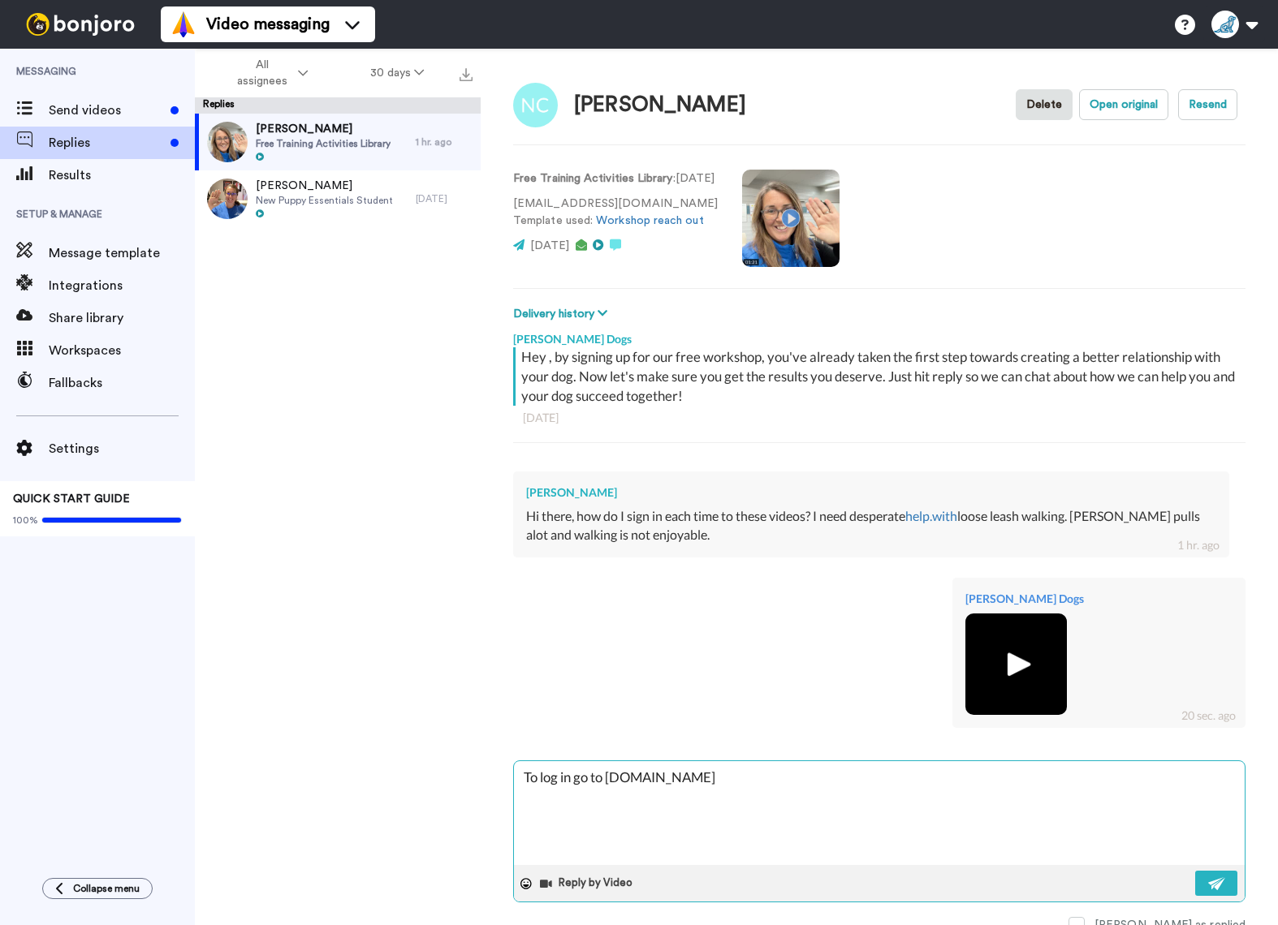
type textarea "x"
type textarea "To log in go to www.mccanndogs.com"
type textarea "x"
type textarea "To log in go to www.mccanndogs.com a"
type textarea "x"
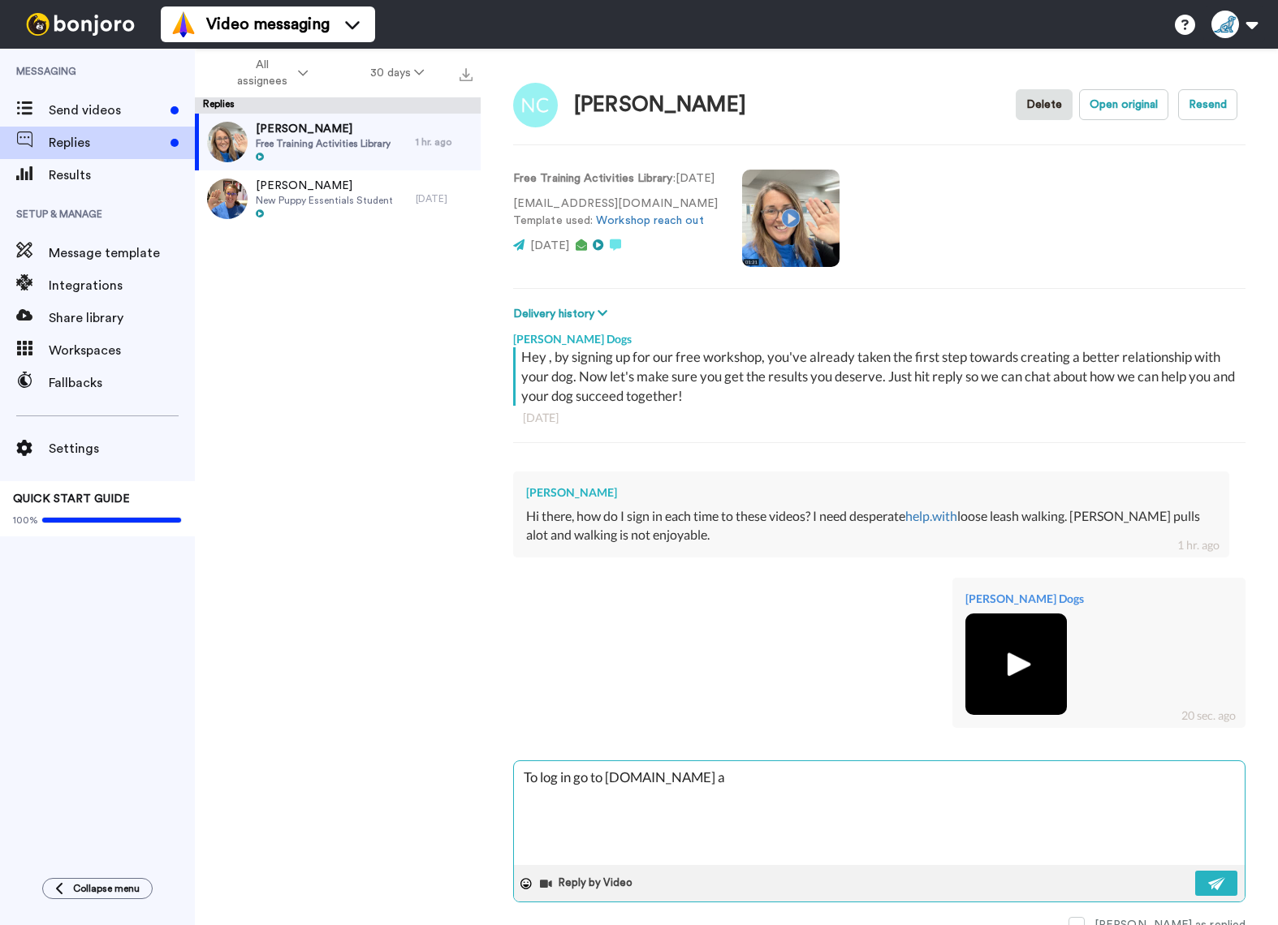
type textarea "To log in go to www.mccanndogs.com an"
type textarea "x"
type textarea "To log in go to www.mccanndogs.com and"
type textarea "x"
type textarea "To log in go to www.mccanndogs.com and"
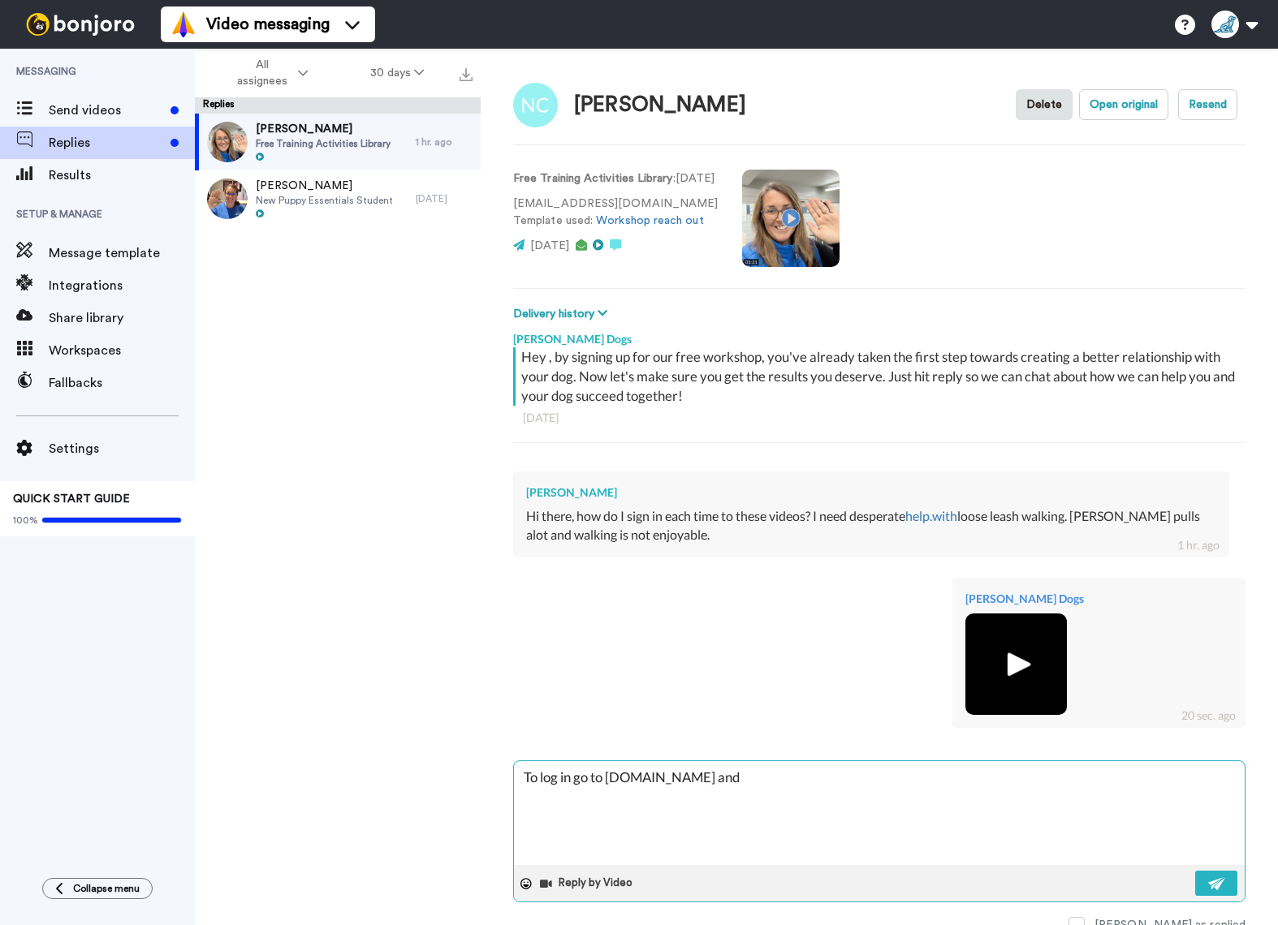
type textarea "x"
type textarea "To log in go to www.mccanndogs.com and u"
type textarea "x"
type textarea "To log in go to www.mccanndogs.com and us"
type textarea "x"
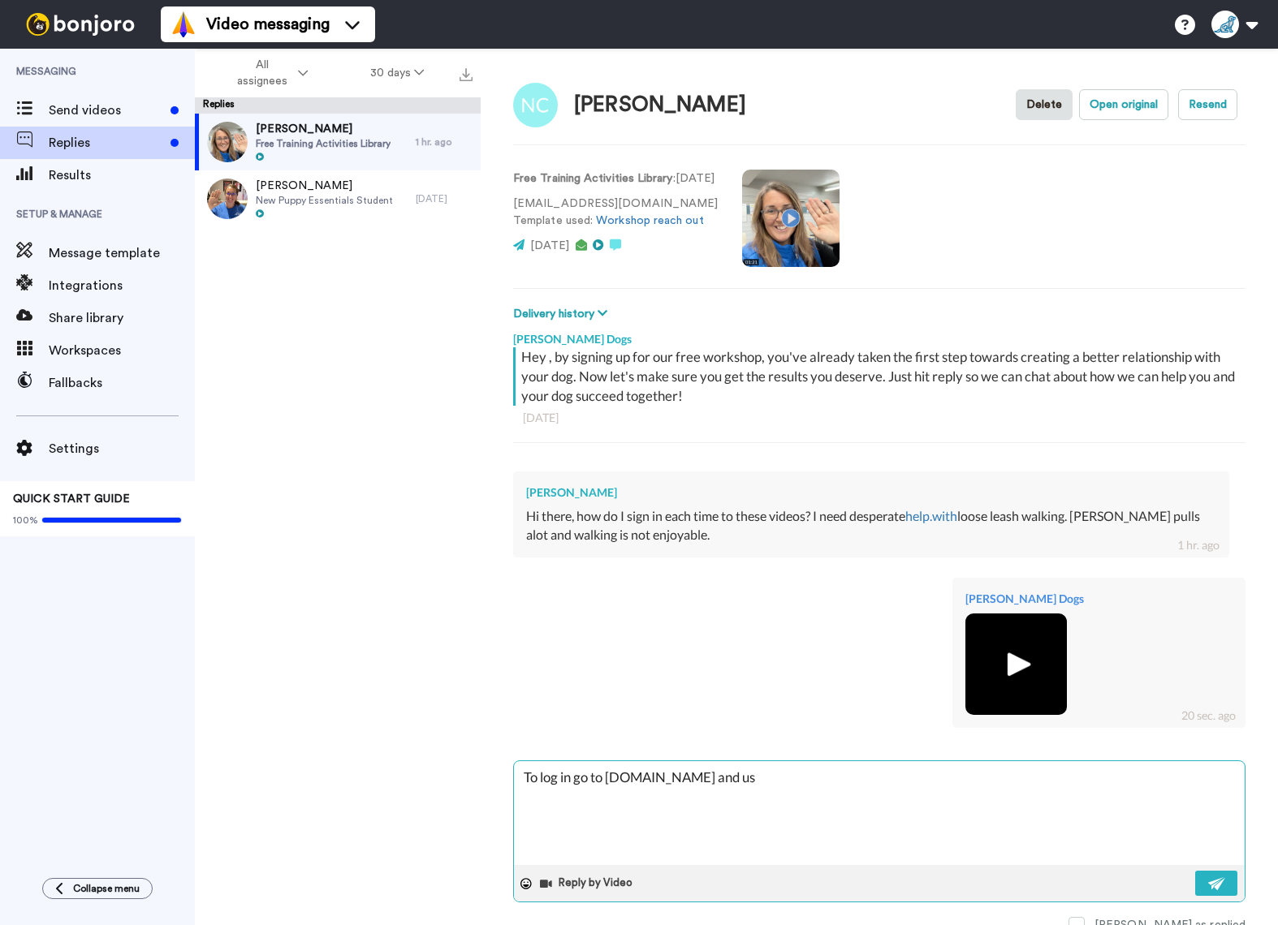
type textarea "To log in go to www.mccanndogs.com and use"
type textarea "x"
type textarea "To log in go to www.mccanndogs.com and use"
type textarea "x"
type textarea "To log in go to www.mccanndogs.com and use t"
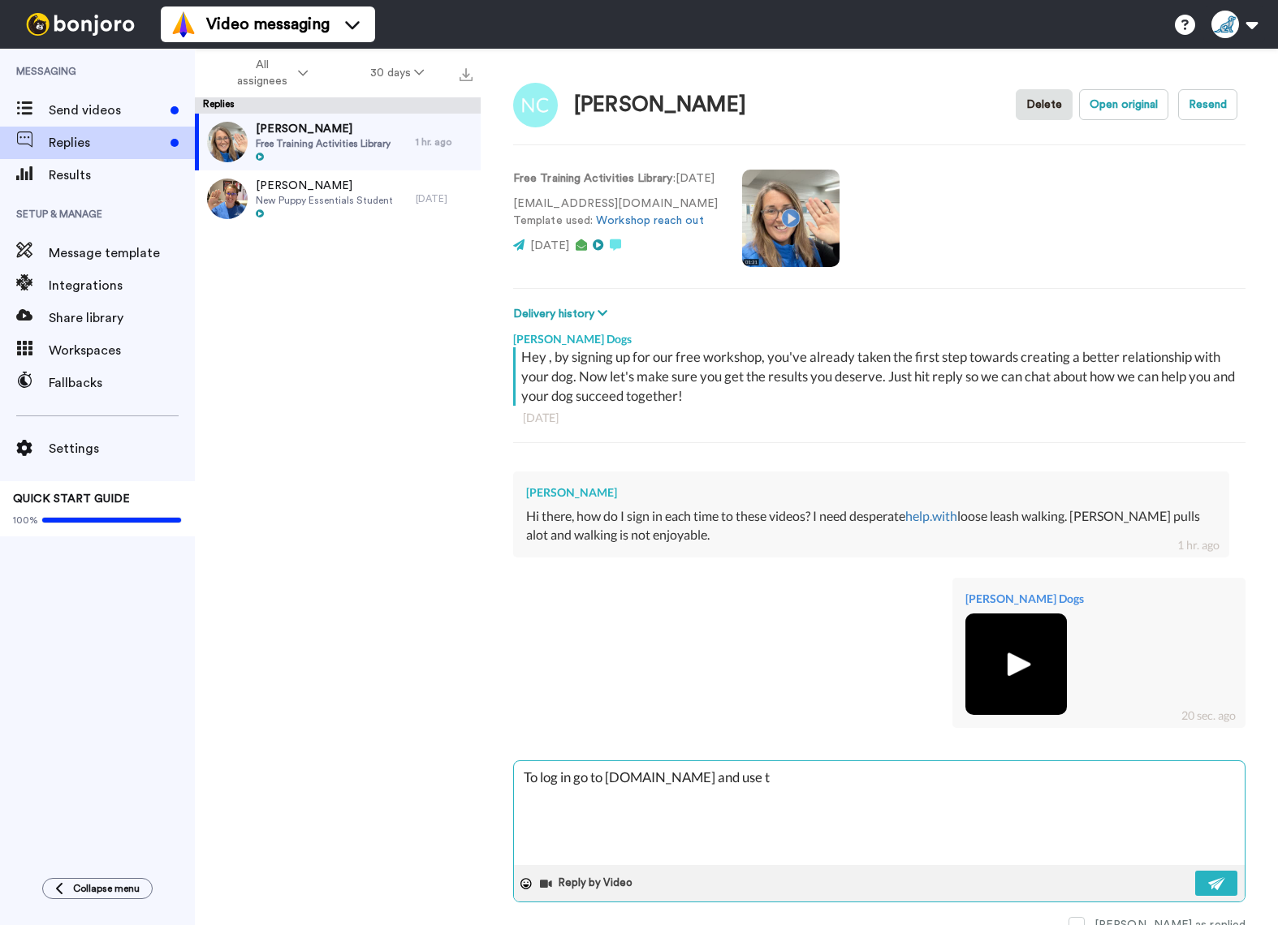
type textarea "x"
type textarea "To log in go to www.mccanndogs.com and use th"
type textarea "x"
type textarea "To log in go to www.mccanndogs.com and use the"
type textarea "x"
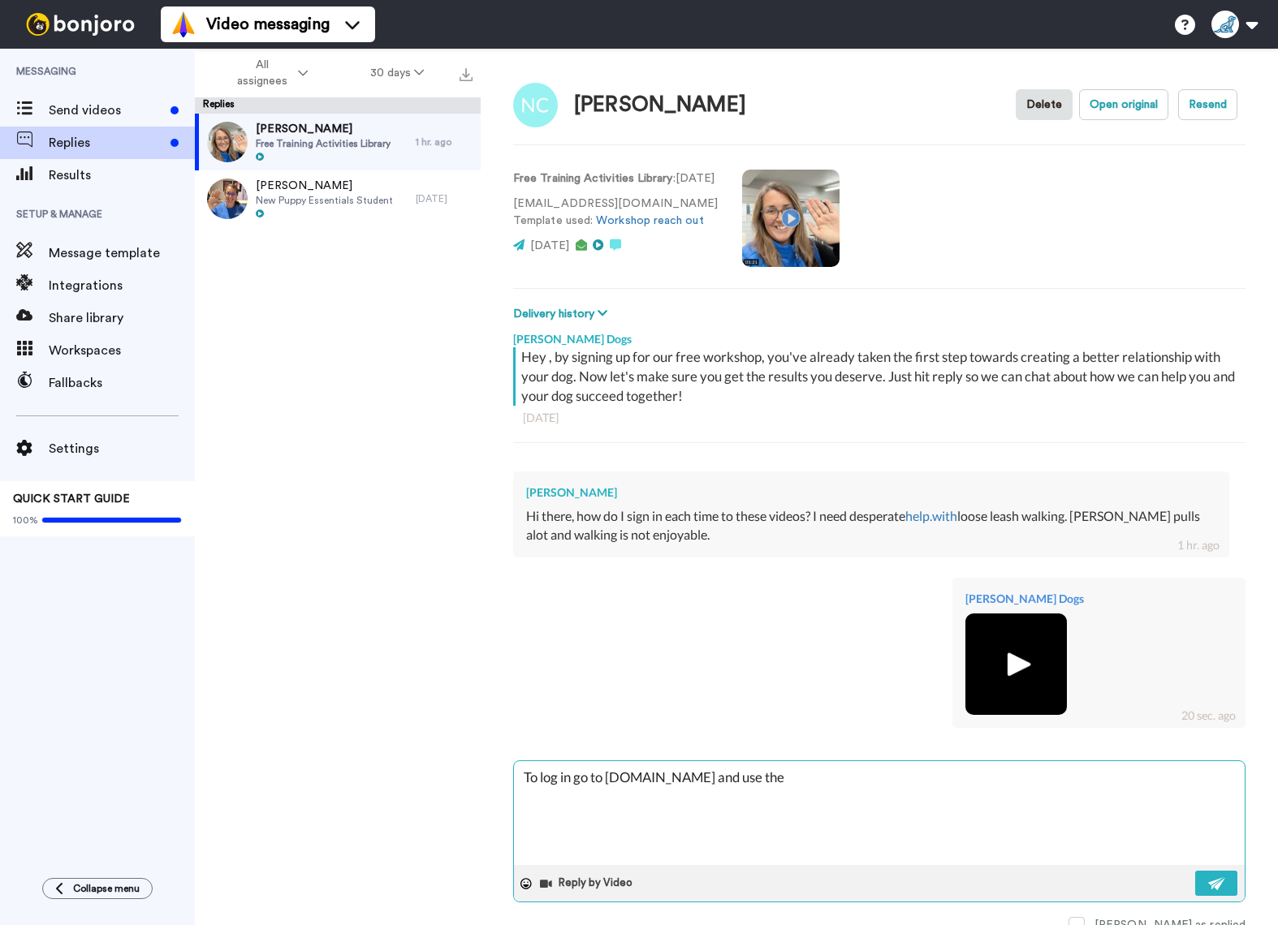
type textarea "To log in go to www.mccanndogs.com and use the"
type textarea "x"
type textarea "To log in go to www.mccanndogs.com and use the s"
type textarea "x"
type textarea "To log in go to www.mccanndogs.com and use the su"
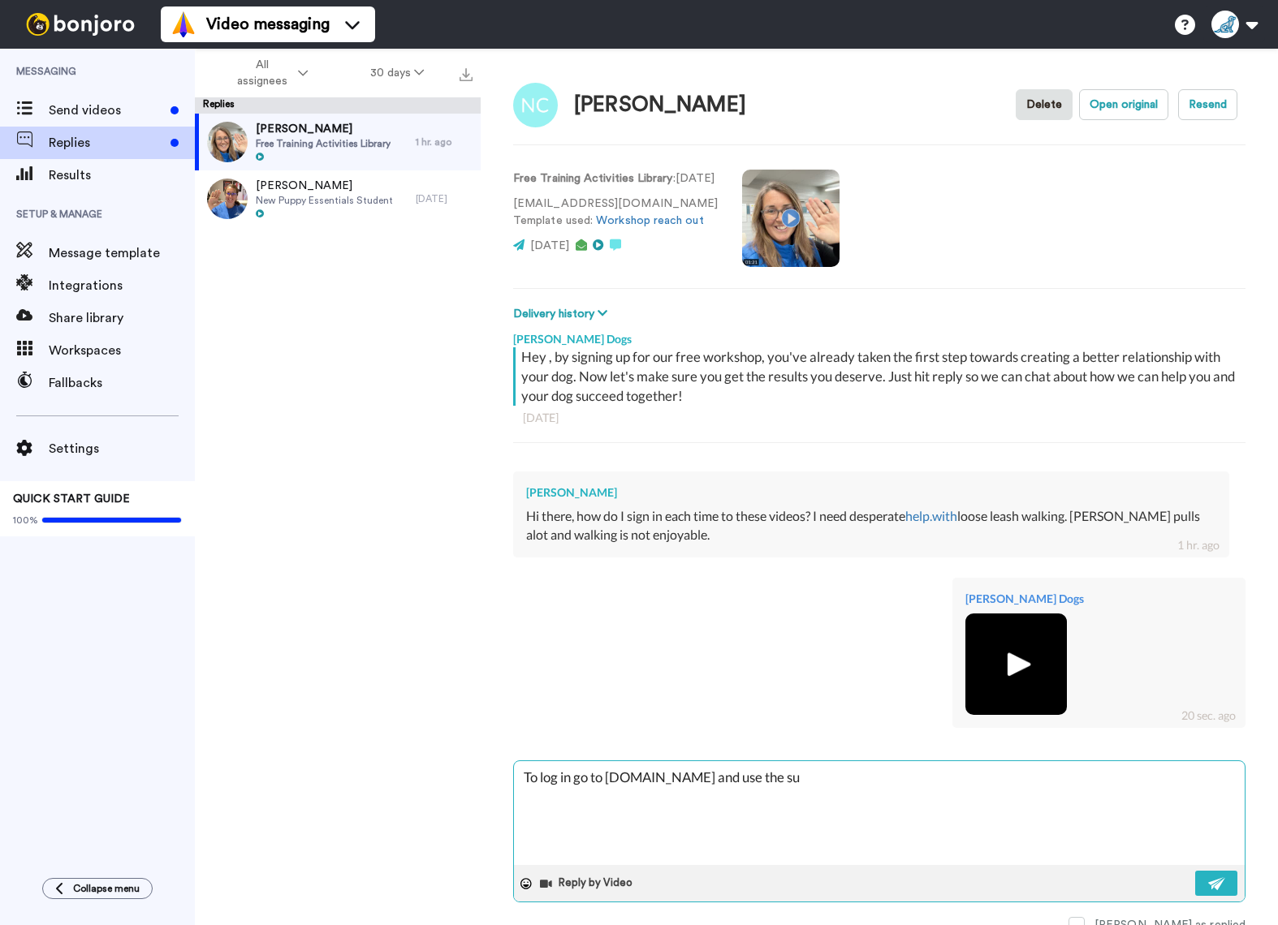
type textarea "x"
type textarea "To log in go to www.mccanndogs.com and use the s"
type textarea "x"
type textarea "To log in go to www.mccanndogs.com and use the st"
type textarea "x"
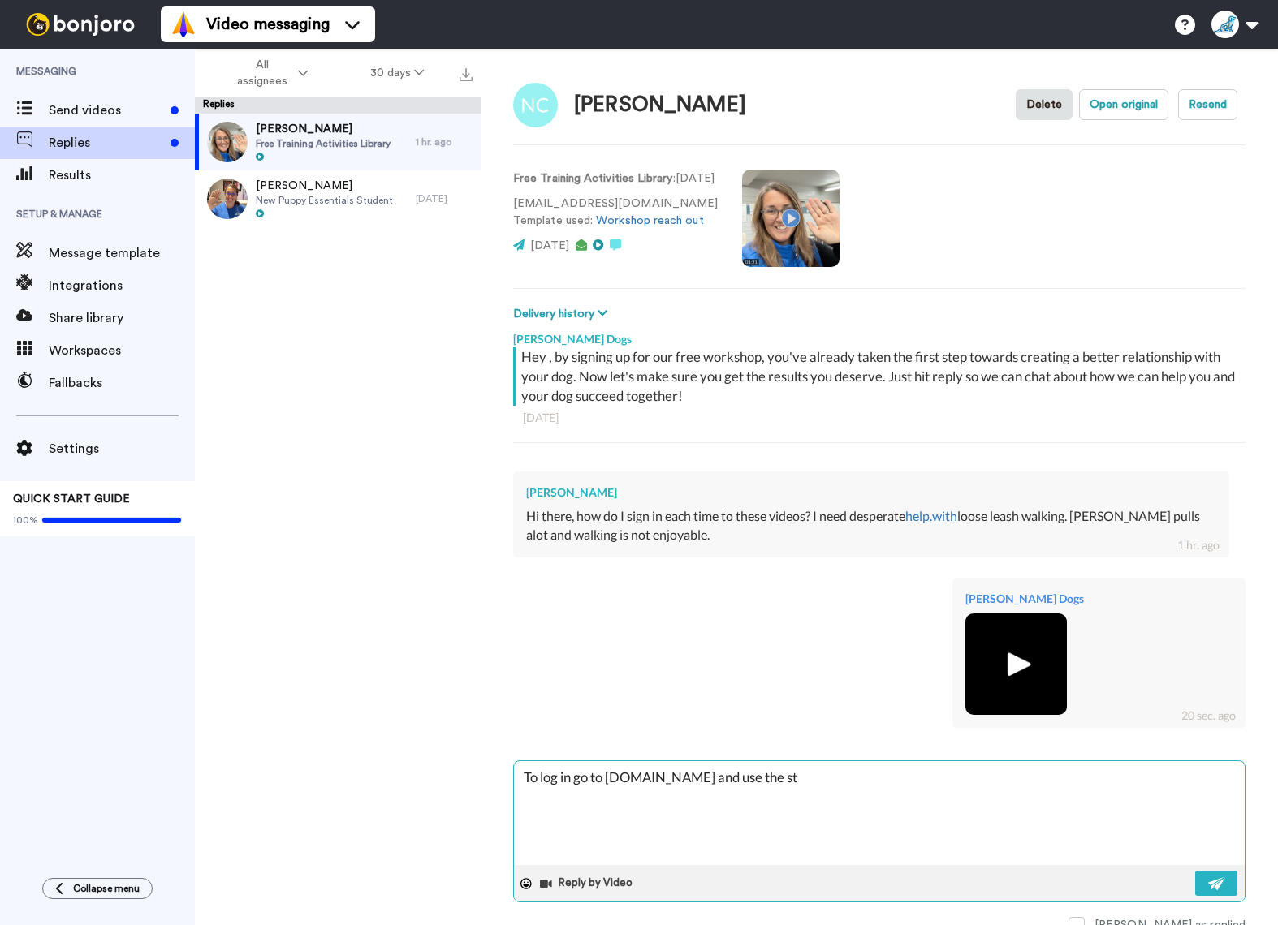
type textarea "To log in go to www.mccanndogs.com and use the stu"
type textarea "x"
type textarea "To log in go to www.mccanndogs.com and use the stud"
type textarea "x"
type textarea "To log in go to www.mccanndogs.com and use the stude"
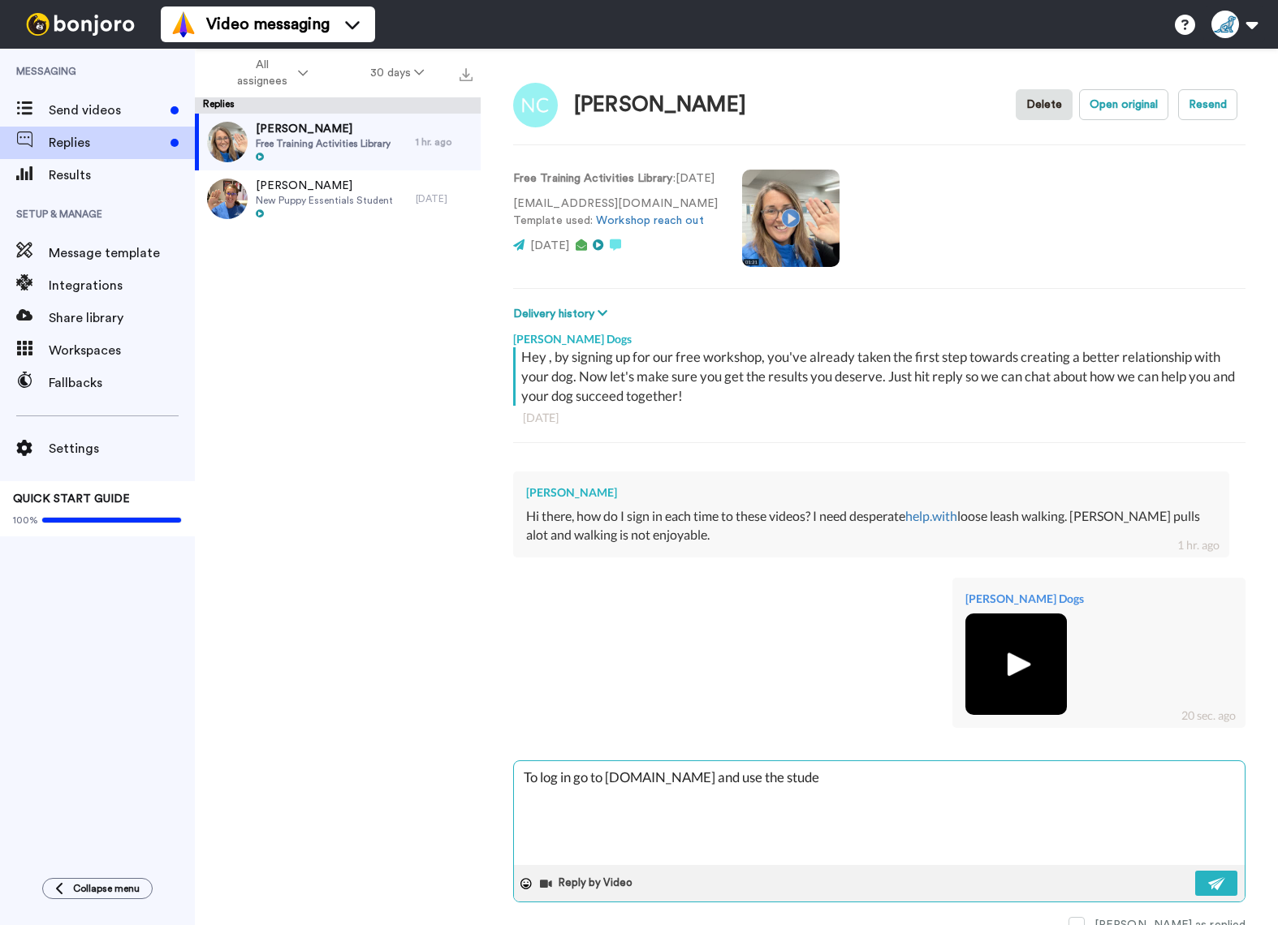
type textarea "x"
type textarea "To log in go to www.mccanndogs.com and use the studen"
type textarea "x"
type textarea "To log in go to www.mccanndogs.com and use the student"
type textarea "x"
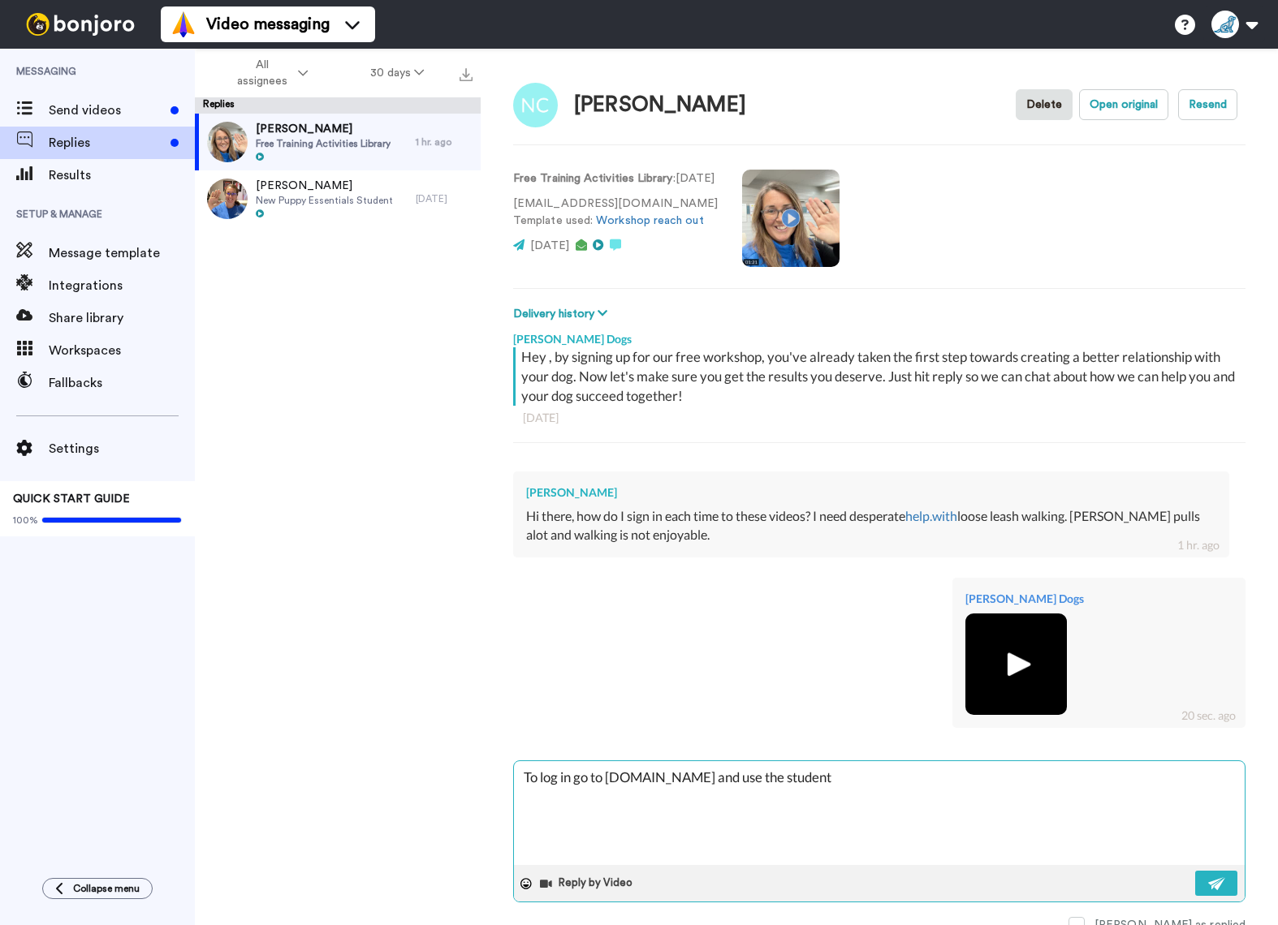
type textarea "To log in go to www.mccanndogs.com and use the student"
type textarea "x"
type textarea "To log in go to www.mccanndogs.com and use the student l"
type textarea "x"
type textarea "To log in go to www.mccanndogs.com and use the student lo"
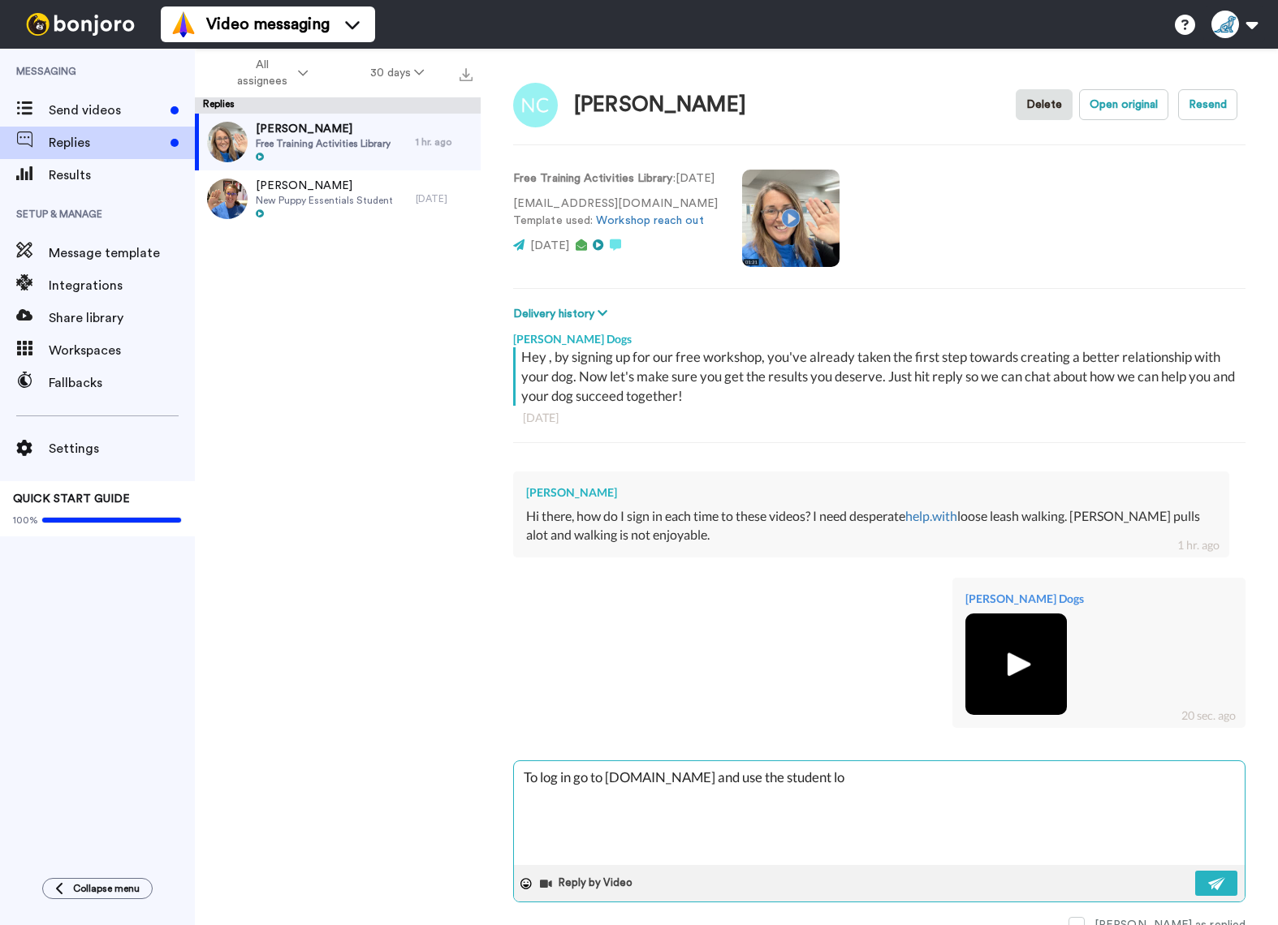
type textarea "x"
type textarea "To log in go to www.mccanndogs.com and use the student log"
type textarea "x"
type textarea "To log in go to www.mccanndogs.com and use the student log i"
type textarea "x"
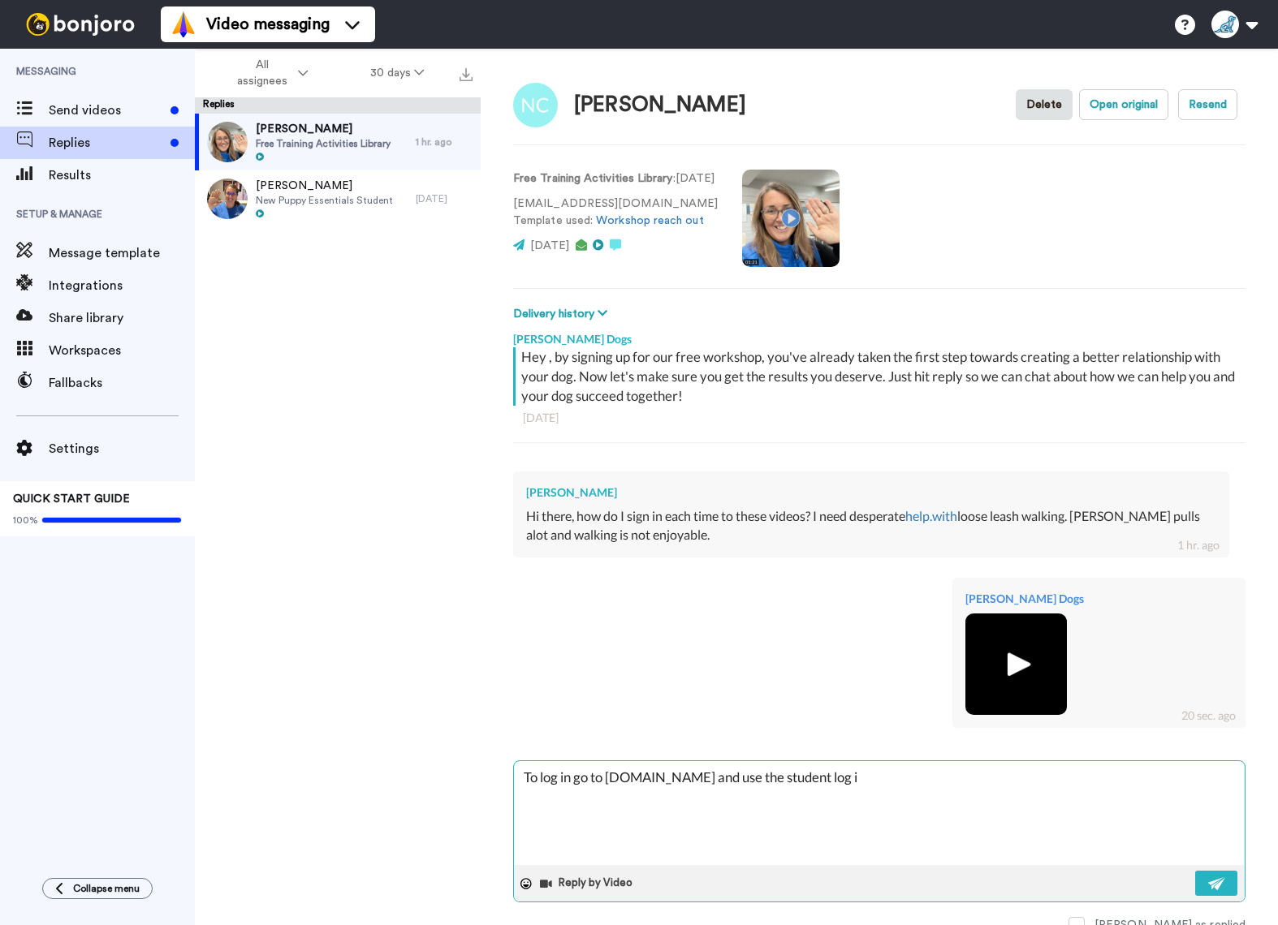
type textarea "To log in go to www.mccanndogs.com and use the student log in"
type textarea "x"
type textarea "To log in go to www.mccanndogs.com and use the student log in"
type textarea "x"
type textarea "To log in go to www.mccanndogs.com and use the student log in t"
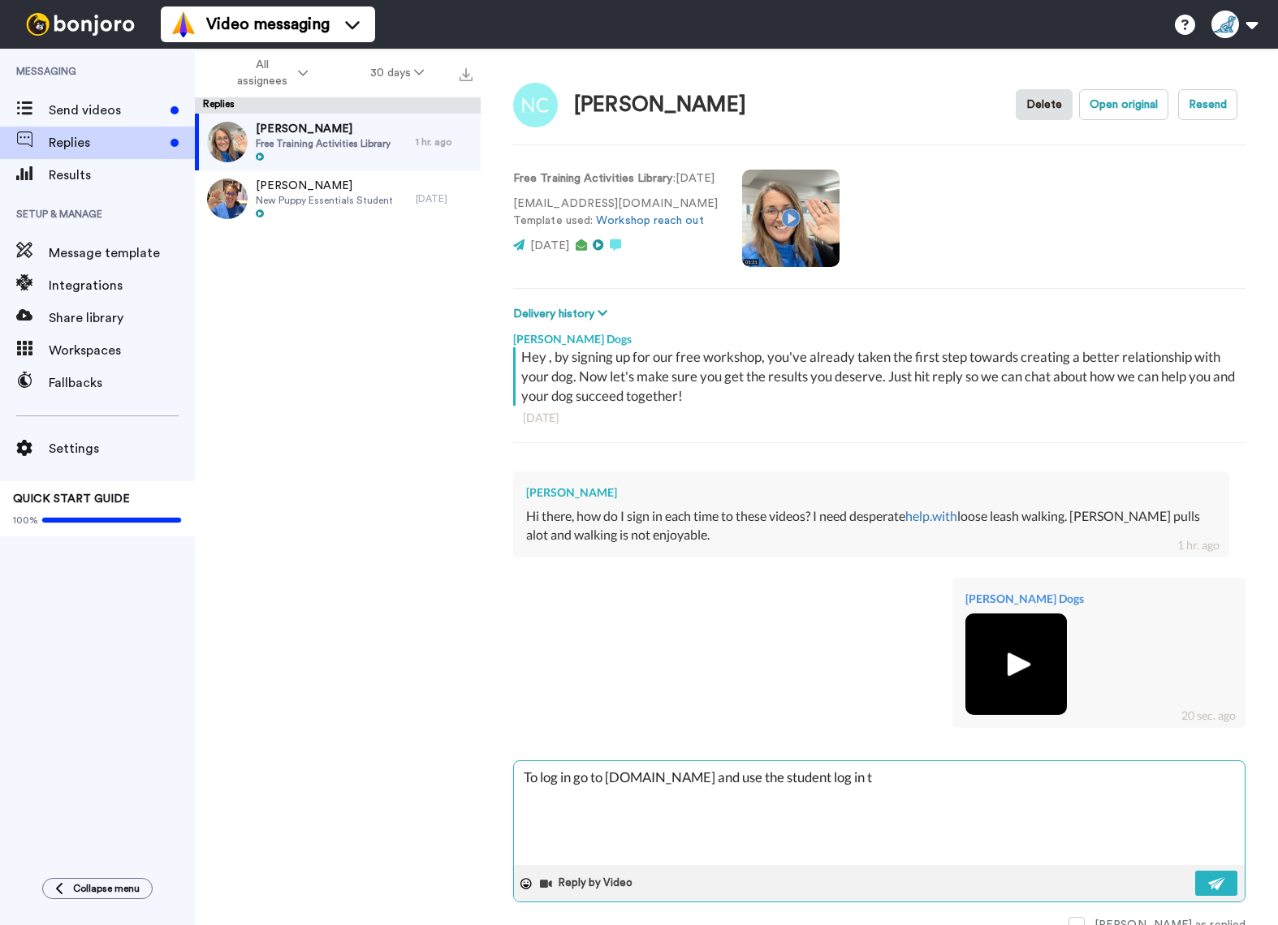
type textarea "x"
type textarea "To log in go to www.mccanndogs.com and use the student log in ta"
type textarea "x"
type textarea "To log in go to www.mccanndogs.com and use the student log in t"
type textarea "x"
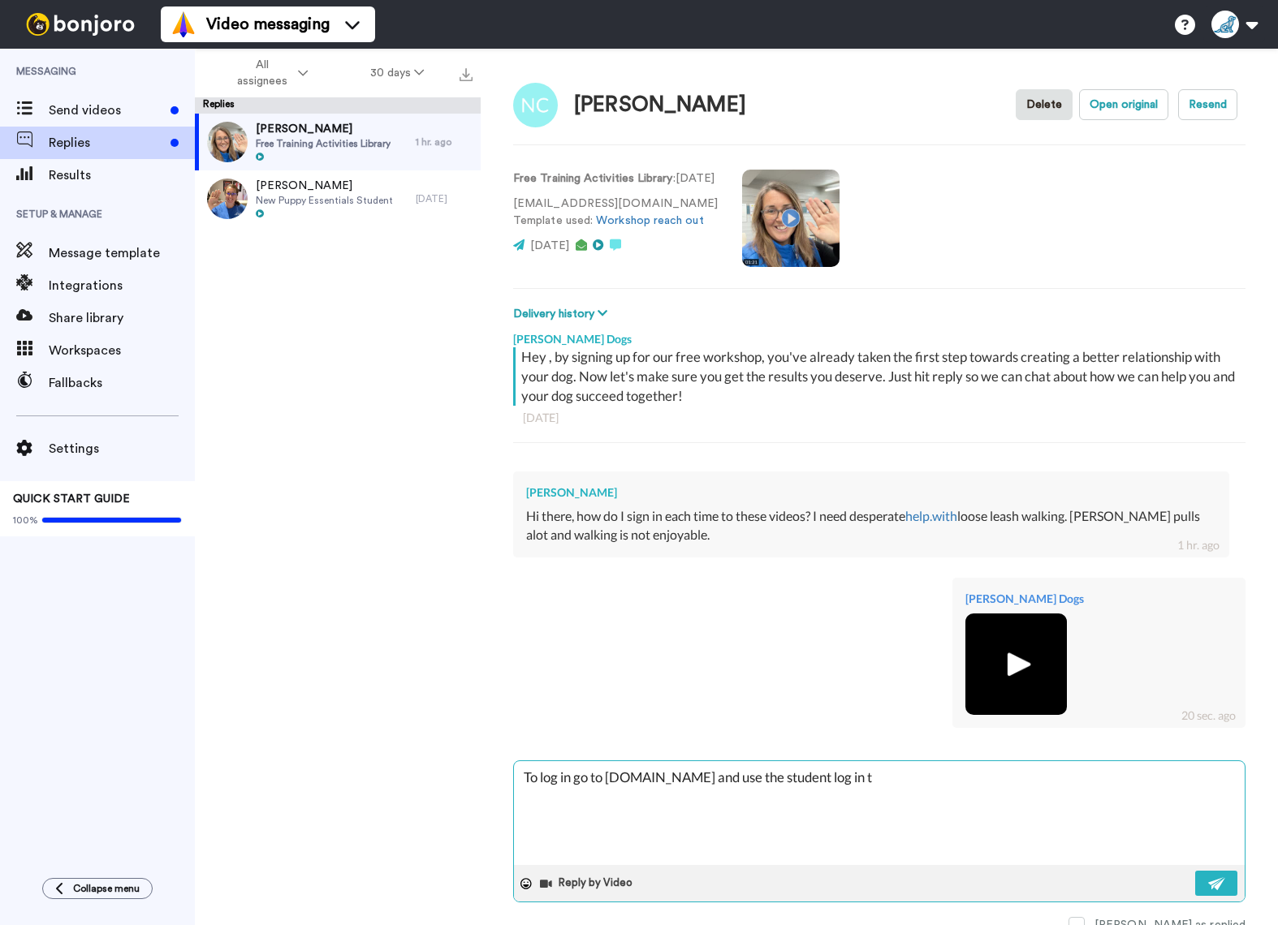
type textarea "To log in go to www.mccanndogs.com and use the student log in"
type textarea "x"
type textarea "To log in go to www.mccanndogs.com and use the student log in a"
type textarea "x"
type textarea "To log in go to www.mccanndogs.com and use the student log in at"
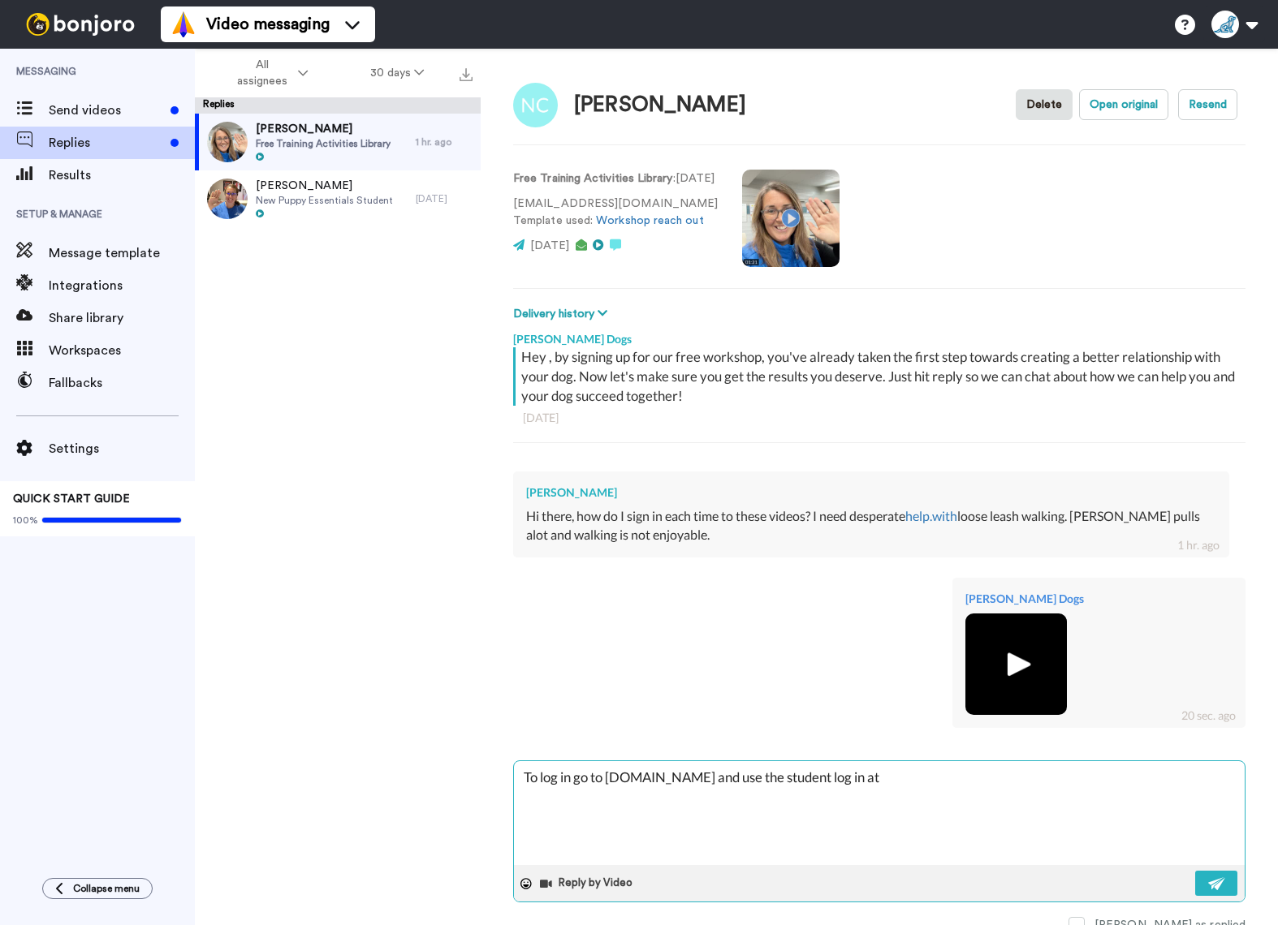
type textarea "x"
type textarea "To log in go to www.mccanndogs.com and use the student log in at"
type textarea "x"
type textarea "To log in go to www.mccanndogs.com and use the student log in at t"
type textarea "x"
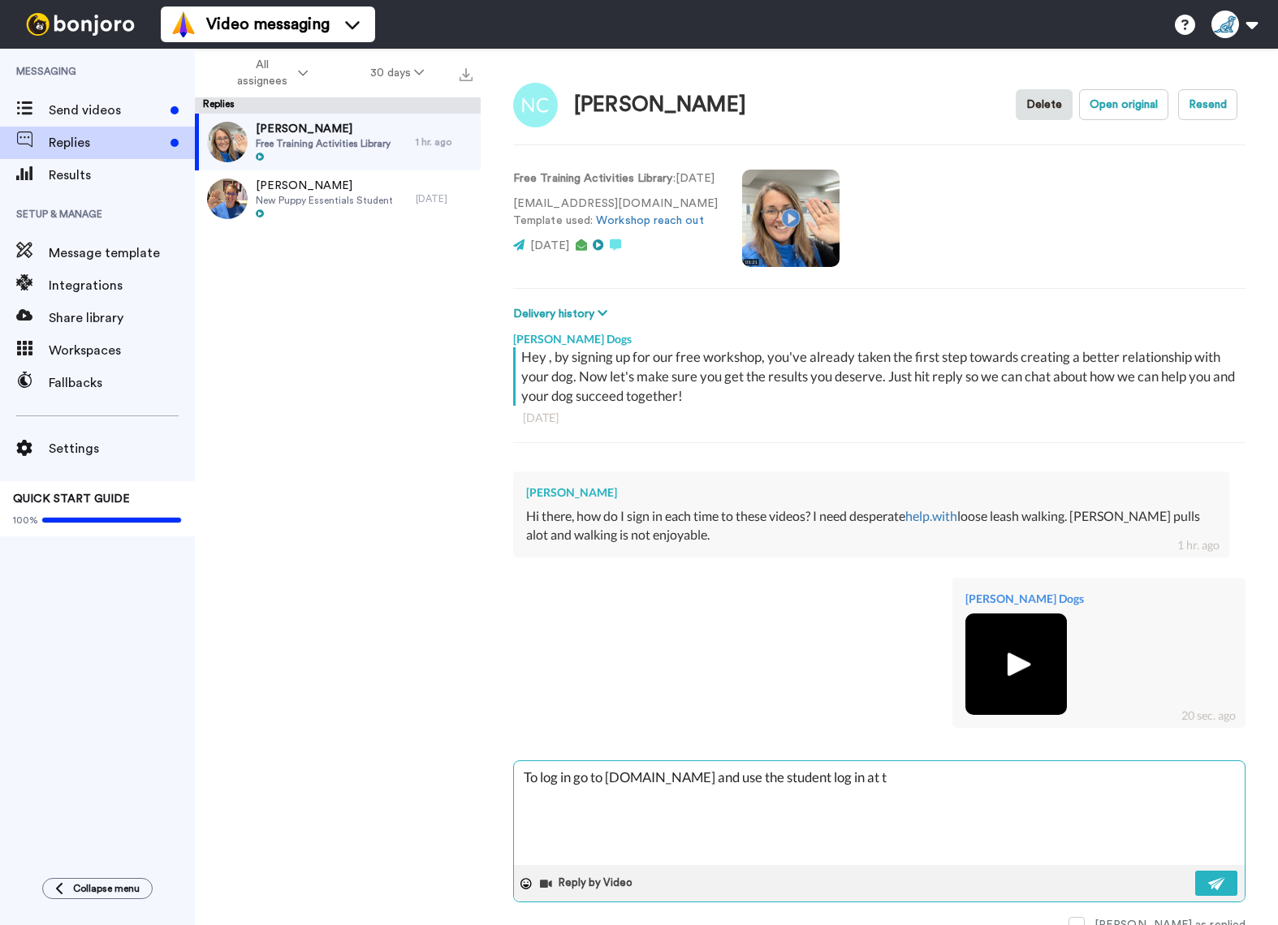
type textarea "To log in go to www.mccanndogs.com and use the student log in at th"
type textarea "x"
type textarea "To log in go to www.mccanndogs.com and use the student log in at the"
type textarea "x"
type textarea "To log in go to www.mccanndogs.com and use the student log in at the t"
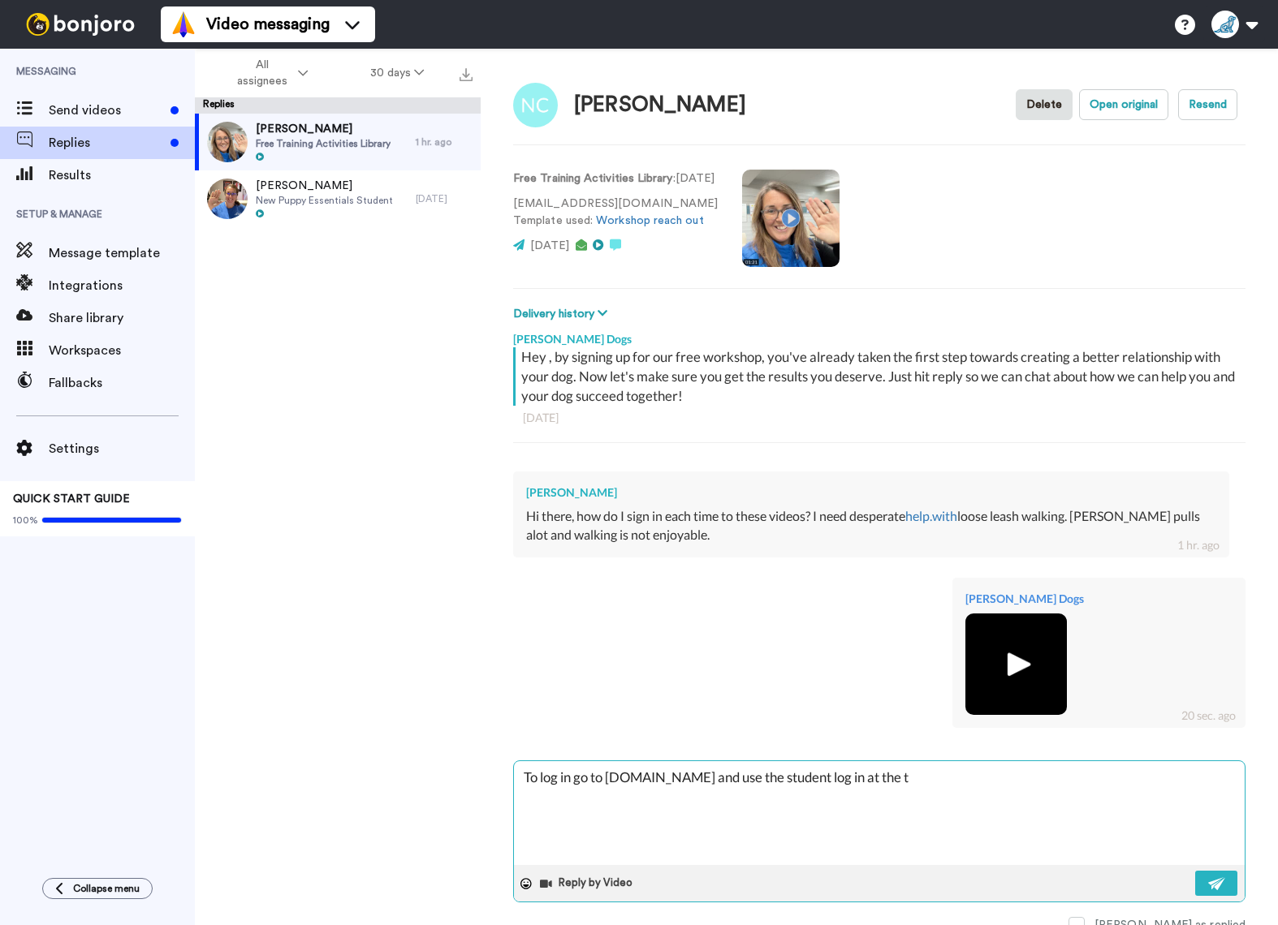
type textarea "x"
type textarea "To log in go to www.mccanndogs.com and use the student log in at the to"
type textarea "x"
type textarea "To log in go to www.mccanndogs.com and use the student log in at the top"
type textarea "x"
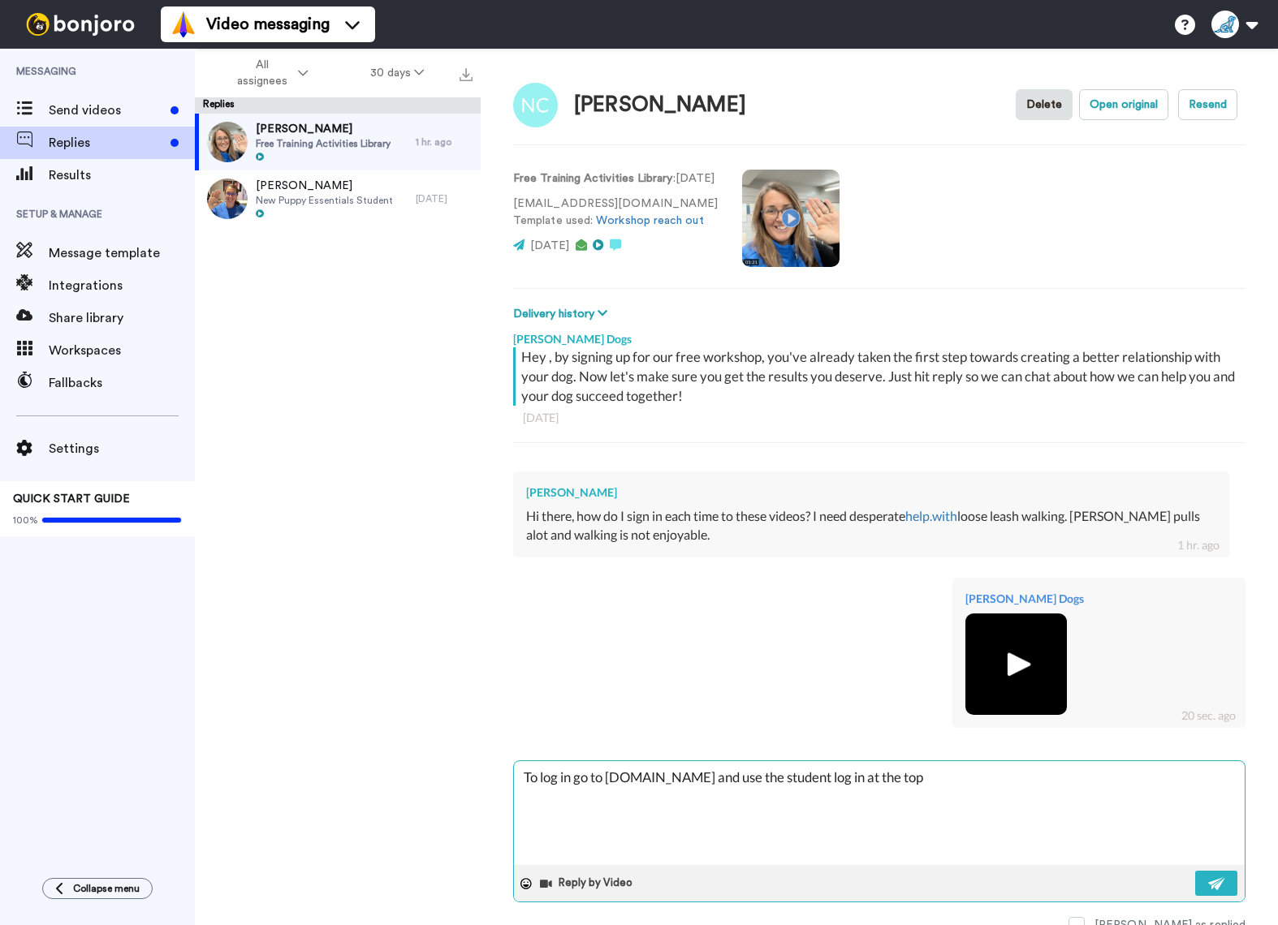
type textarea "To log in go to www.mccanndogs.com and use the student log in at the top"
type textarea "x"
type textarea "To log in go to www.mccanndogs.com and use the student log in at the top r"
type textarea "x"
type textarea "To log in go to www.mccanndogs.com and use the student log in at the top ri"
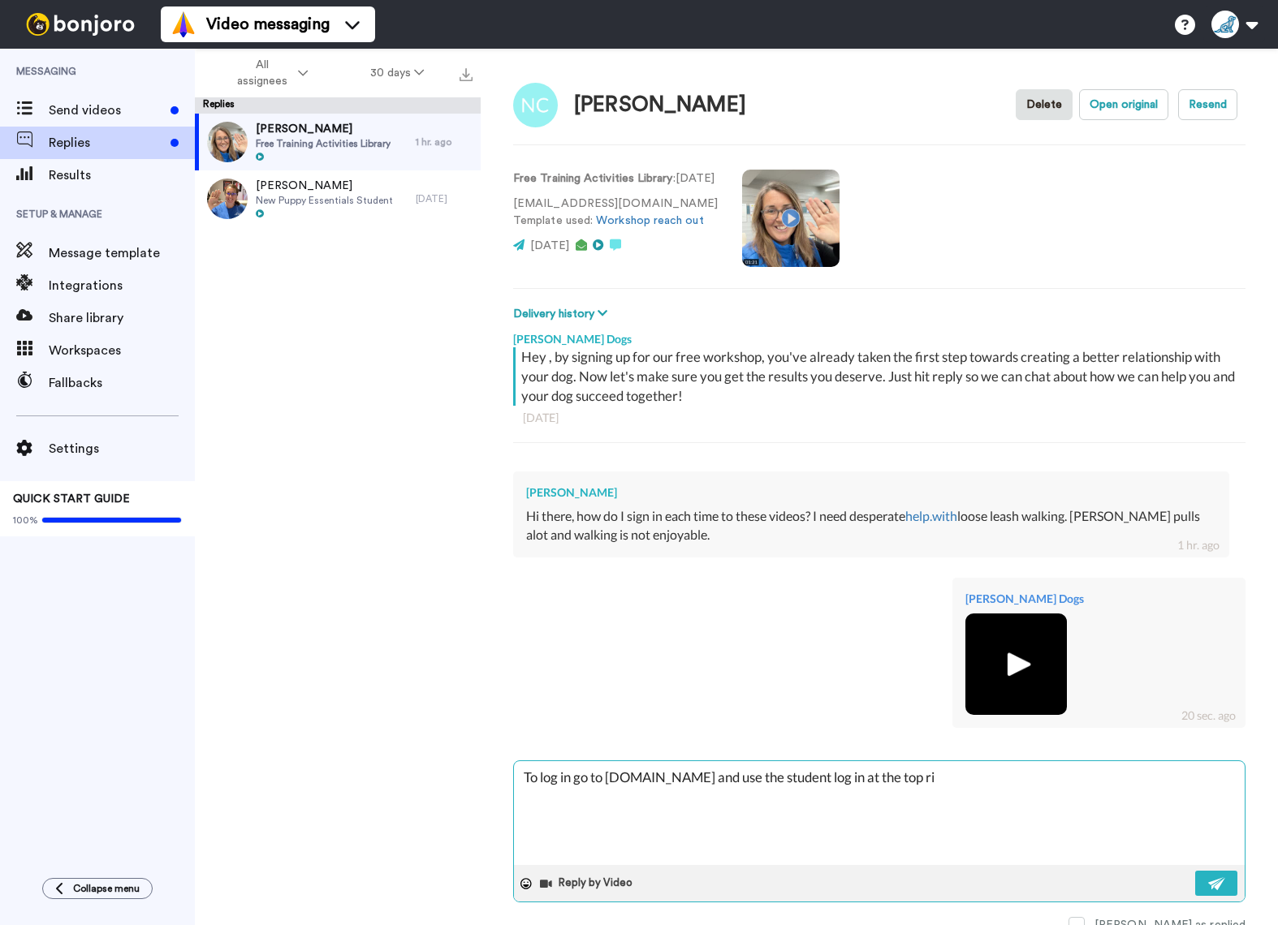
type textarea "x"
type textarea "To log in go to www.mccanndogs.com and use the student log in at the top righ"
type textarea "x"
type textarea "To log in go to www.mccanndogs.com and use the student log in at the top right"
type textarea "x"
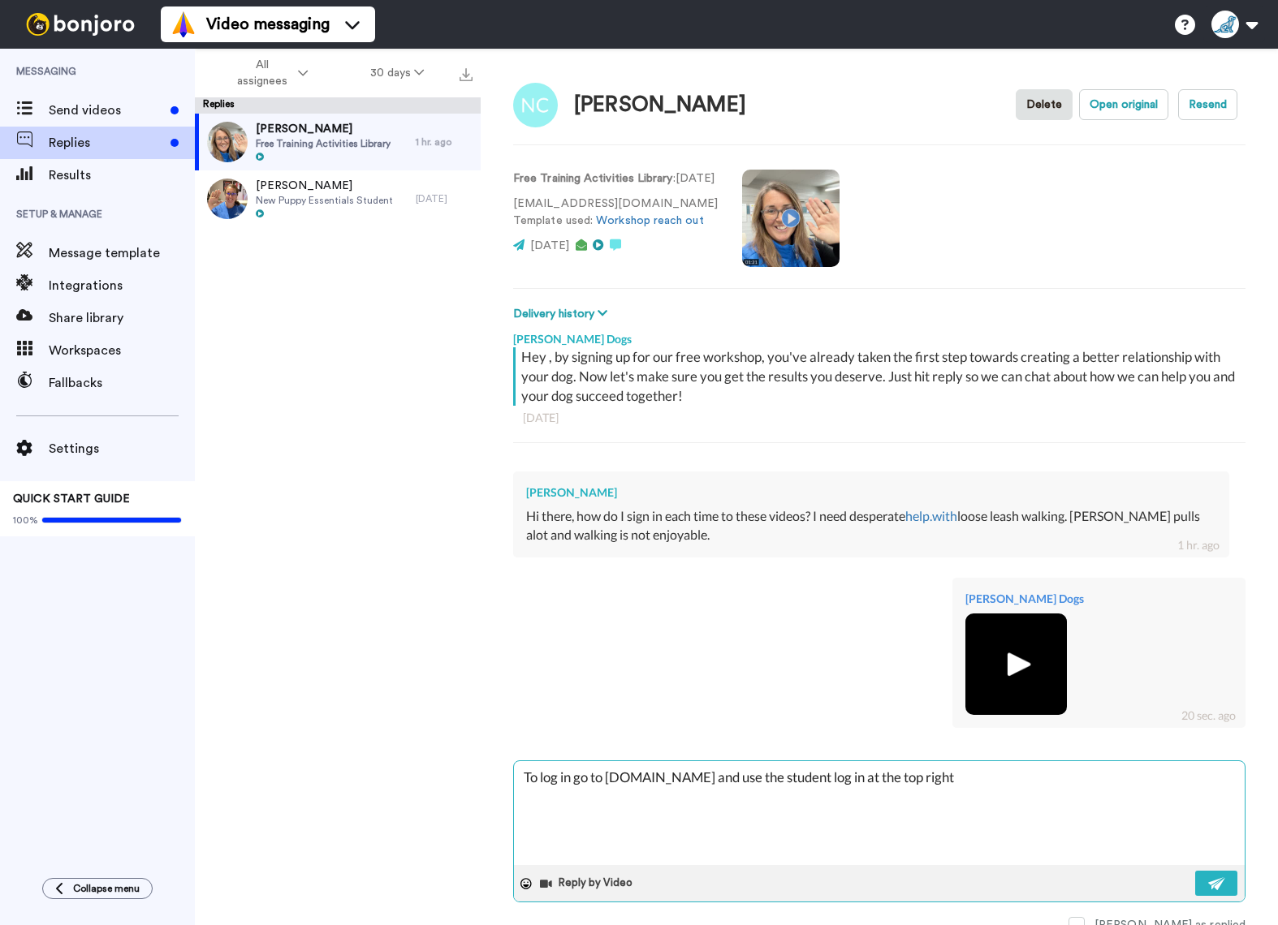
type textarea "To log in go to www.mccanndogs.com and use the student log in at the top right"
type textarea "x"
type textarea "To log in go to www.mccanndogs.com and use the student log in at the top right o"
type textarea "x"
type textarea "To log in go to www.mccanndogs.com and use the student log in at the top right …"
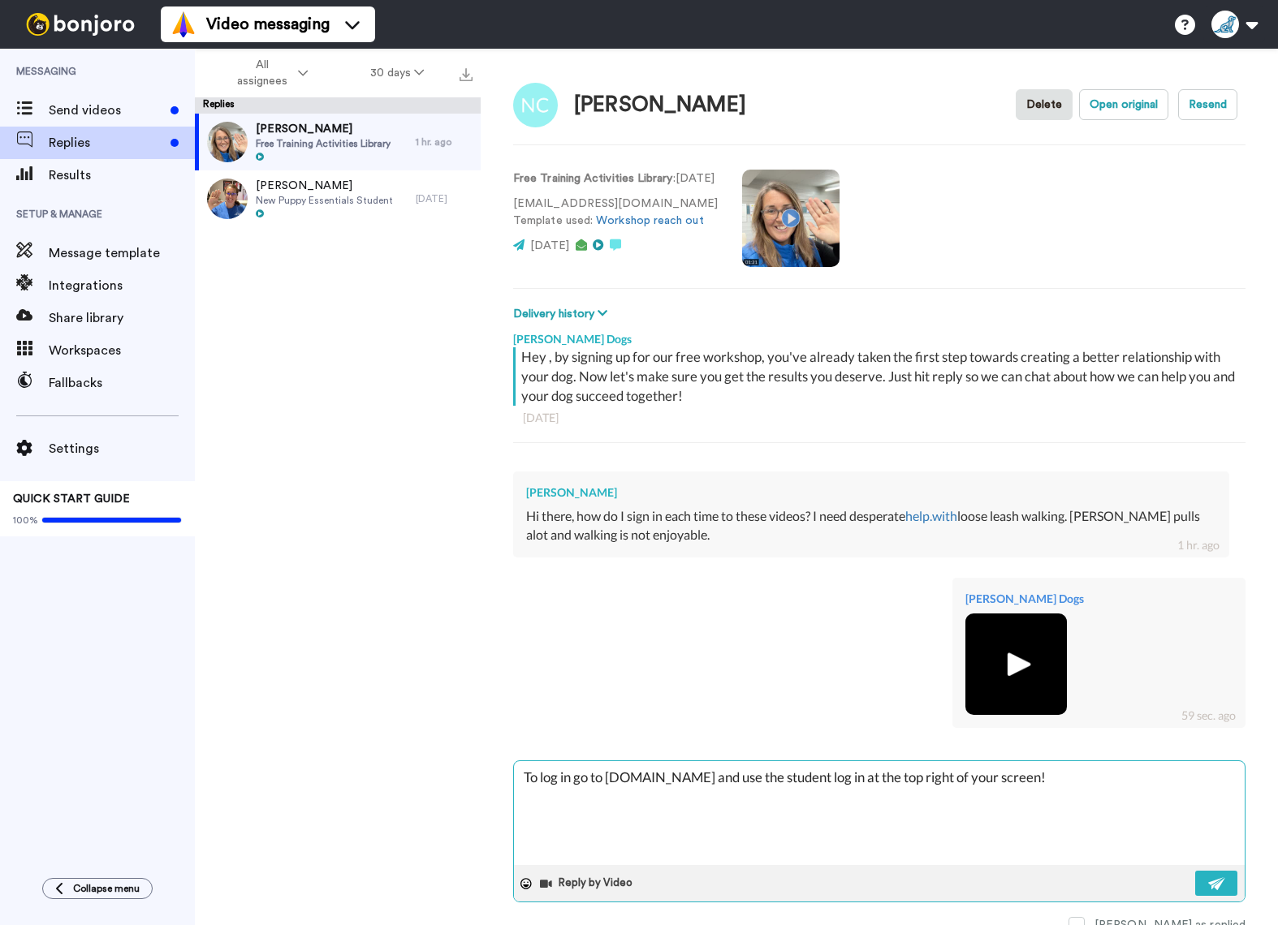
click at [545, 806] on textarea "To log in go to www.mccanndogs.com and use the student log in at the top right …" at bounding box center [879, 813] width 731 height 104
click at [535, 799] on textarea "To log in go to www.mccanndogs.com and use the student log in at the top right …" at bounding box center [879, 813] width 731 height 104
drag, startPoint x: 597, startPoint y: 800, endPoint x: 940, endPoint y: 810, distance: 343.5
click at [597, 800] on textarea "To log in go to www.mccanndogs.com and use the student log in at the top right …" at bounding box center [879, 813] width 731 height 104
paste textarea "https://www.mccanndogs.com/"
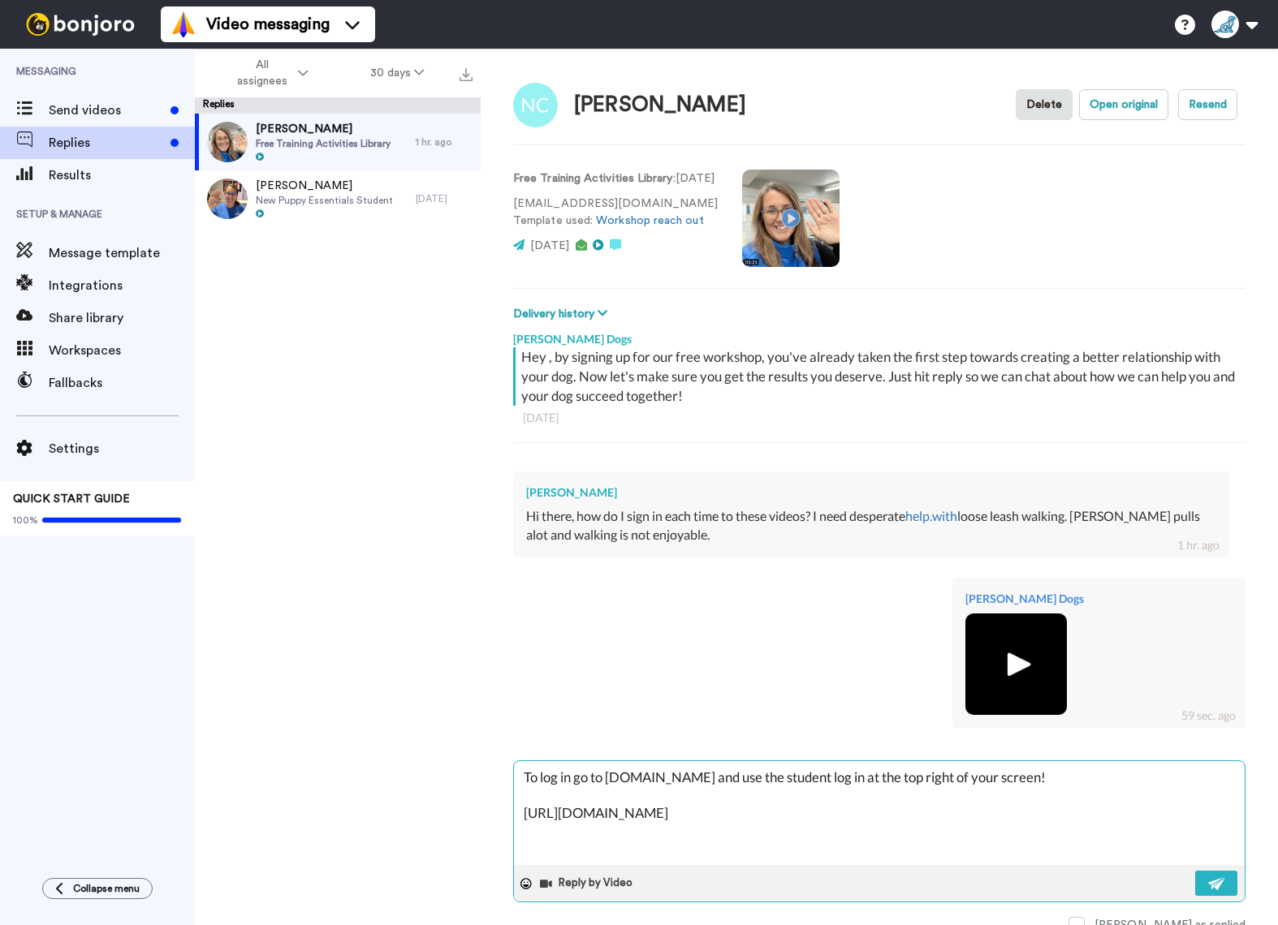
click at [684, 808] on textarea "To log in go to www.mccanndogs.com and use the student log in at the top right …" at bounding box center [879, 813] width 731 height 104
drag, startPoint x: 722, startPoint y: 813, endPoint x: 545, endPoint y: 798, distance: 178.4
click at [545, 799] on textarea "To log in go to www.mccanndogs.com and use the student log in at the top right …" at bounding box center [879, 813] width 731 height 104
paste textarea "https://www.mccanndogs.com/blogs/articles/tips-to-teach-your-dog-to-walk-nicely…"
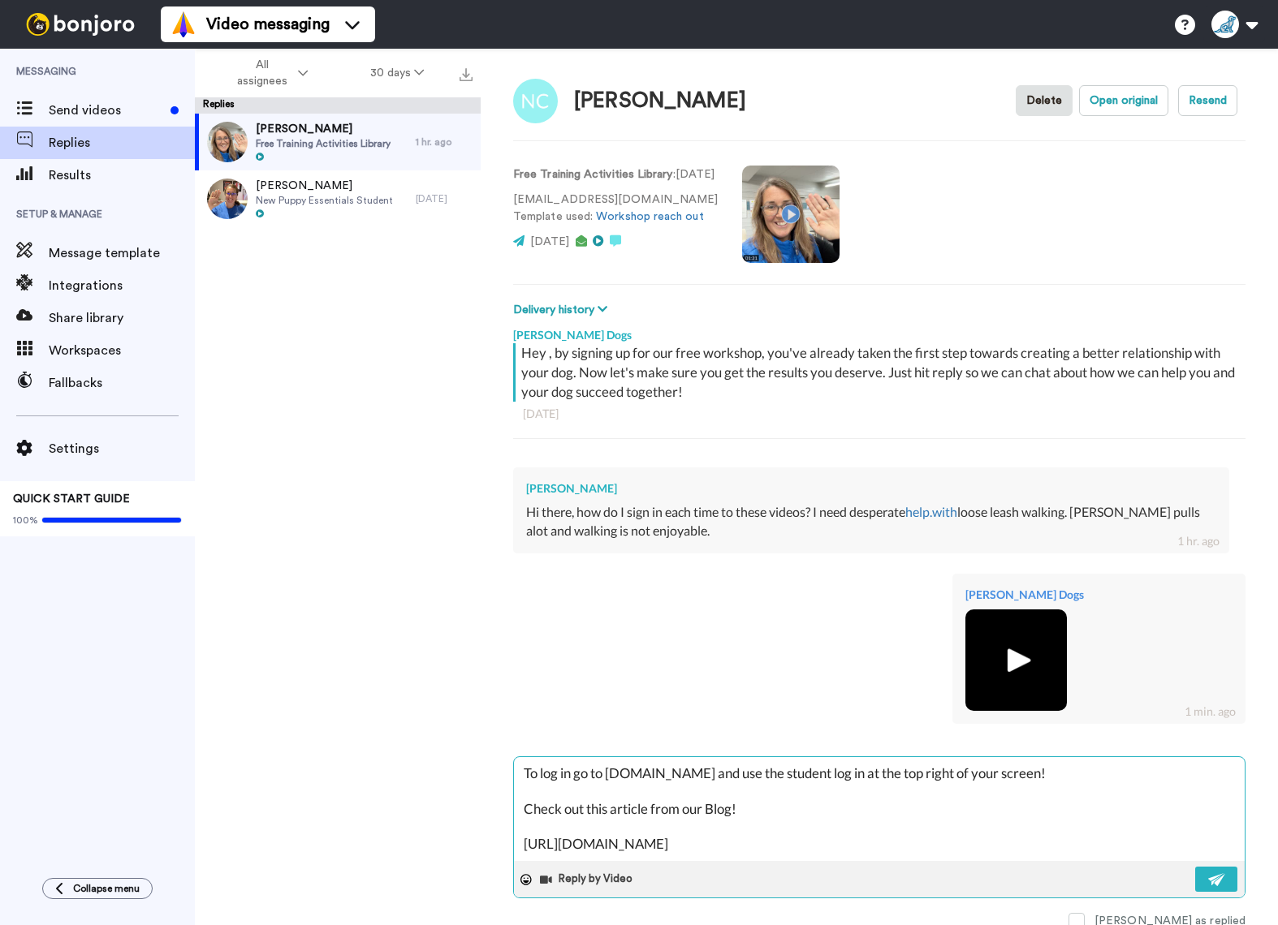
click at [761, 846] on textarea "To log in go to www.mccanndogs.com and use the student log in at the top right …" at bounding box center [879, 809] width 731 height 104
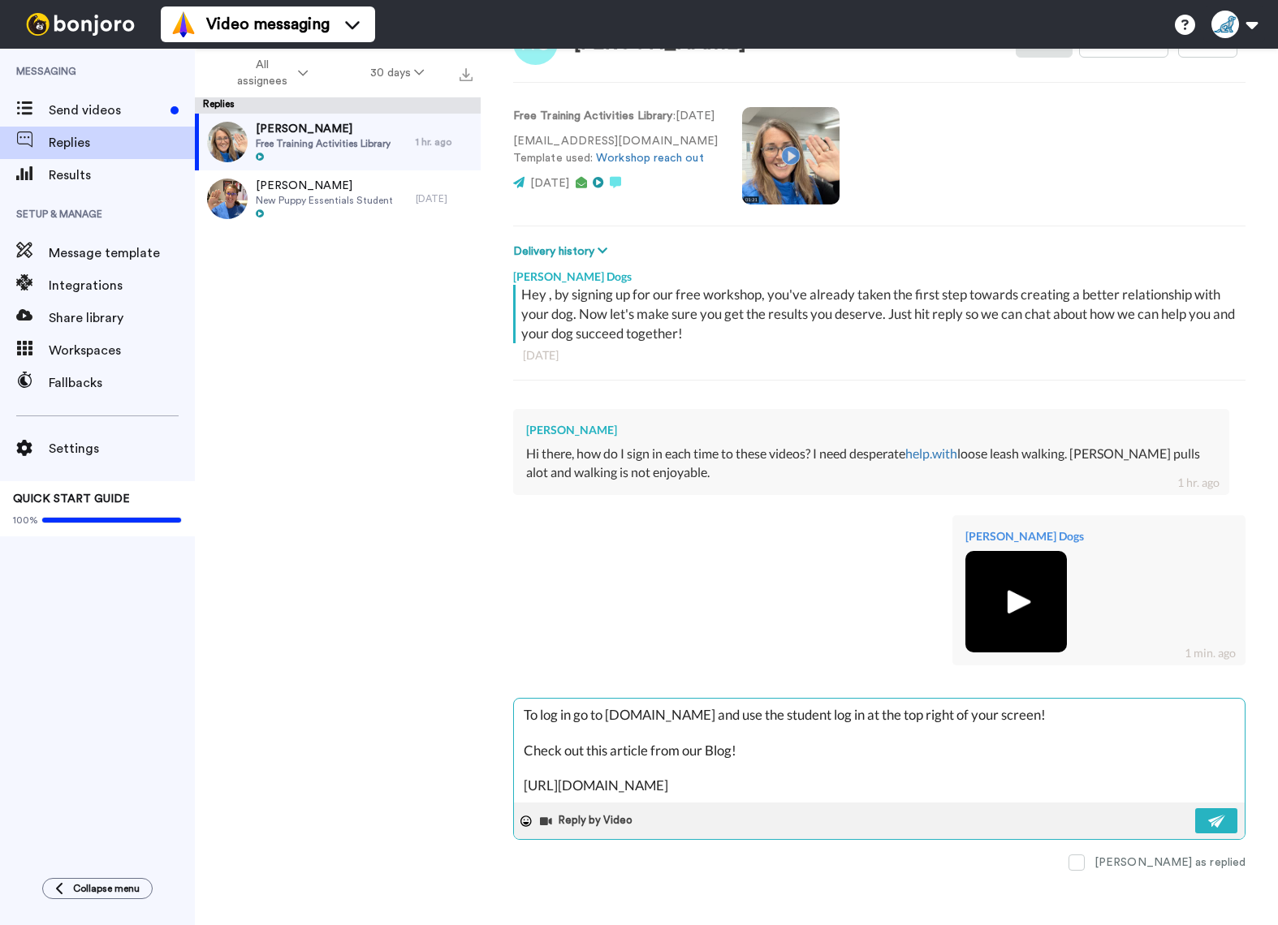
scroll to position [64, 0]
click at [761, 735] on textarea "To log in go to www.mccanndogs.com and use the student log in at the top right …" at bounding box center [879, 749] width 731 height 104
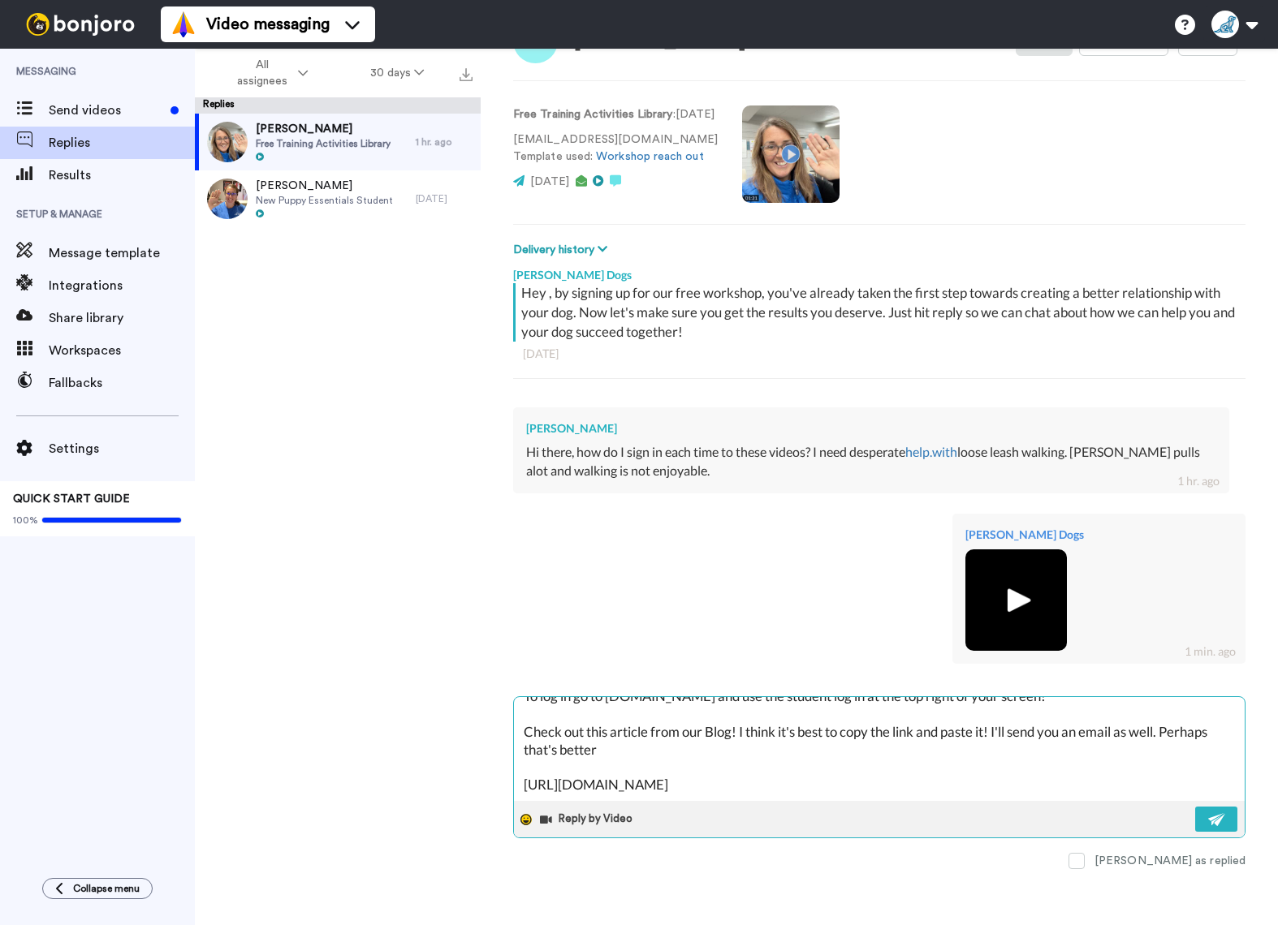
click at [530, 817] on icon at bounding box center [525, 819] width 11 height 11
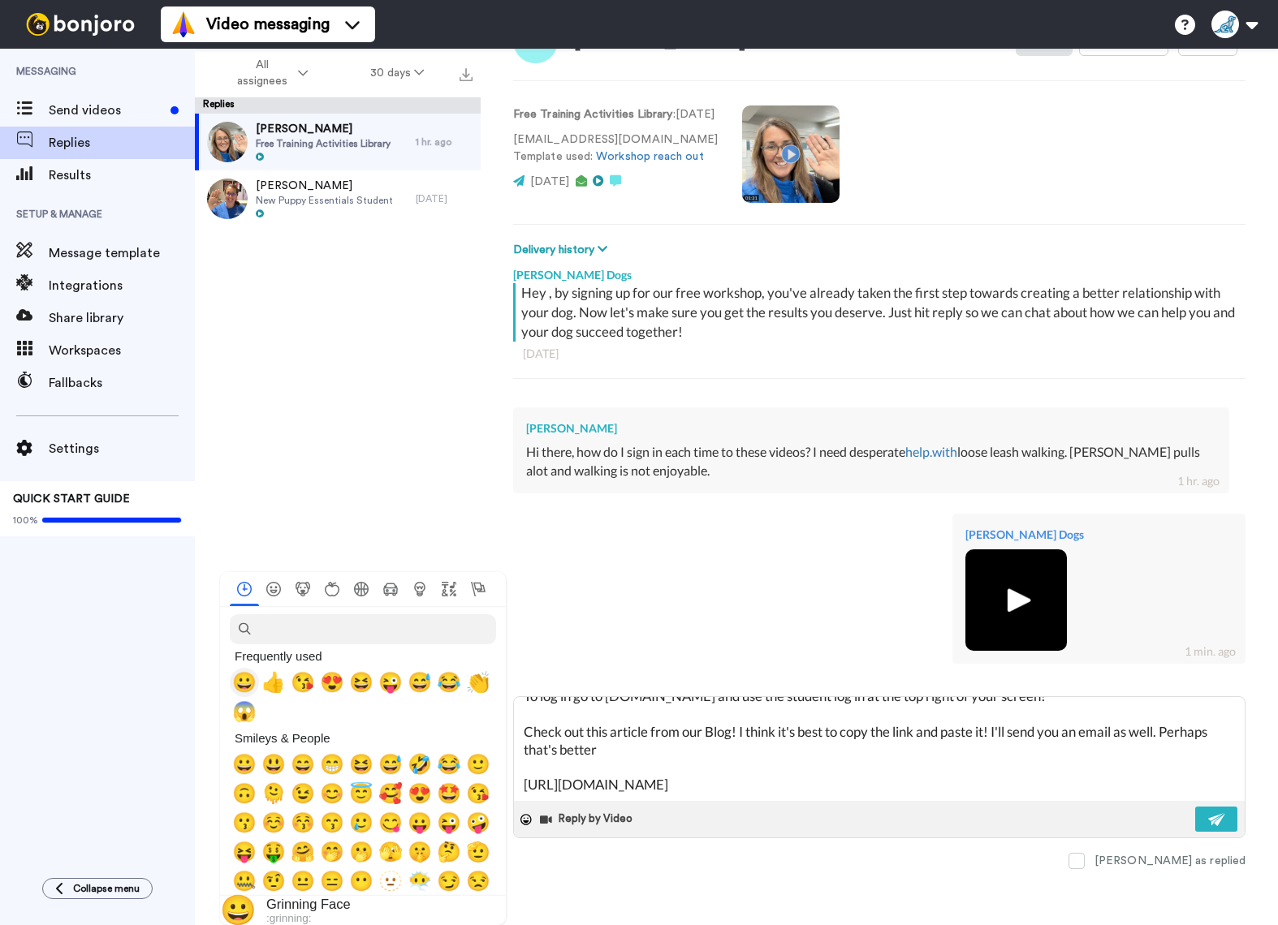
click at [242, 683] on span "😀" at bounding box center [244, 682] width 24 height 23
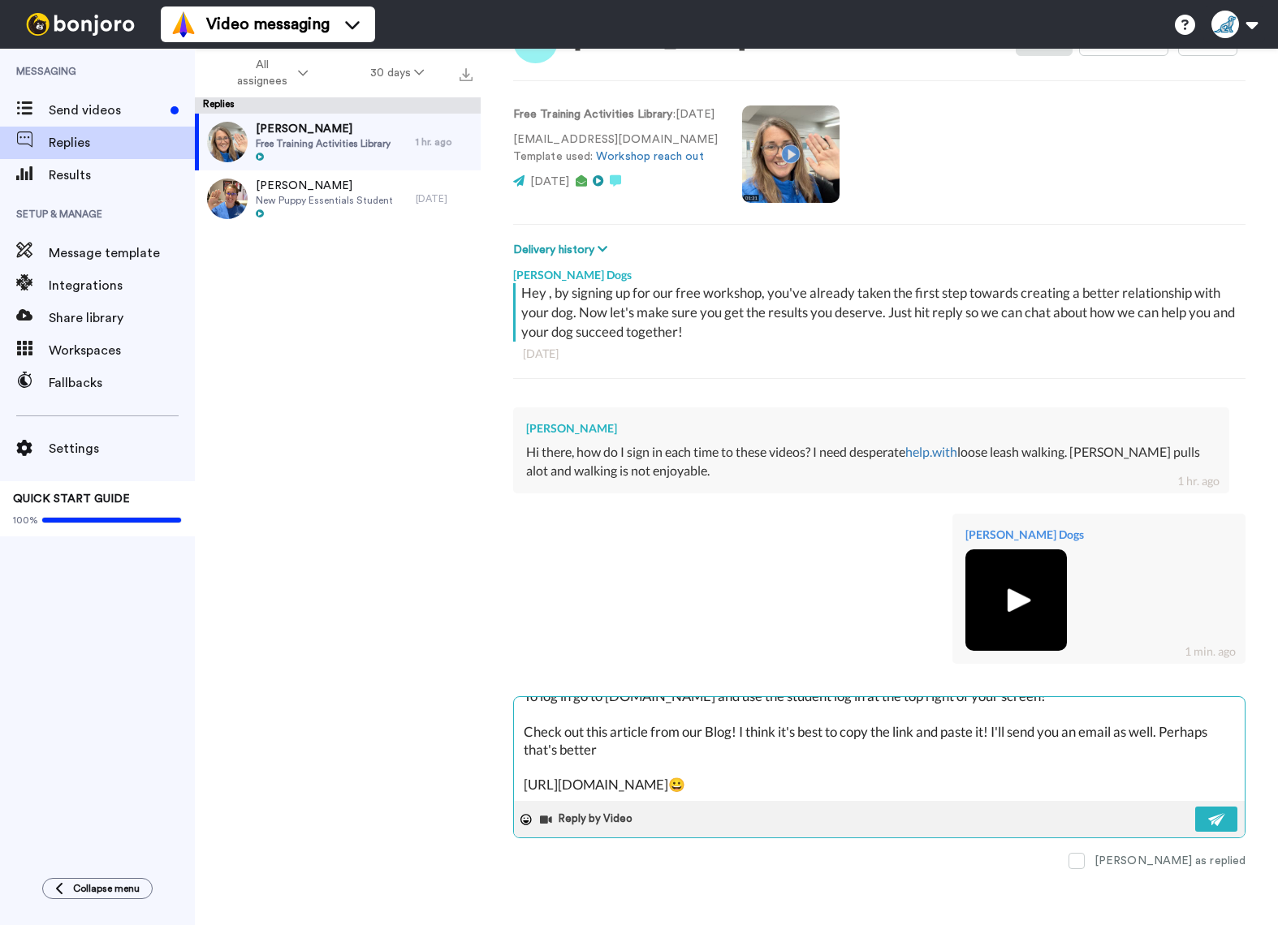
scroll to position [35, 0]
click at [760, 786] on textarea "To log in go to www.mccanndogs.com and use the student log in at the top right …" at bounding box center [879, 749] width 731 height 104
click at [610, 735] on textarea "To log in go to www.mccanndogs.com and use the student log in at the top right …" at bounding box center [879, 749] width 731 height 104
click at [525, 822] on icon at bounding box center [525, 819] width 11 height 11
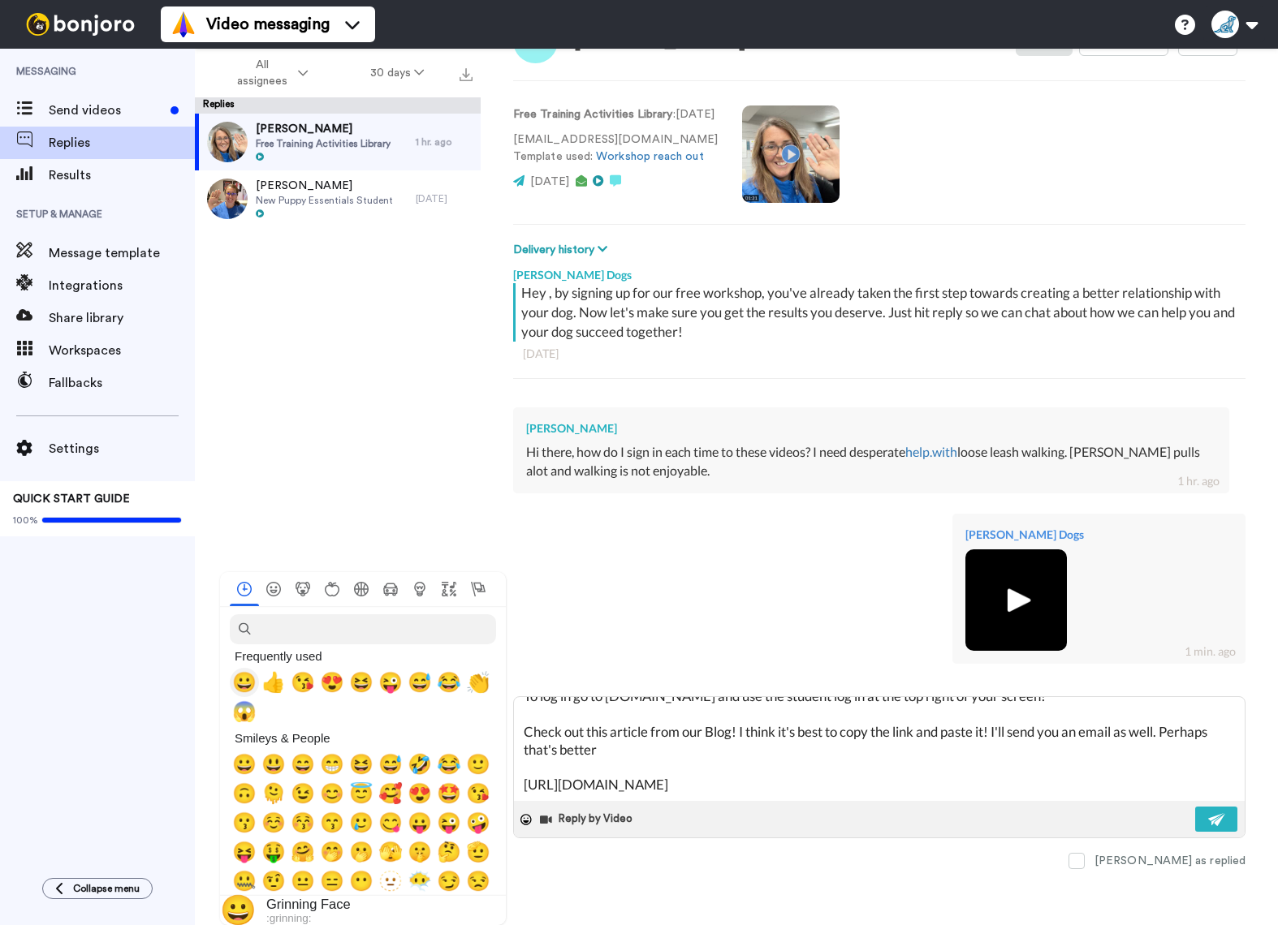
click at [244, 682] on span "😀" at bounding box center [244, 682] width 24 height 23
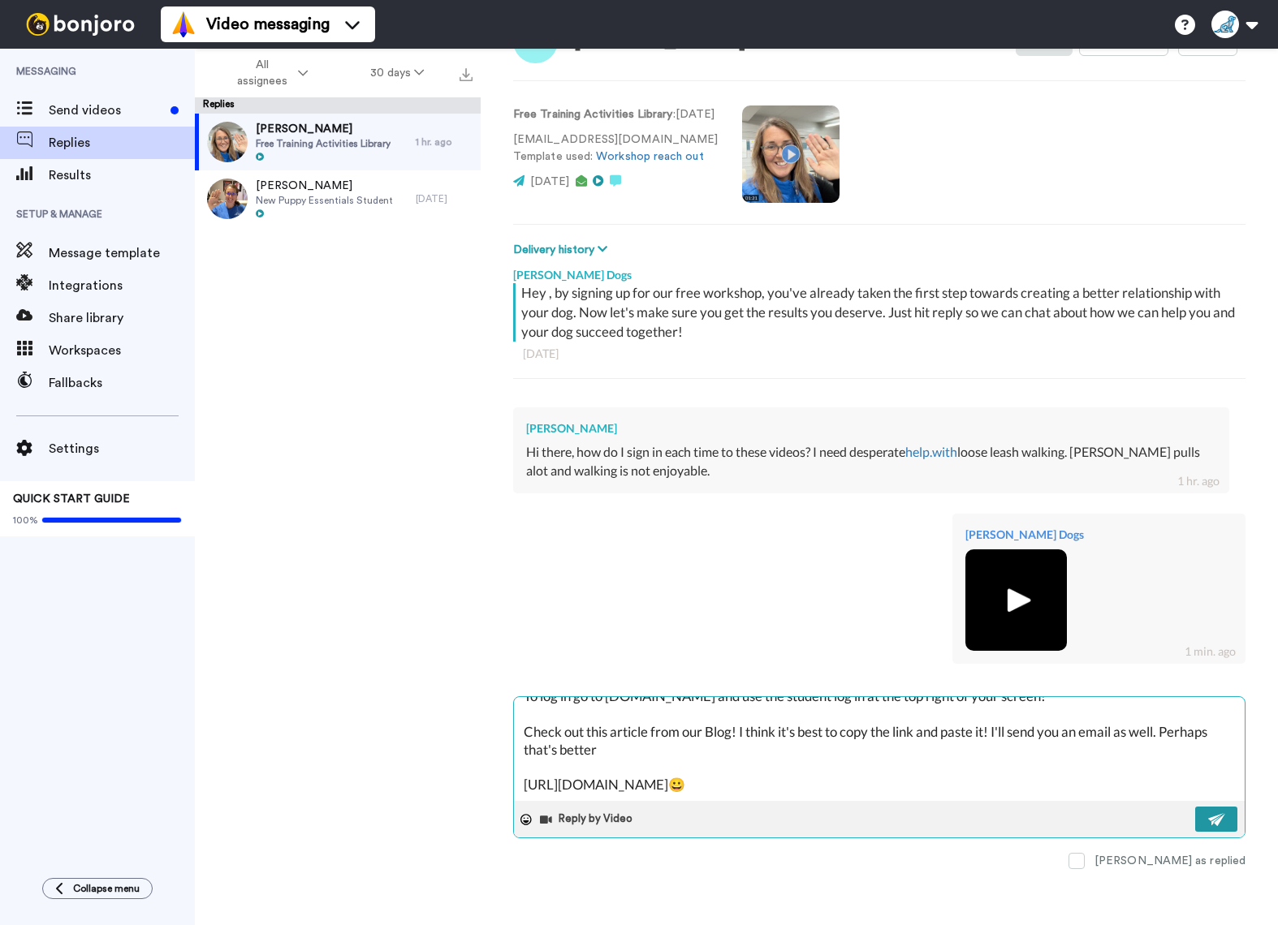
click at [1216, 821] on img at bounding box center [1217, 819] width 18 height 13
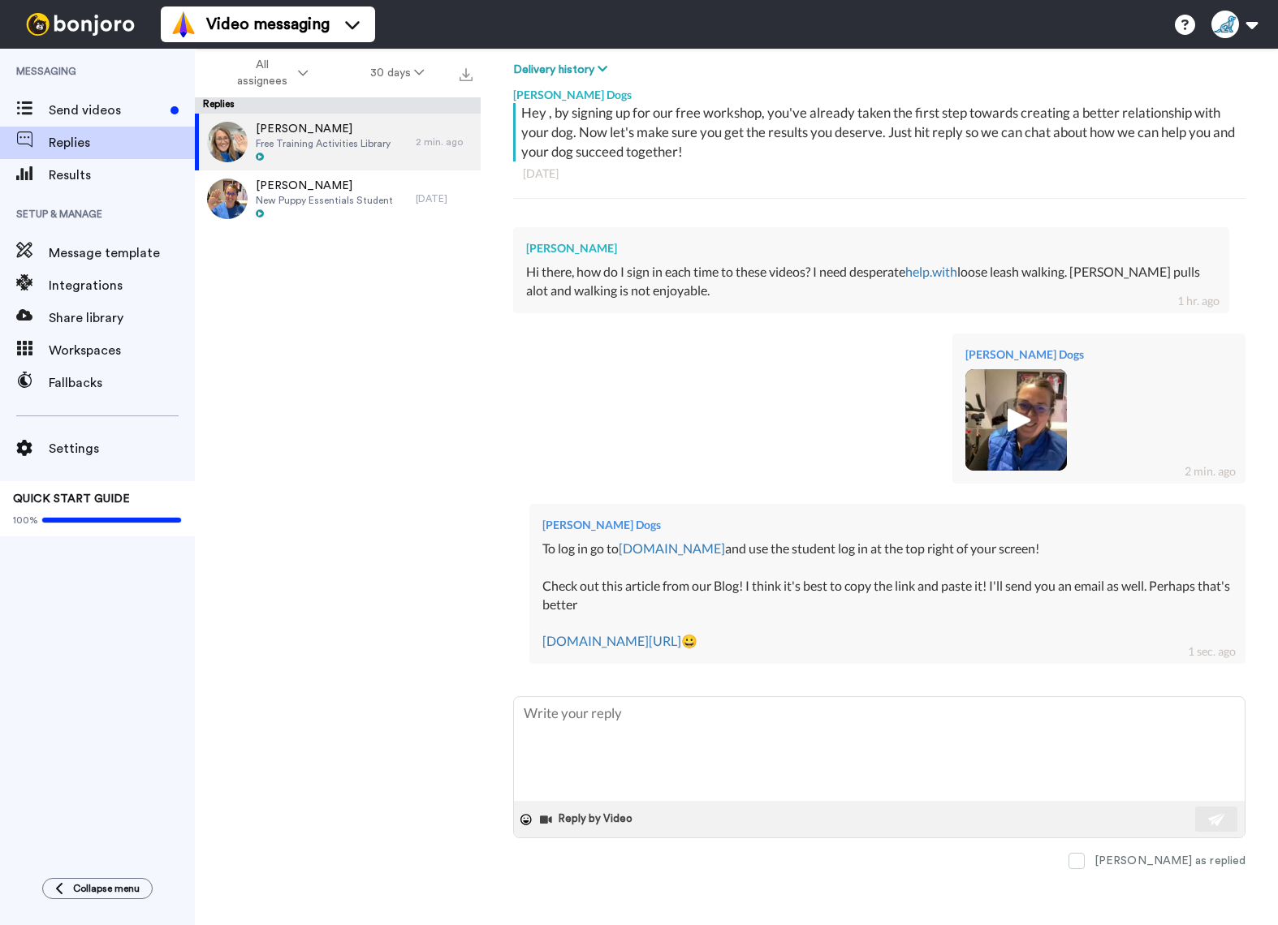
scroll to position [245, 0]
click at [1220, 567] on div "To log in go to www.mccanndogs.com and use the student log in at the top right …" at bounding box center [887, 594] width 690 height 111
click at [1189, 633] on div "To log in go to www.mccanndogs.com and use the student log in at the top right …" at bounding box center [887, 594] width 690 height 111
click at [1145, 610] on div "To log in go to www.mccanndogs.com and use the student log in at the top right …" at bounding box center [887, 594] width 690 height 111
click at [624, 718] on textarea at bounding box center [879, 748] width 731 height 104
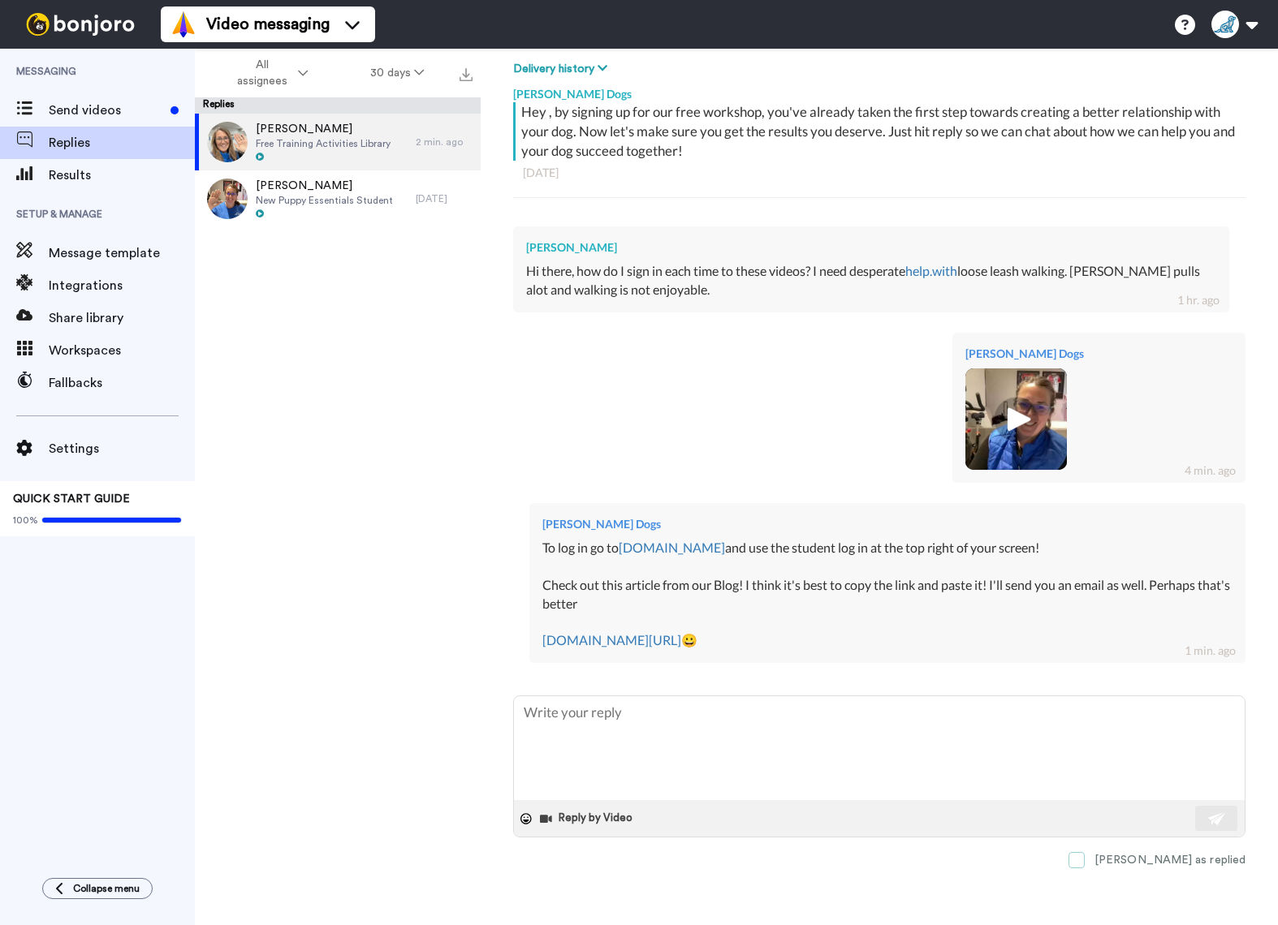
click at [1084, 864] on span at bounding box center [1076, 860] width 16 height 16
click at [97, 179] on span "Results" at bounding box center [122, 175] width 146 height 19
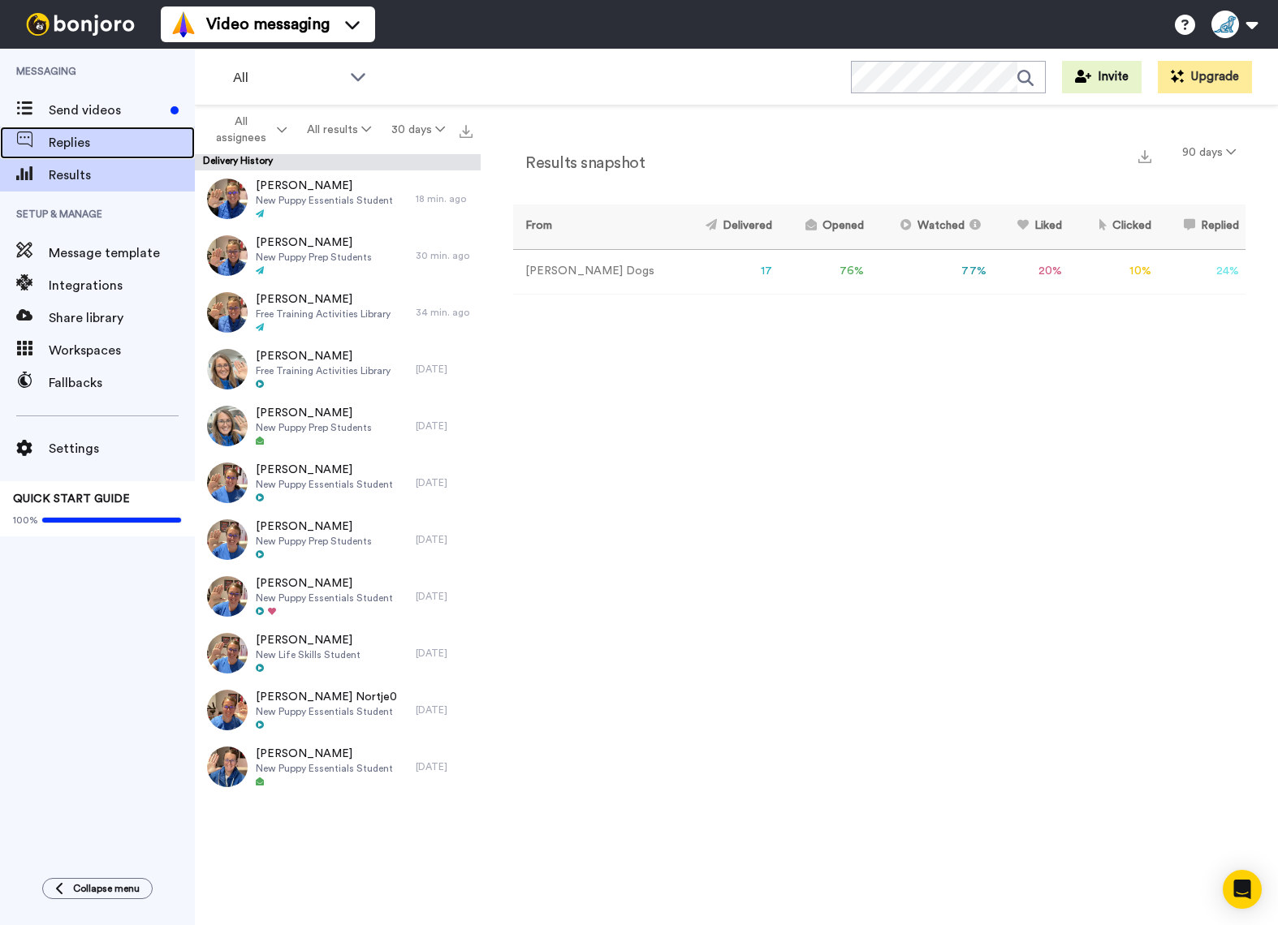
click at [101, 143] on span "Replies" at bounding box center [122, 142] width 146 height 19
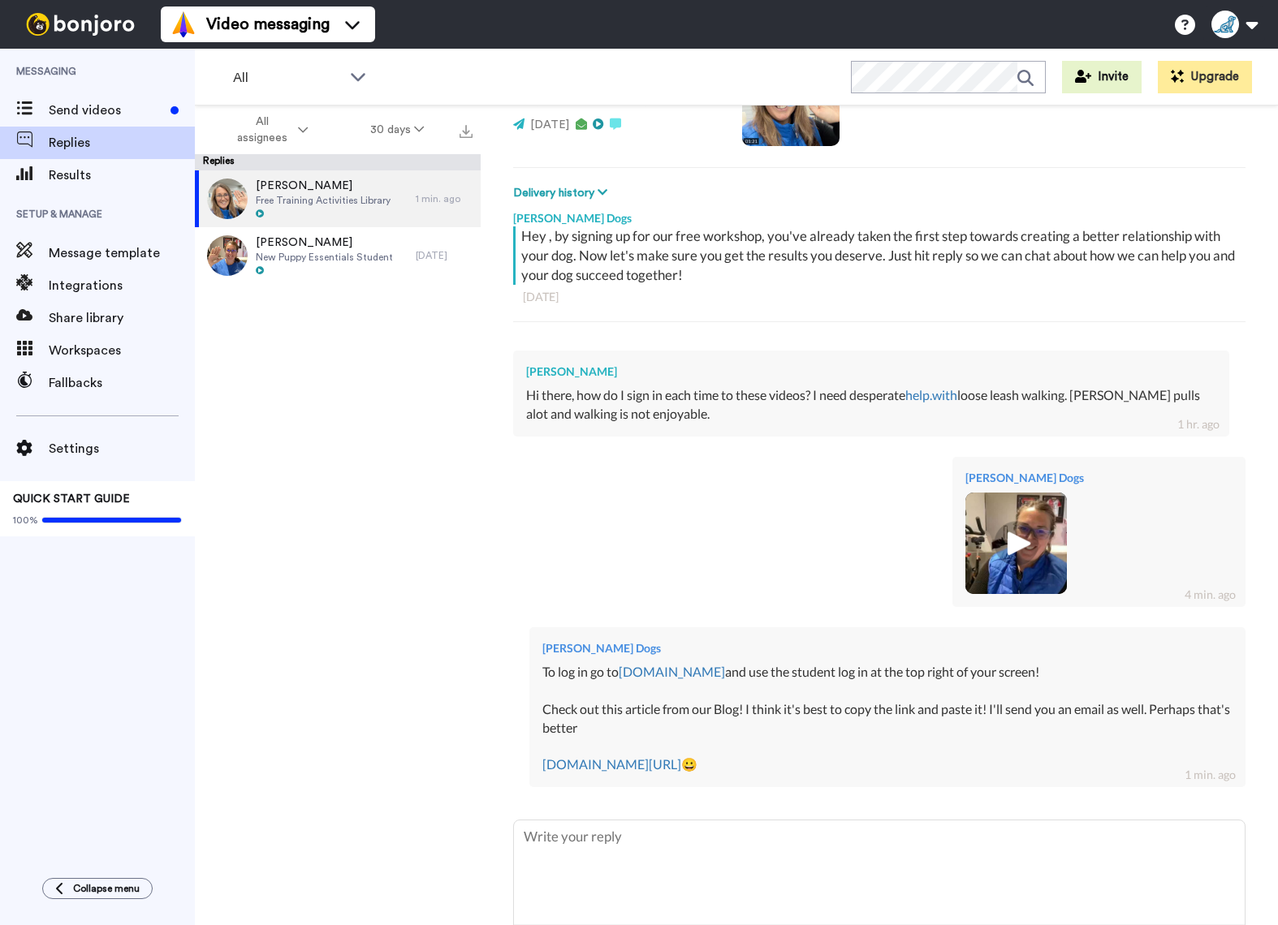
scroll to position [245, 0]
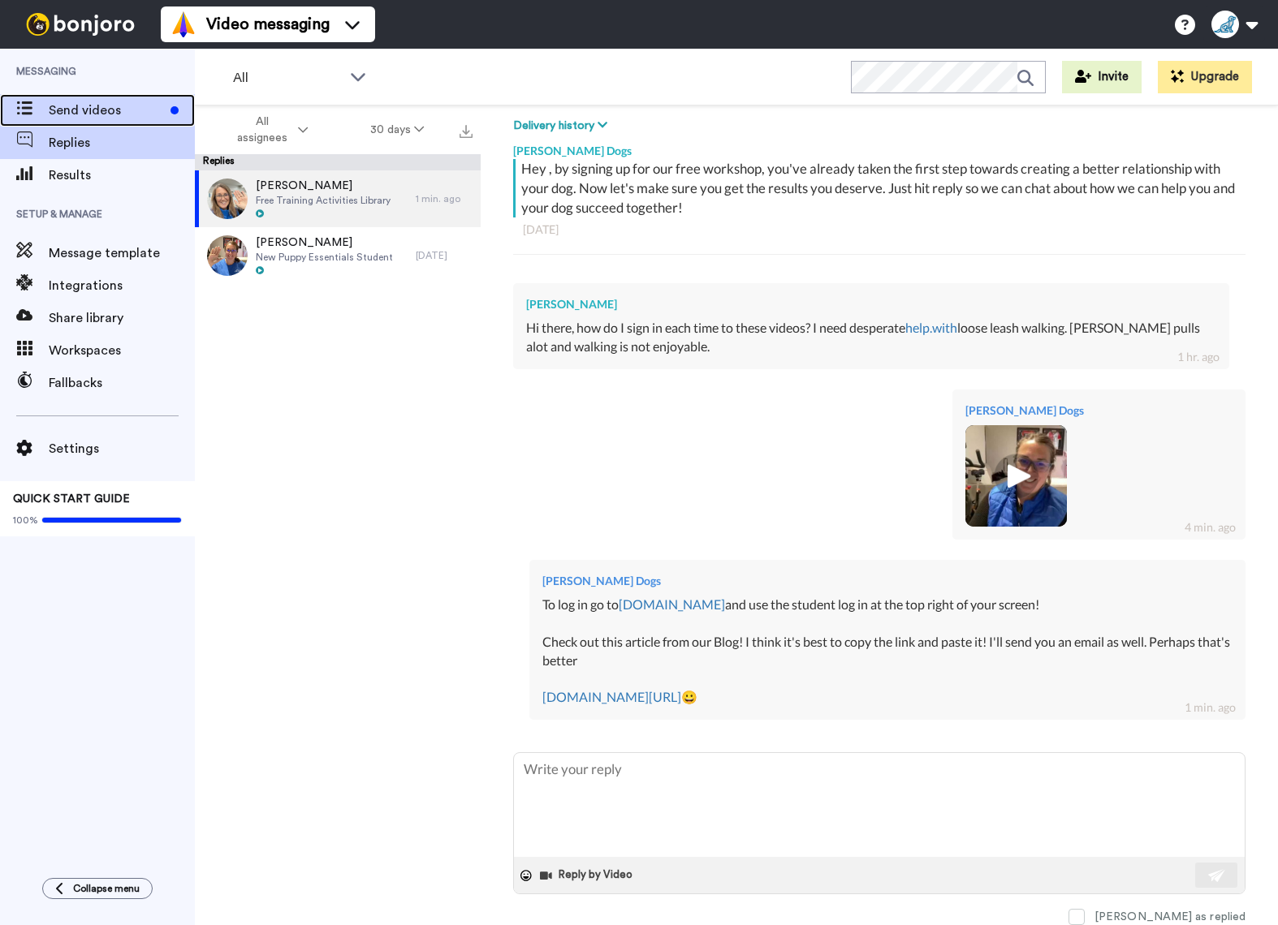
click at [101, 104] on span "Send videos" at bounding box center [106, 110] width 115 height 19
